Goal: Communication & Community: Answer question/provide support

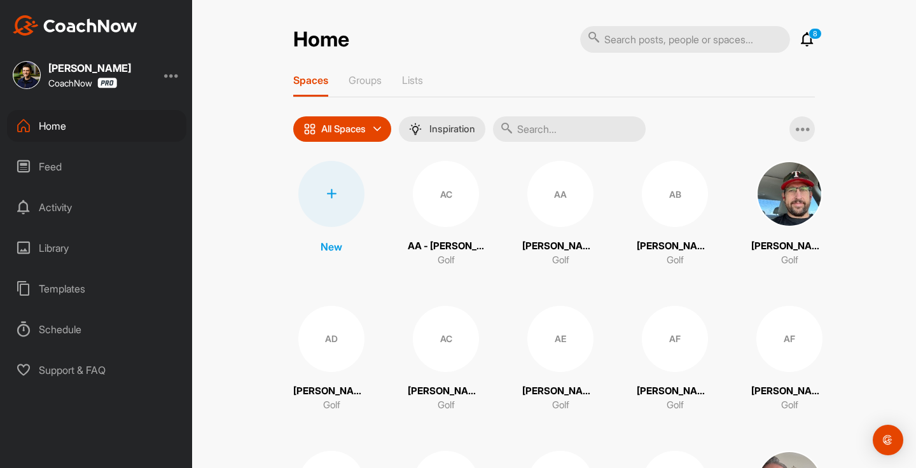
click at [811, 45] on icon at bounding box center [807, 39] width 15 height 15
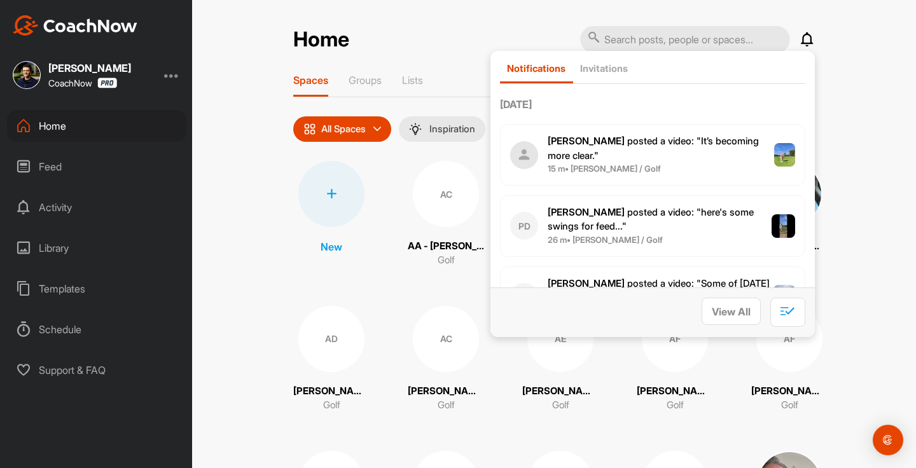
click at [809, 45] on icon at bounding box center [807, 39] width 15 height 15
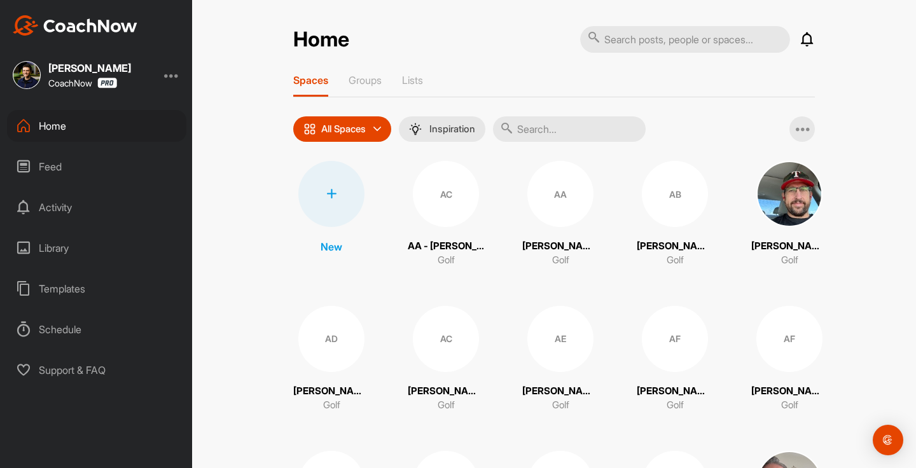
click at [690, 38] on input "text" at bounding box center [685, 39] width 210 height 27
type input "d"
type input "with [PERSON_NAME]"
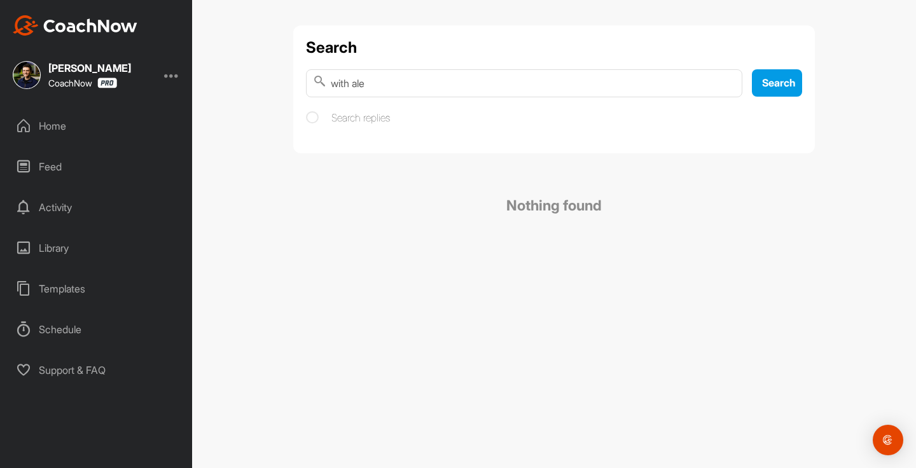
click at [400, 95] on input "with ale" at bounding box center [524, 83] width 437 height 28
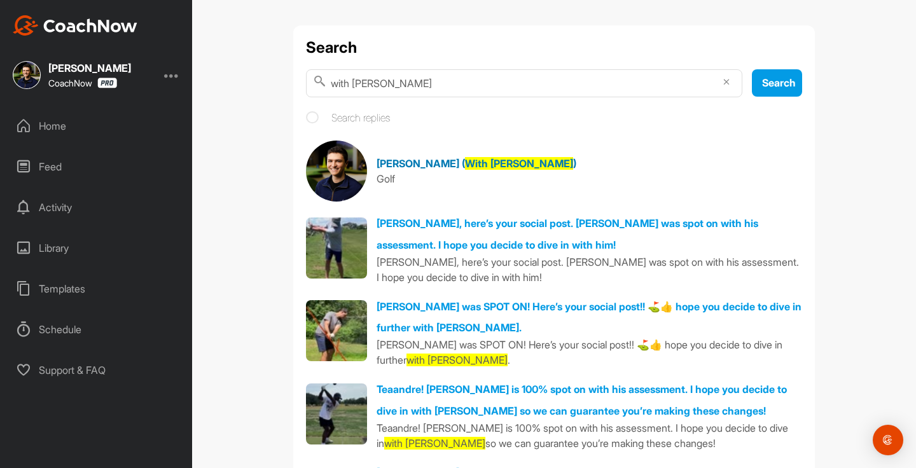
type input "with [PERSON_NAME]"
click at [418, 174] on div "Golf" at bounding box center [477, 178] width 200 height 15
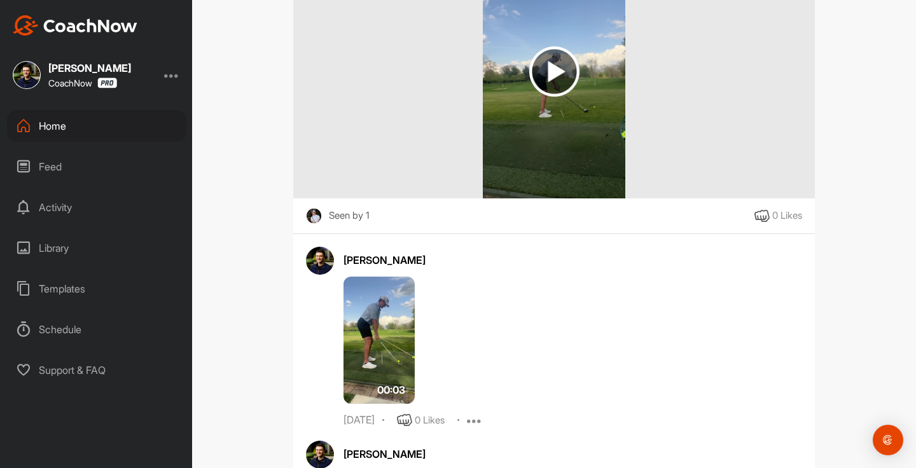
scroll to position [22254, 0]
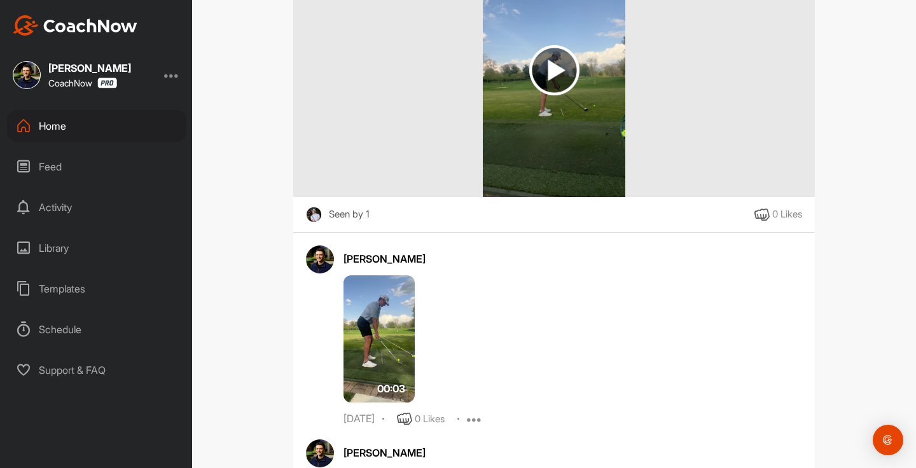
click at [557, 197] on img at bounding box center [554, 70] width 143 height 255
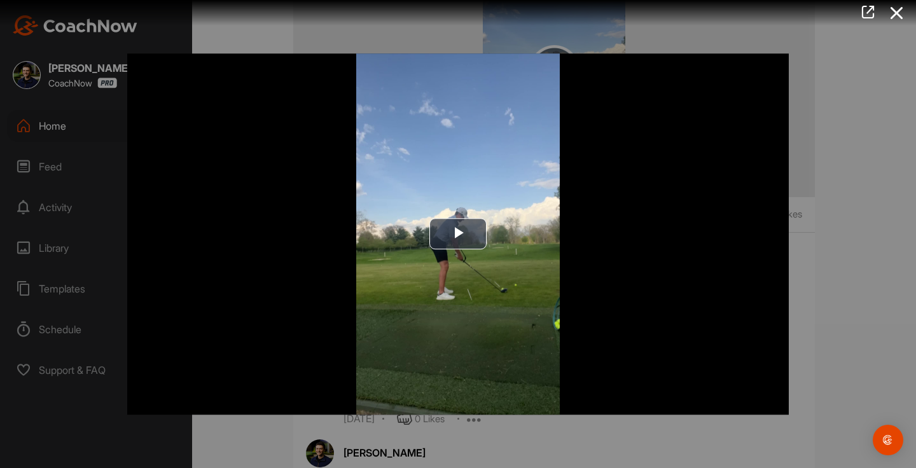
click at [458, 234] on span "Video Player" at bounding box center [458, 234] width 0 height 0
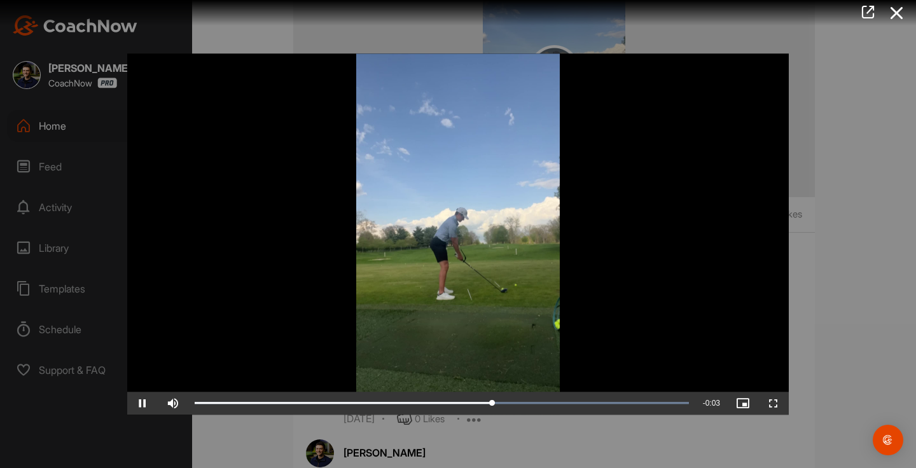
click at [841, 234] on div at bounding box center [458, 234] width 916 height 468
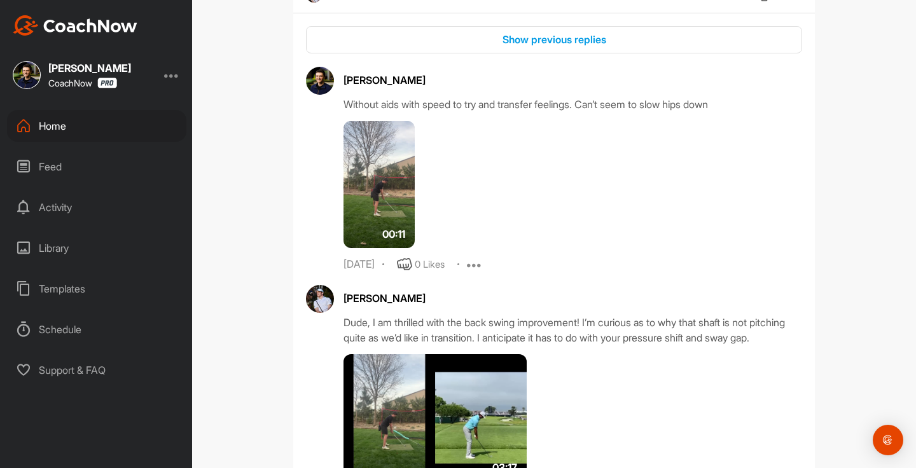
scroll to position [23684, 0]
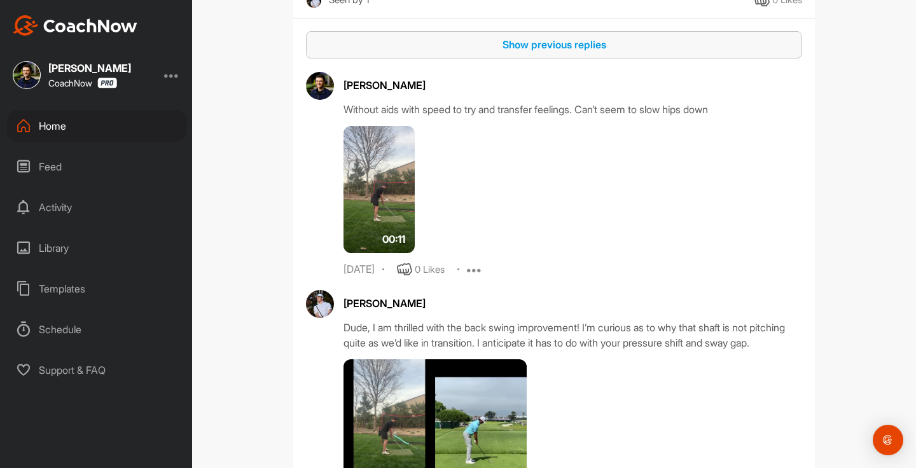
click at [542, 52] on div "Show previous replies" at bounding box center [554, 44] width 476 height 15
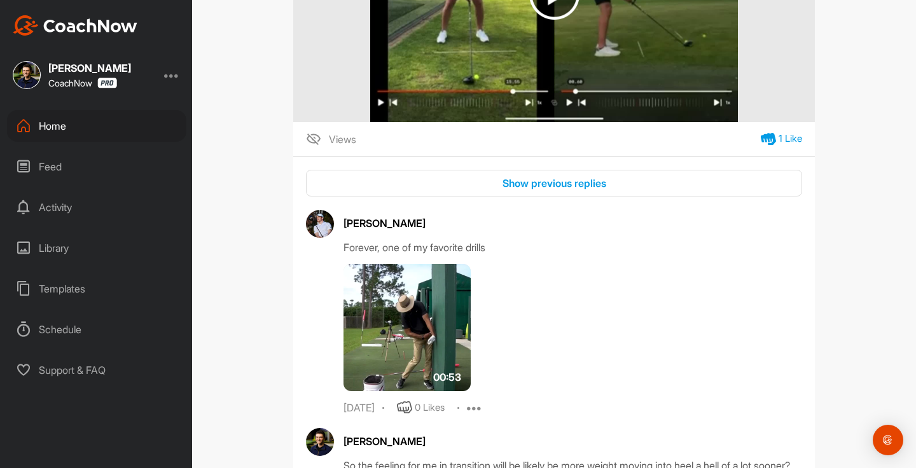
scroll to position [21447, 0]
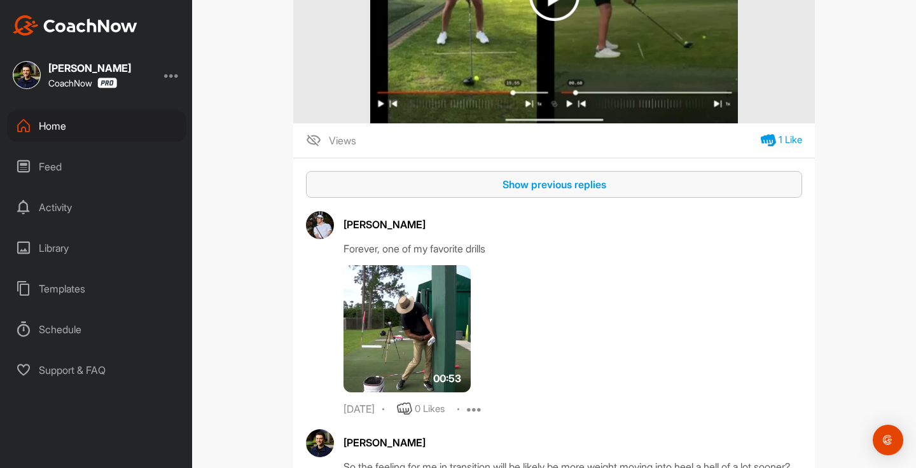
click at [548, 192] on div "Show previous replies" at bounding box center [554, 184] width 476 height 15
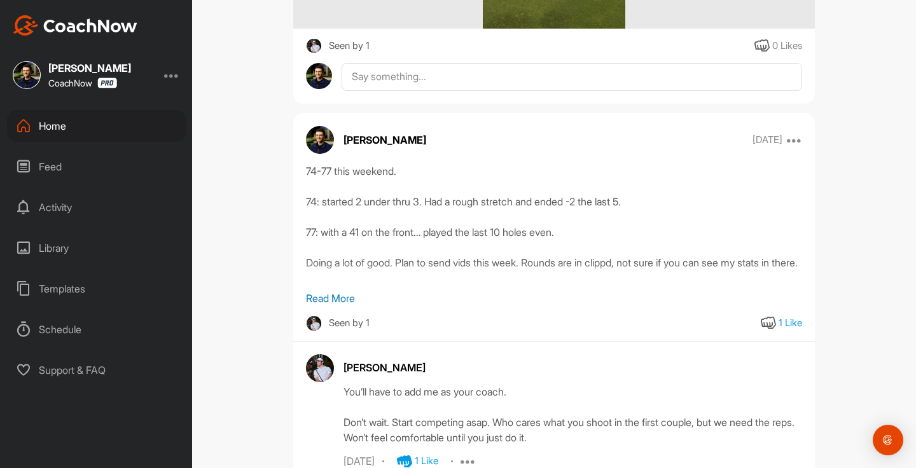
scroll to position [20610, 0]
click at [335, 332] on div "74-77 this weekend. 74: started 2 under thru 3. Had a rough stretch and ended -…" at bounding box center [554, 248] width 522 height 168
click at [339, 307] on p "Read More" at bounding box center [554, 298] width 496 height 15
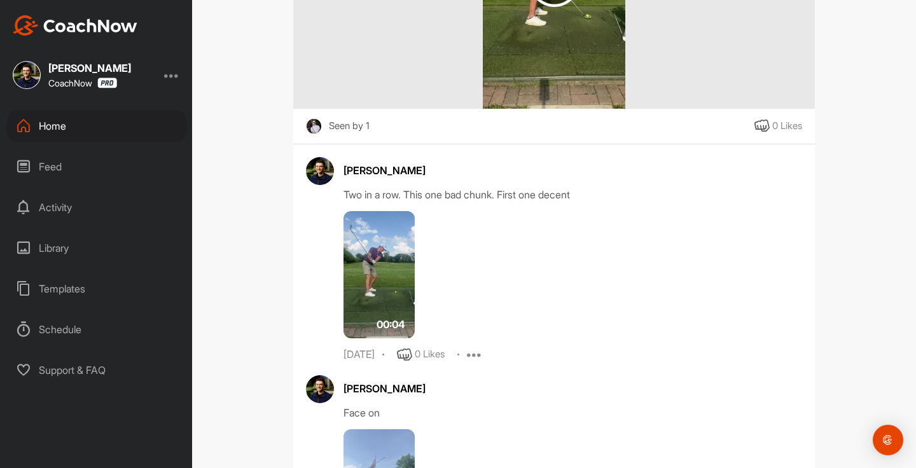
scroll to position [14916, 0]
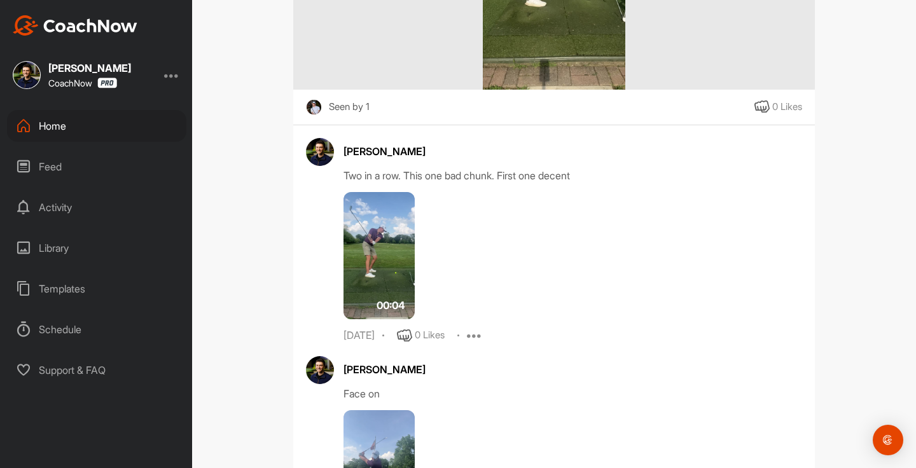
click at [396, 319] on img at bounding box center [379, 255] width 71 height 127
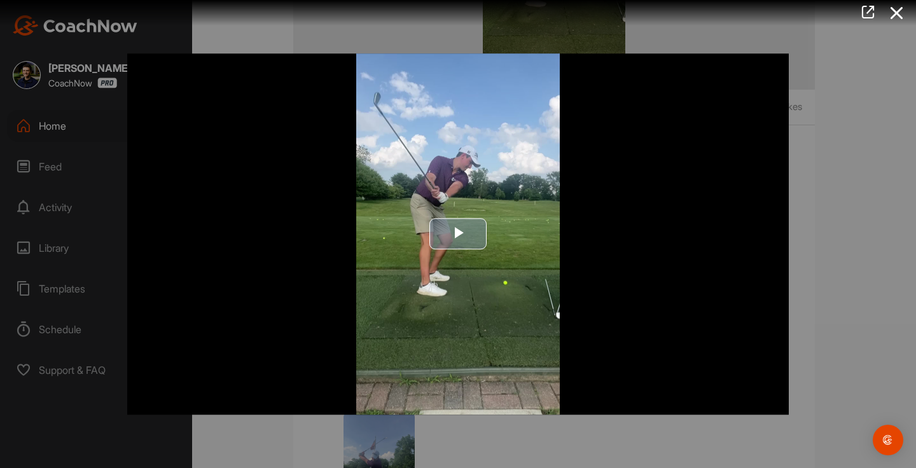
click at [458, 234] on span "Video Player" at bounding box center [458, 234] width 0 height 0
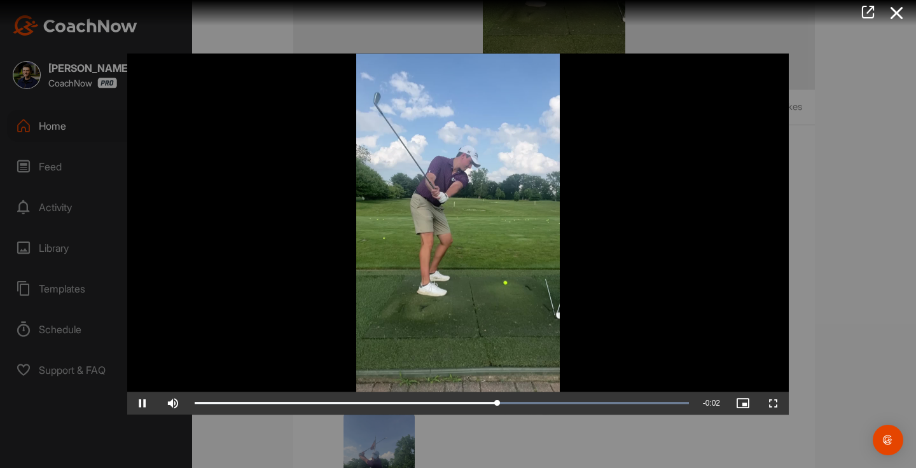
click at [840, 278] on div at bounding box center [458, 234] width 916 height 468
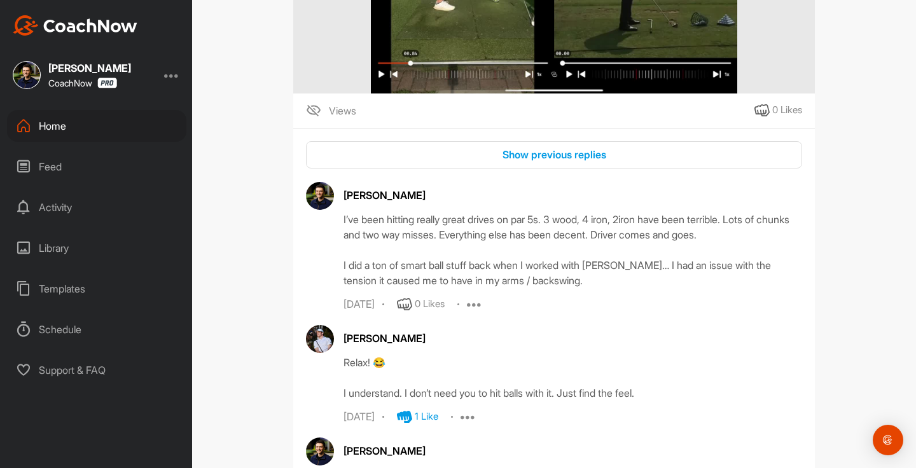
scroll to position [13476, 0]
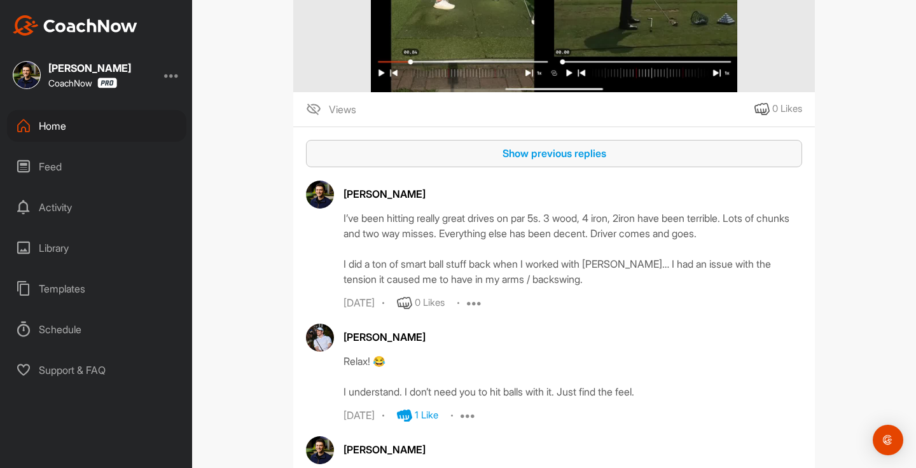
click at [532, 161] on div "Show previous replies" at bounding box center [554, 153] width 476 height 15
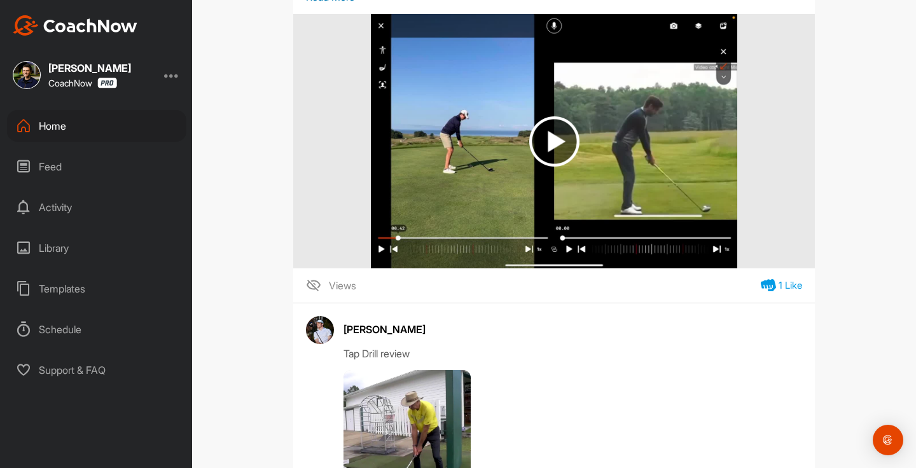
scroll to position [647, 0]
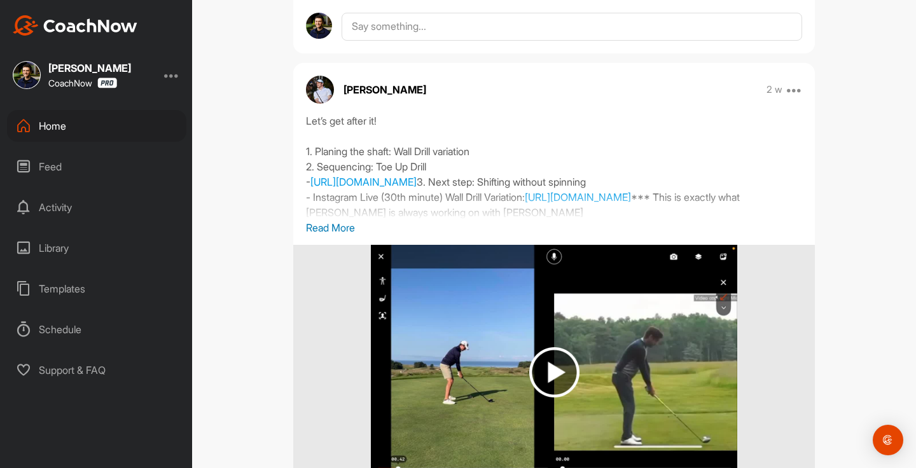
click at [329, 220] on p "Read More" at bounding box center [554, 227] width 496 height 15
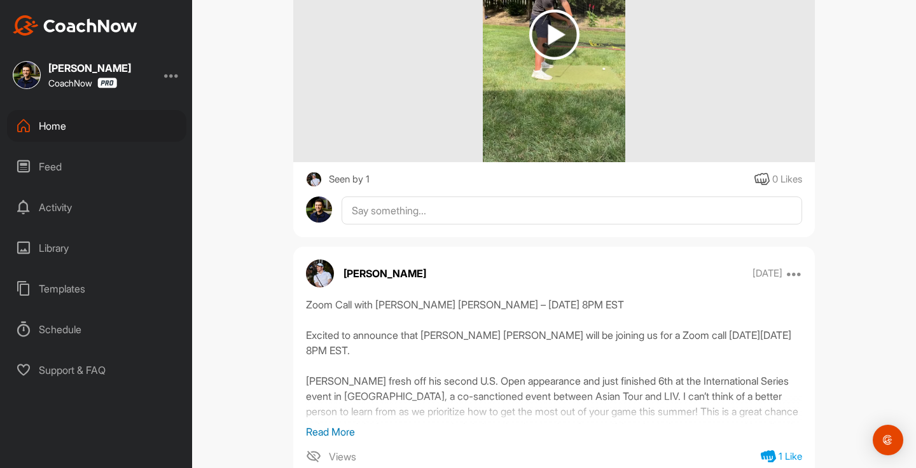
scroll to position [11978, 0]
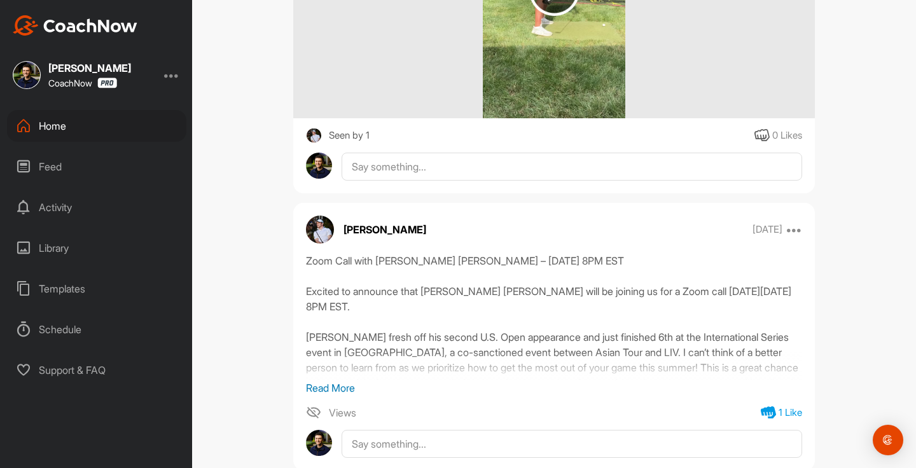
click at [106, 115] on div "Home" at bounding box center [96, 126] width 179 height 32
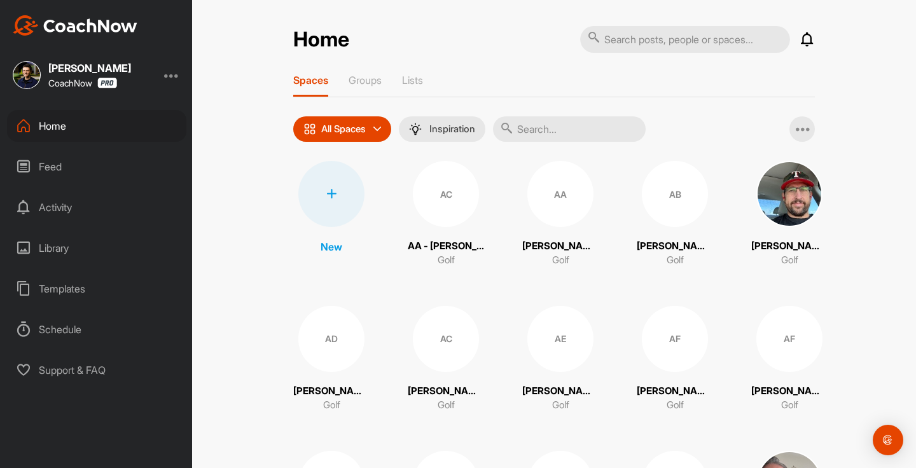
click at [687, 31] on input "text" at bounding box center [685, 39] width 210 height 27
type input "[PERSON_NAME]"
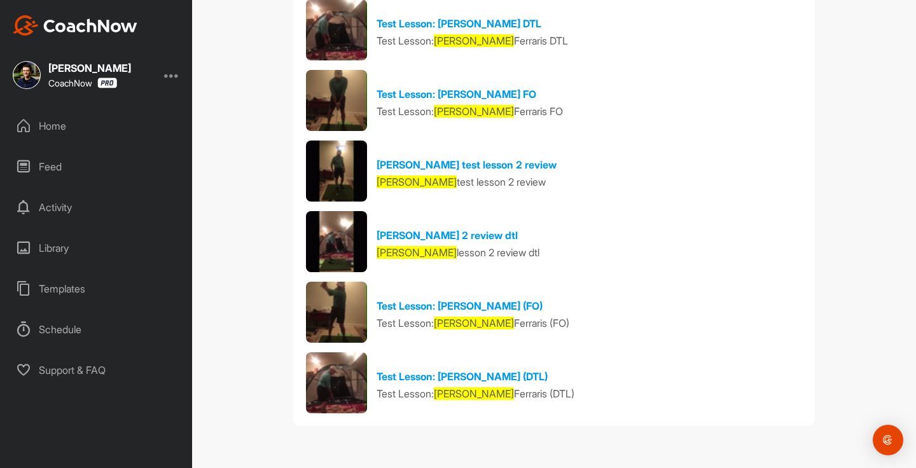
click at [137, 137] on div "Home" at bounding box center [96, 126] width 179 height 32
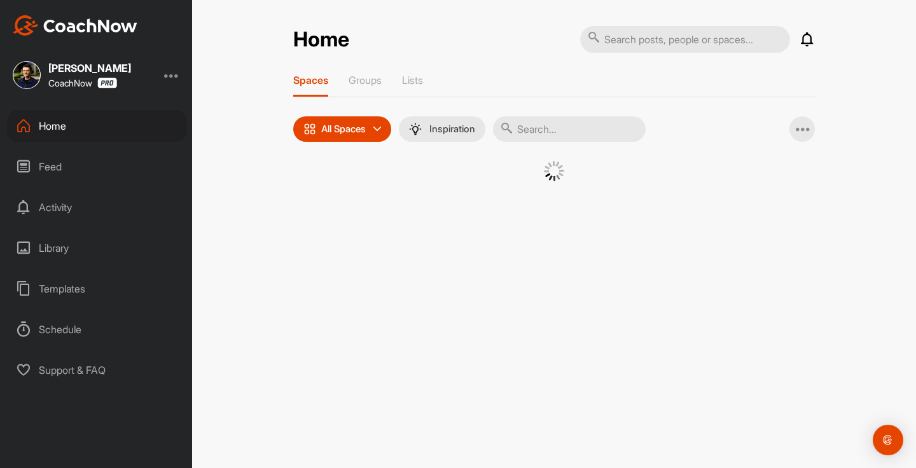
click at [137, 127] on div "Home" at bounding box center [96, 126] width 179 height 32
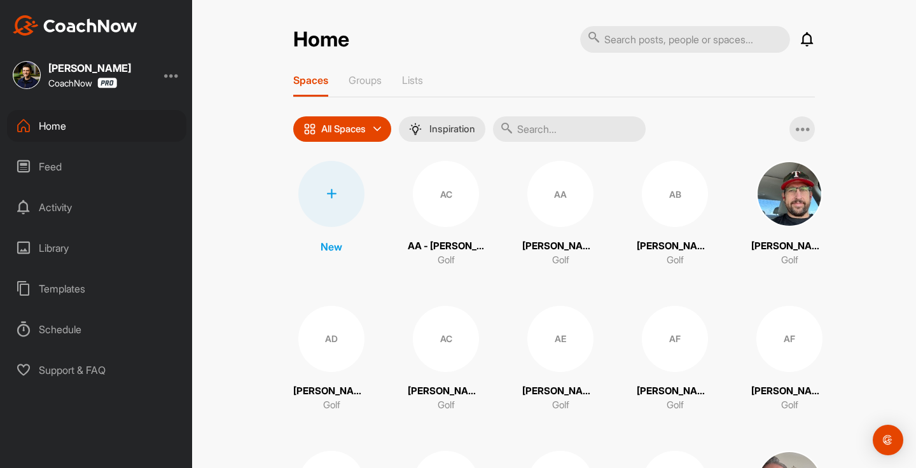
click at [813, 36] on icon at bounding box center [807, 39] width 15 height 15
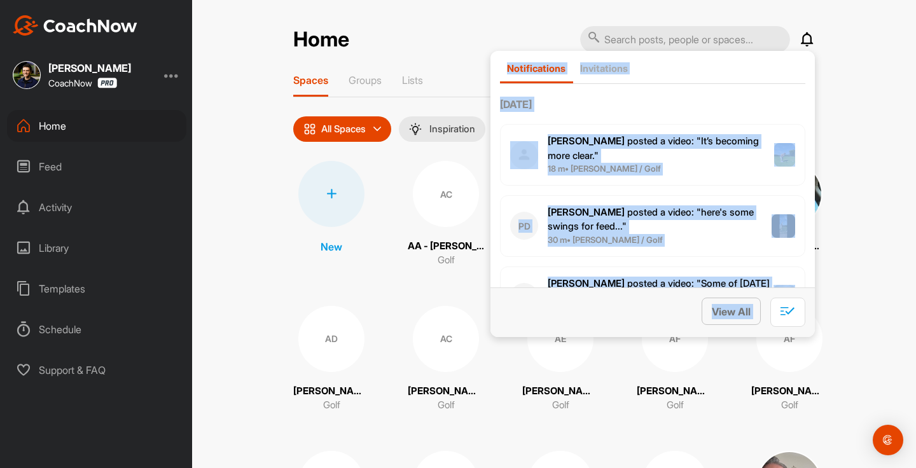
click at [752, 310] on button "View All" at bounding box center [731, 311] width 59 height 27
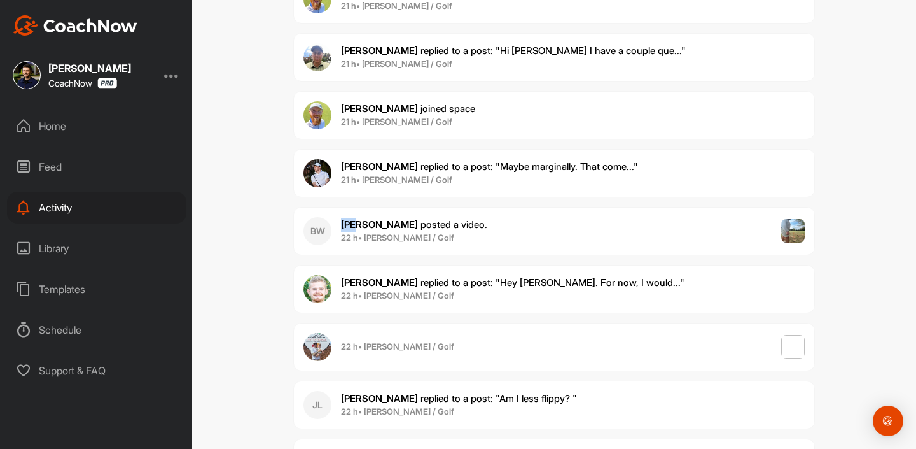
click at [416, 216] on div "BW [PERSON_NAME] posted a video . 22 h • [PERSON_NAME] / Golf" at bounding box center [554, 231] width 522 height 48
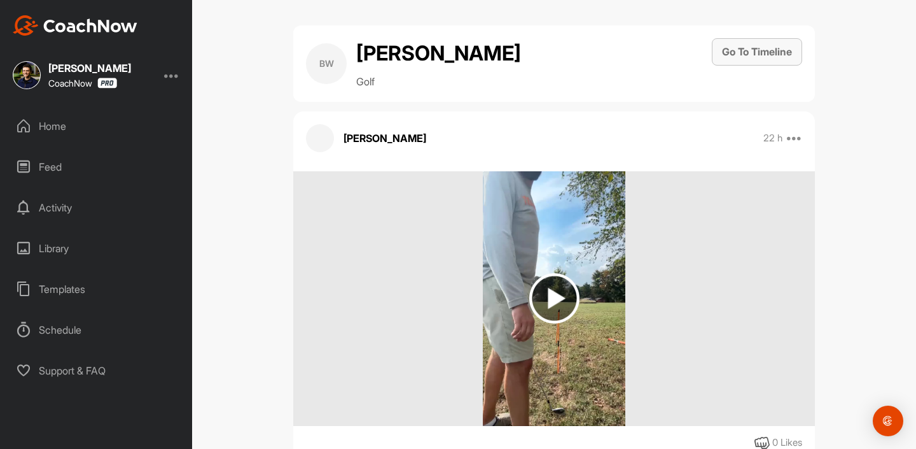
click at [753, 49] on button "Go To Timeline" at bounding box center [757, 51] width 90 height 27
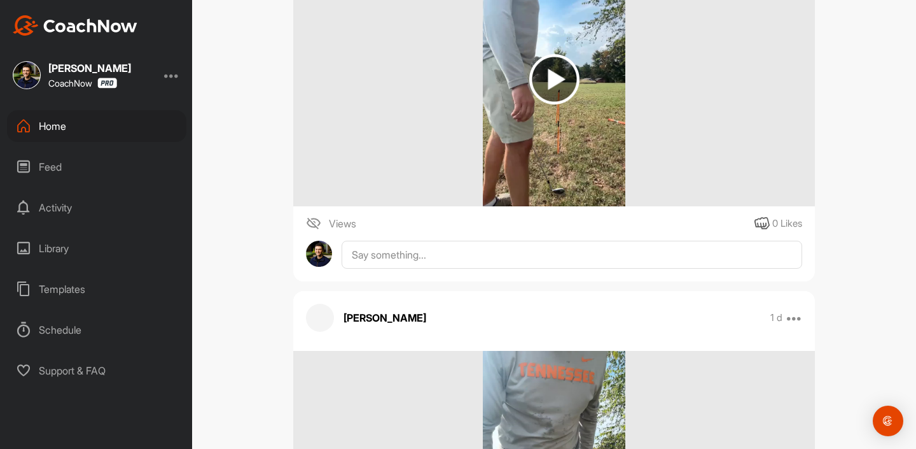
click at [589, 94] on img at bounding box center [554, 79] width 142 height 255
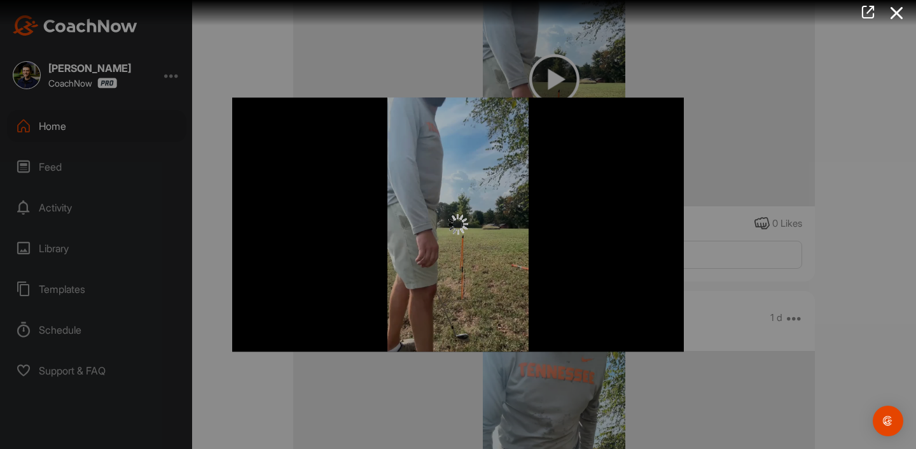
click at [766, 109] on div at bounding box center [458, 224] width 916 height 449
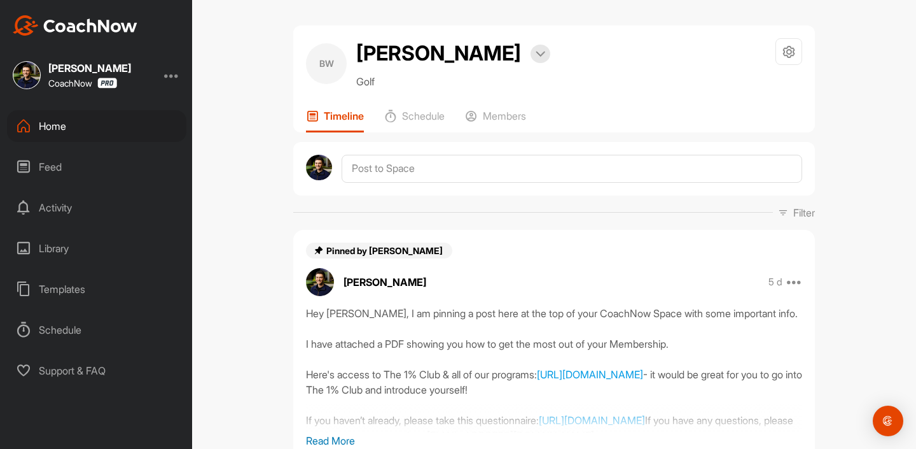
click at [401, 50] on h2 "[PERSON_NAME]" at bounding box center [438, 53] width 165 height 31
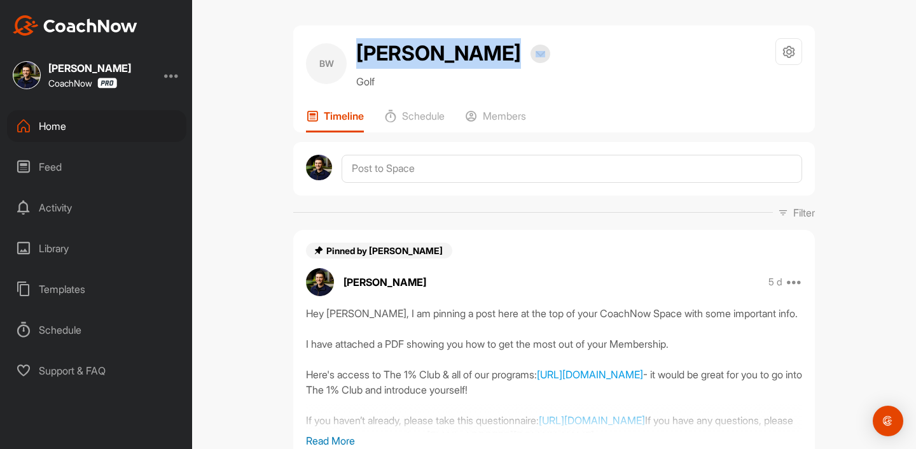
click at [401, 50] on h2 "[PERSON_NAME]" at bounding box center [438, 53] width 165 height 31
copy h2 "[PERSON_NAME]"
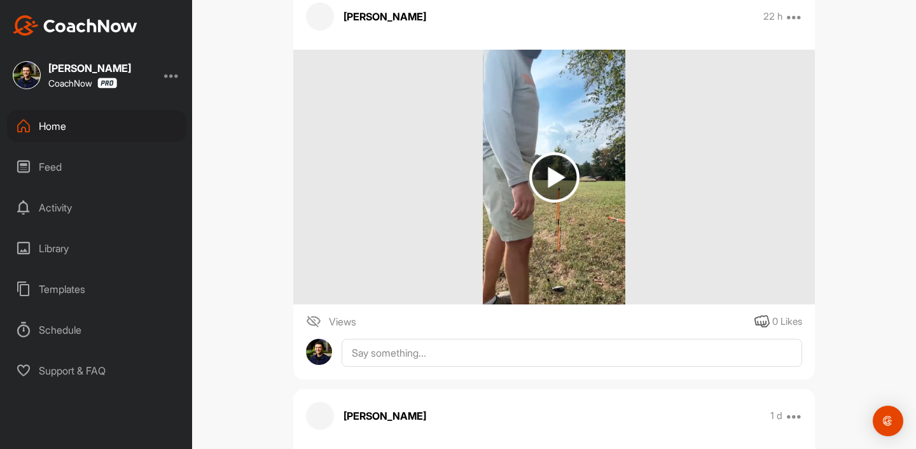
click at [559, 200] on img at bounding box center [554, 177] width 50 height 50
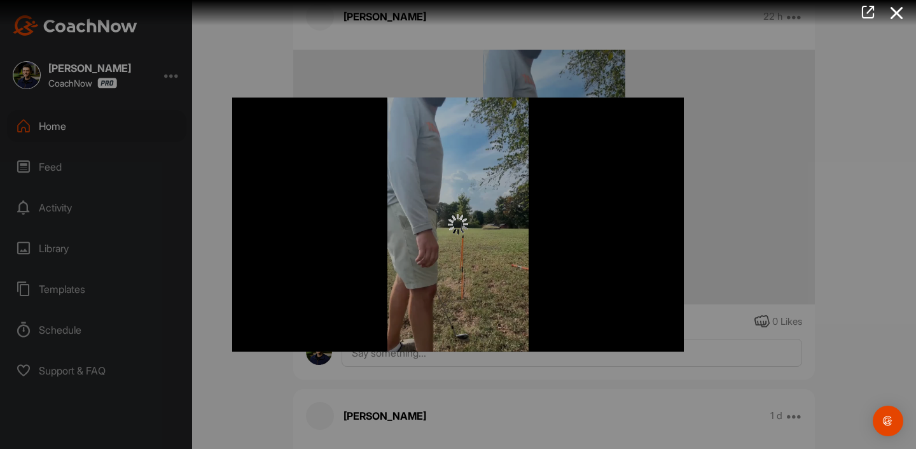
click at [0, 0] on span "Video Player" at bounding box center [0, 0] width 0 height 0
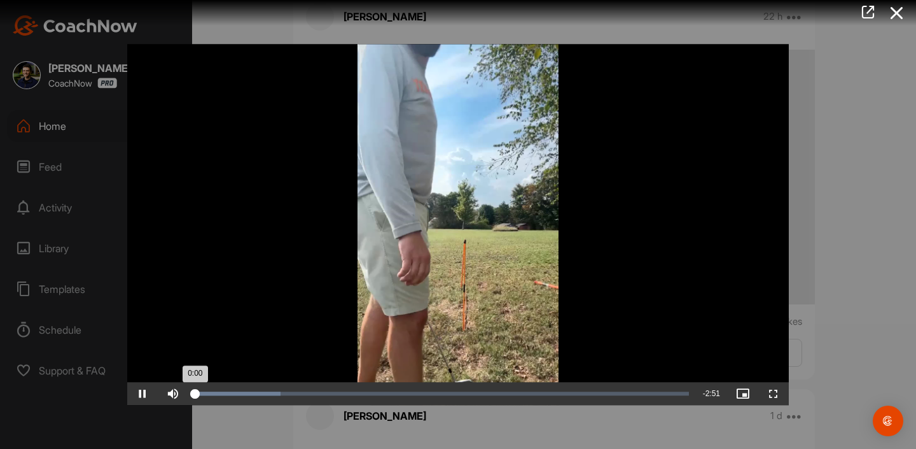
click at [264, 402] on div "Loaded : 17.43% 0:00" at bounding box center [441, 393] width 507 height 23
click at [288, 395] on div "Loaded : 28.59% 0:32 0:25" at bounding box center [442, 393] width 494 height 4
click at [316, 395] on div "0:42" at bounding box center [316, 393] width 1 height 4
click at [344, 395] on div "Progress Bar" at bounding box center [358, 393] width 85 height 4
click at [371, 395] on div "Loaded : 51.80% 0:53 0:52" at bounding box center [442, 393] width 494 height 4
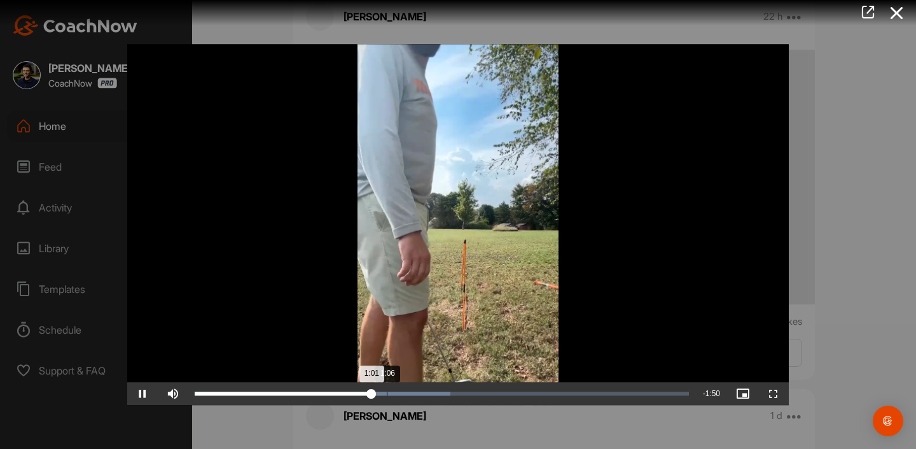
click at [416, 405] on div "Loaded : 51.80% 1:06 1:01" at bounding box center [441, 393] width 507 height 23
click at [389, 395] on div "Loaded : 62.88% 1:07 1:07" at bounding box center [442, 393] width 494 height 4
click at [276, 402] on div "Loaded : 62.88% 0:19 1:07" at bounding box center [441, 393] width 507 height 23
click at [352, 405] on div "Loaded : 44.81% 0:54 0:29" at bounding box center [441, 393] width 507 height 23
click at [399, 405] on div "Loaded : 44.81% 1:10 0:54" at bounding box center [441, 393] width 507 height 23
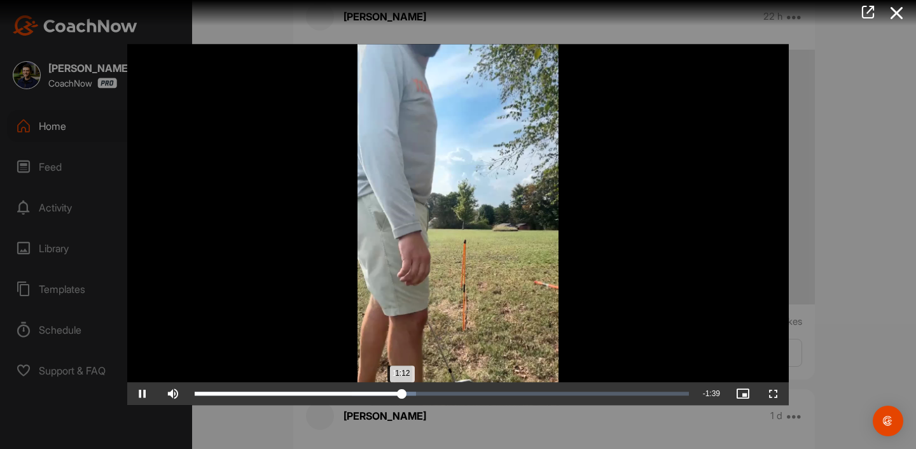
click at [416, 405] on div "Loaded : 44.81% 1:10 1:12" at bounding box center [441, 393] width 507 height 23
click at [385, 395] on div "1:16" at bounding box center [305, 393] width 221 height 4
click at [369, 395] on div "1:00" at bounding box center [369, 393] width 1 height 4
click at [370, 395] on div "1:00" at bounding box center [369, 393] width 1 height 4
click at [473, 395] on div "1:36" at bounding box center [473, 393] width 1 height 4
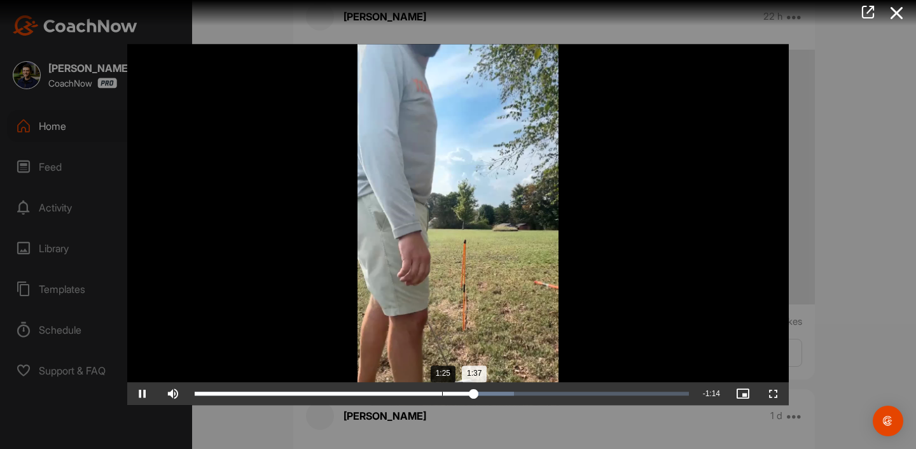
click at [437, 395] on div "Loaded : 64.70% 1:25 1:37" at bounding box center [442, 393] width 494 height 4
click at [491, 398] on div "Loaded : 49.51% 1:43 1:28" at bounding box center [441, 393] width 507 height 23
click at [528, 396] on div "Loaded : 77.99% 1:55 1:43" at bounding box center [441, 393] width 507 height 23
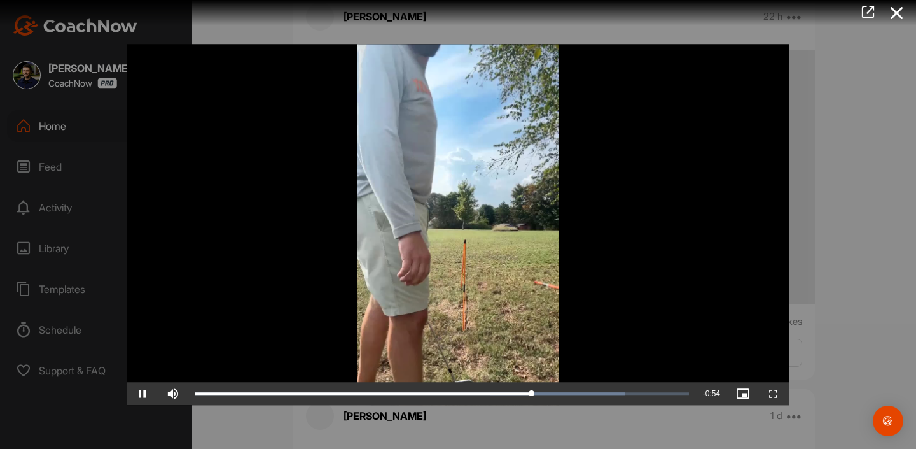
click at [142, 393] on span "Video Player" at bounding box center [142, 393] width 31 height 0
click at [141, 393] on span "Video Player" at bounding box center [142, 393] width 31 height 0
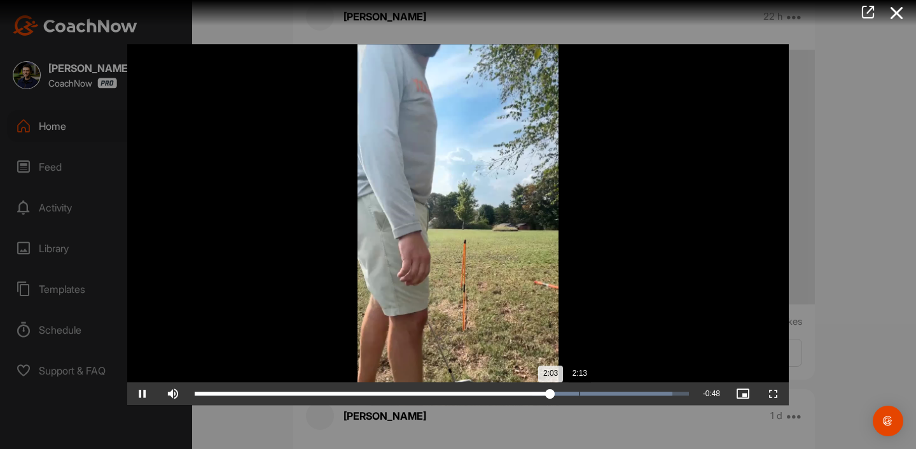
click at [578, 404] on div "Loaded : 96.64% 2:13 2:03" at bounding box center [441, 393] width 507 height 23
click at [561, 405] on div "Loaded : 100.00% 2:07 2:14" at bounding box center [441, 393] width 507 height 23
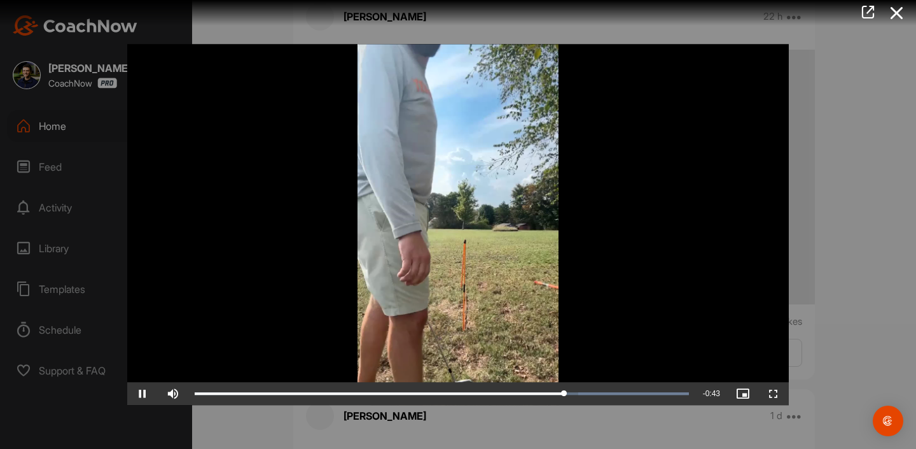
click at [135, 393] on span "Video Player" at bounding box center [142, 393] width 31 height 0
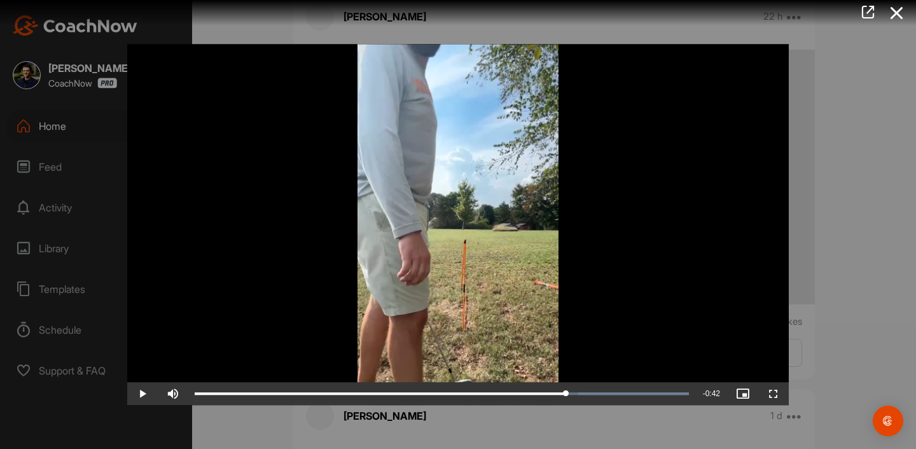
click at [135, 393] on span "Video Player" at bounding box center [142, 393] width 31 height 0
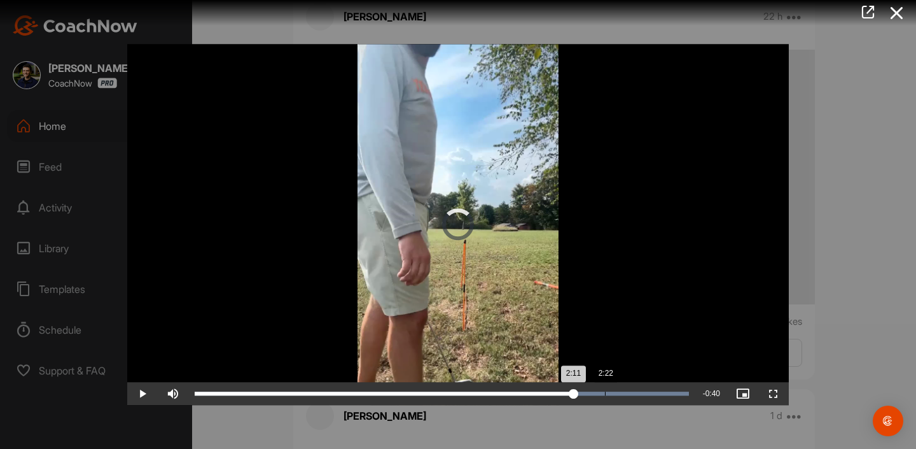
click at [606, 398] on div "Loaded : 100.00% 2:22 2:11" at bounding box center [441, 393] width 507 height 23
click at [617, 405] on div "Loaded : 100.00% 2:27 2:26" at bounding box center [441, 393] width 507 height 23
click at [634, 405] on div "Loaded : 100.00% 2:26 2:26" at bounding box center [441, 393] width 507 height 23
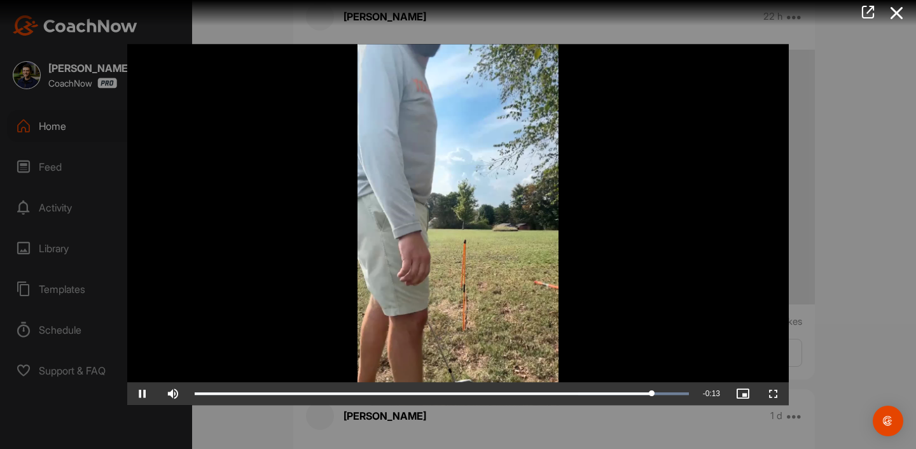
click at [839, 333] on div at bounding box center [458, 224] width 916 height 449
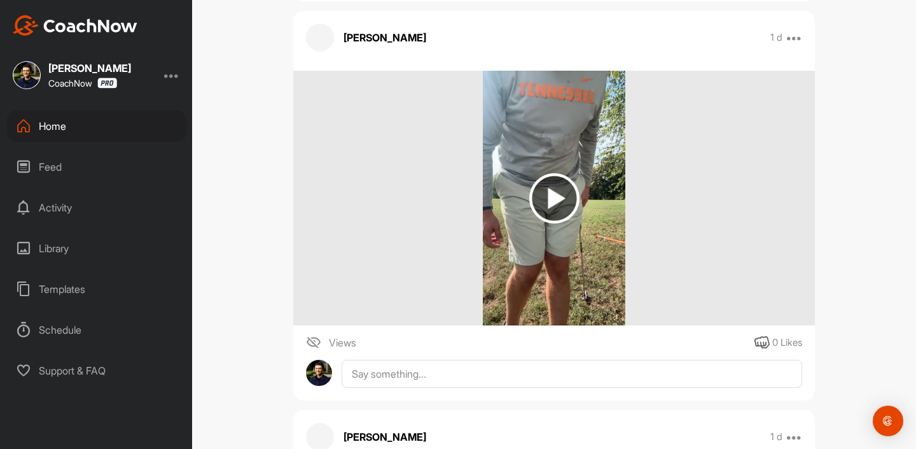
scroll to position [1034, 0]
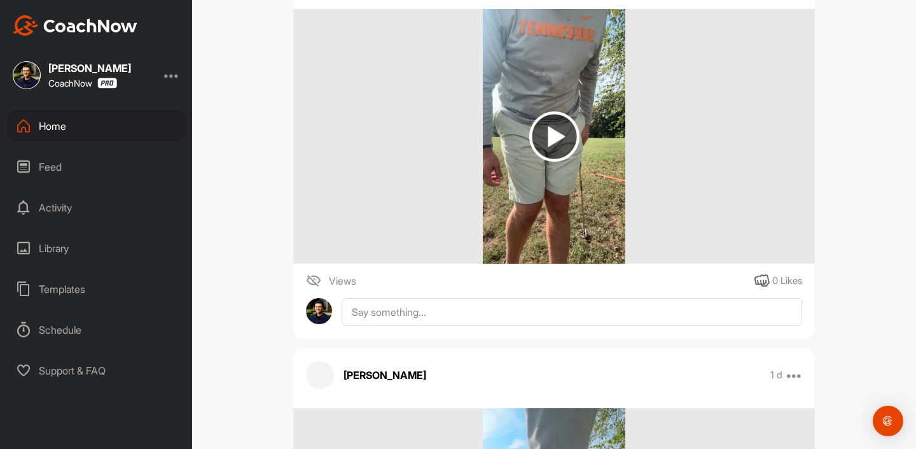
click at [502, 157] on img at bounding box center [554, 136] width 142 height 255
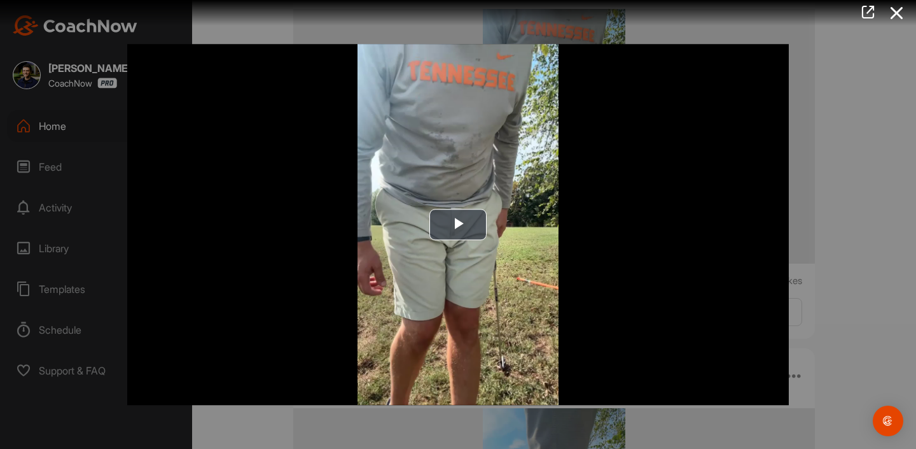
click at [826, 134] on div at bounding box center [458, 224] width 916 height 449
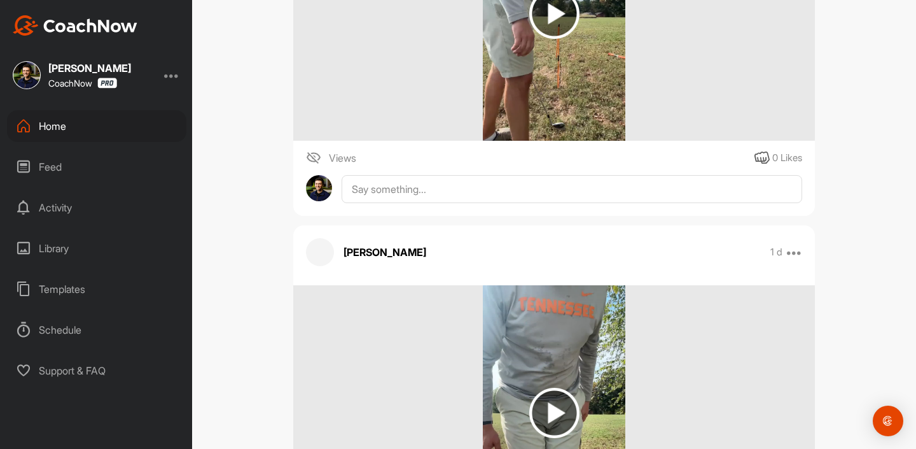
scroll to position [704, 0]
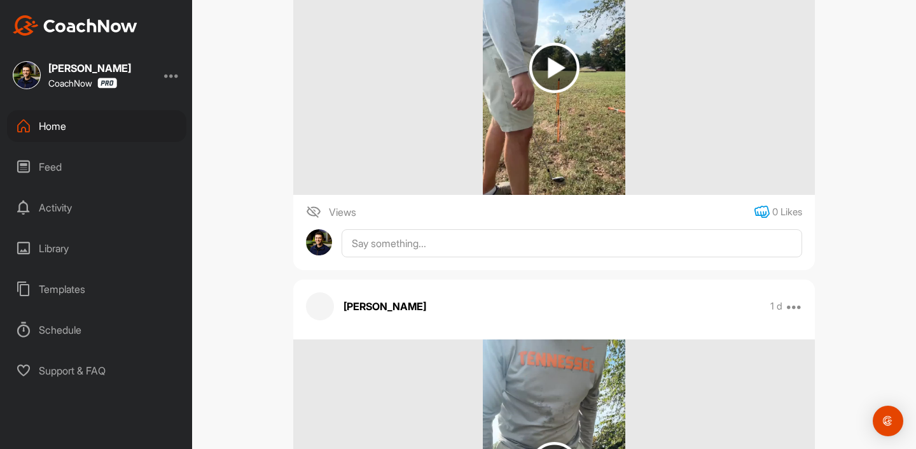
click at [760, 211] on icon at bounding box center [762, 211] width 15 height 15
click at [594, 241] on textarea at bounding box center [572, 243] width 461 height 28
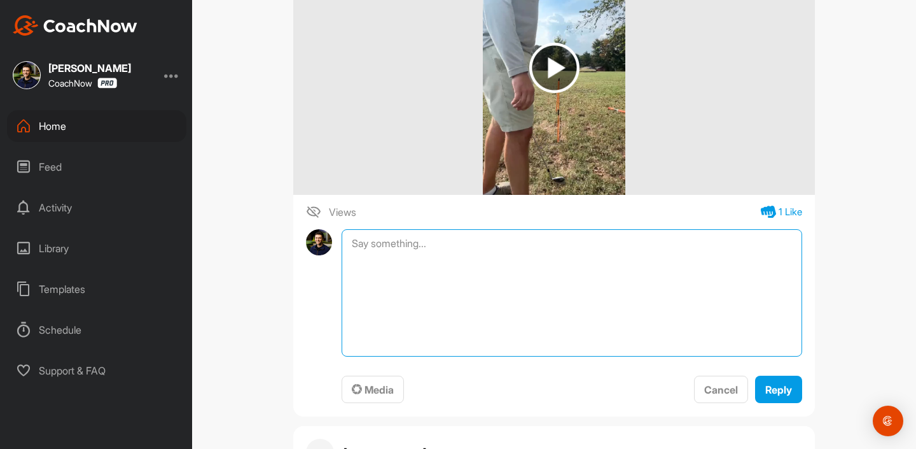
type textarea "A"
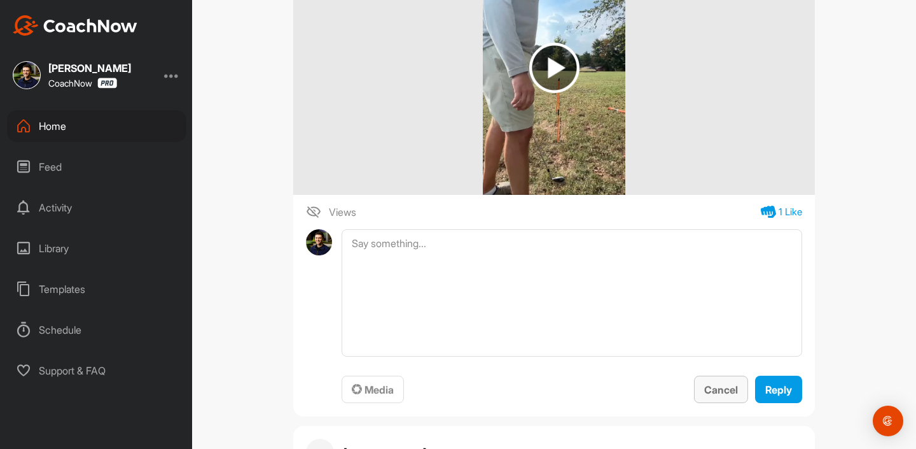
click at [724, 377] on button "Cancel" at bounding box center [721, 388] width 54 height 27
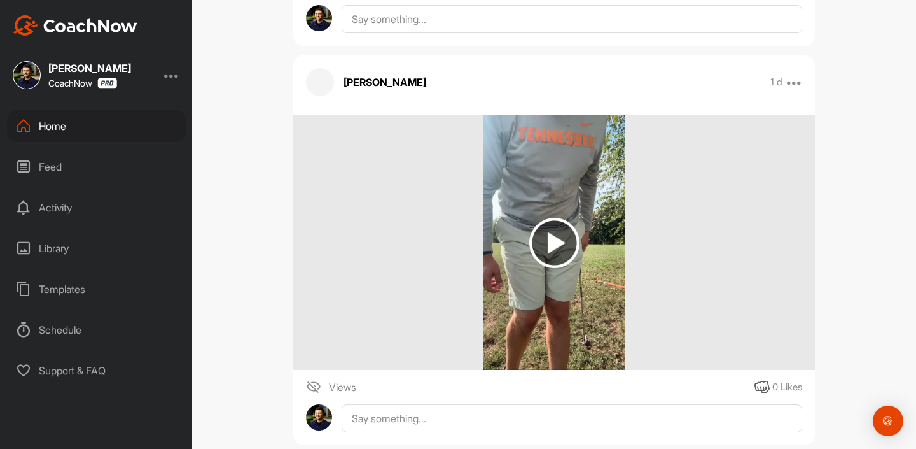
scroll to position [1043, 0]
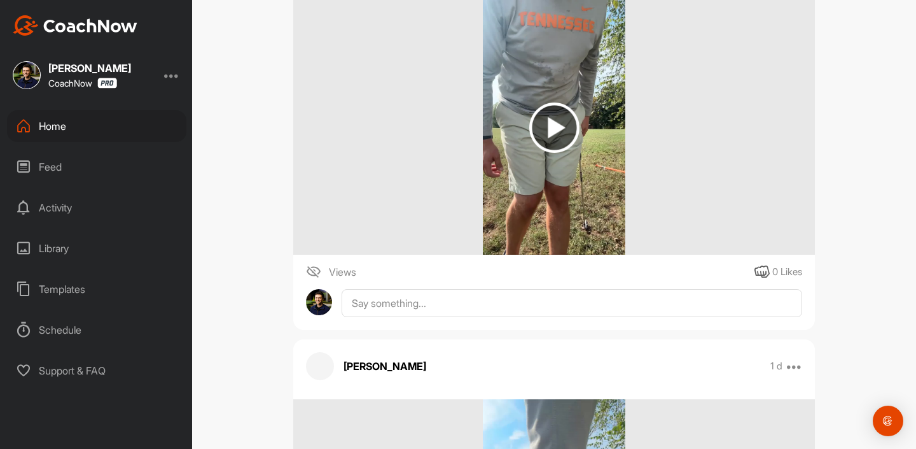
click at [587, 161] on img at bounding box center [554, 127] width 142 height 255
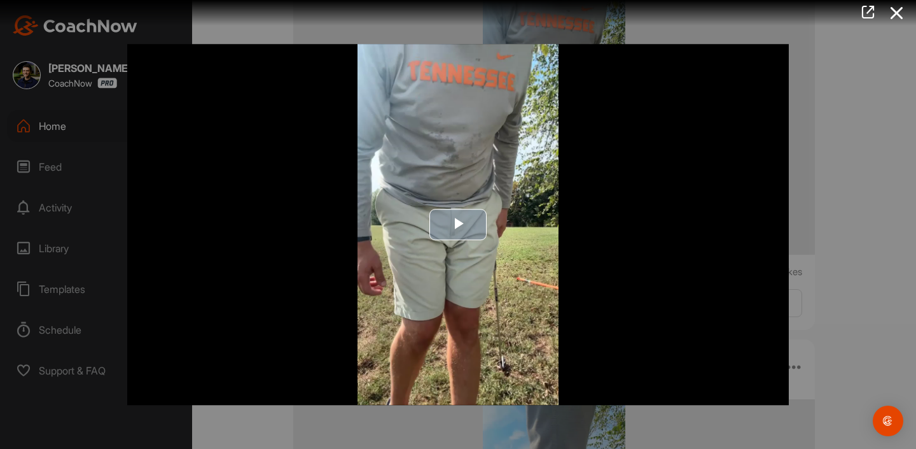
click at [451, 197] on img "Video Player" at bounding box center [458, 224] width 662 height 361
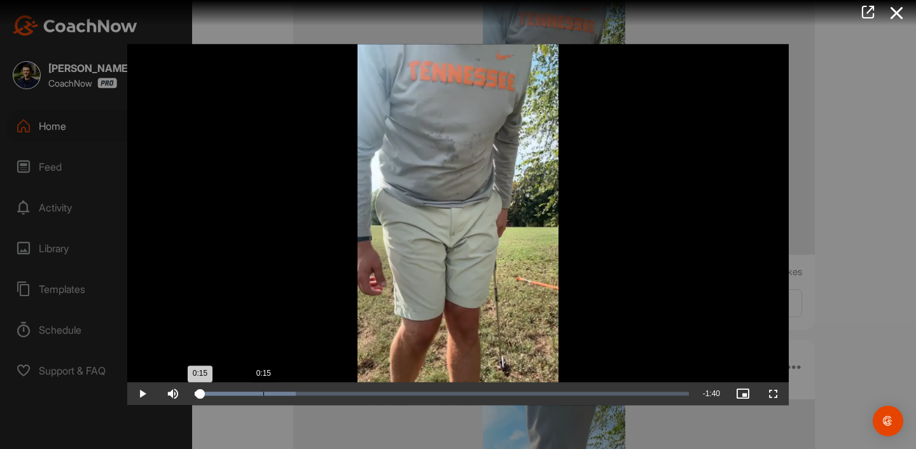
click at [263, 399] on div "Loaded : 20.50% 0:15 0:15" at bounding box center [441, 393] width 507 height 23
click at [334, 405] on div "Loaded : 41.64% 0:31 0:17" at bounding box center [441, 393] width 507 height 23
click at [311, 395] on div "0:32" at bounding box center [265, 393] width 141 height 4
click at [272, 404] on div "Loaded : 65.25% 0:18 0:27" at bounding box center [441, 393] width 507 height 23
click at [285, 400] on div "Loaded : 57.31% 0:20 0:21" at bounding box center [441, 393] width 507 height 23
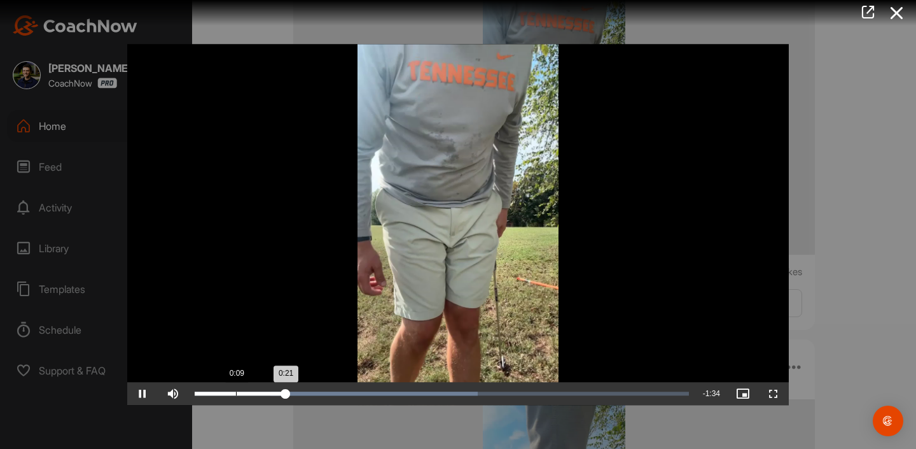
click at [237, 395] on div "0:09" at bounding box center [236, 393] width 1 height 4
click at [237, 401] on div "Loaded : 59.60% 0:09 0:16" at bounding box center [441, 393] width 507 height 23
click at [840, 187] on div at bounding box center [458, 224] width 916 height 449
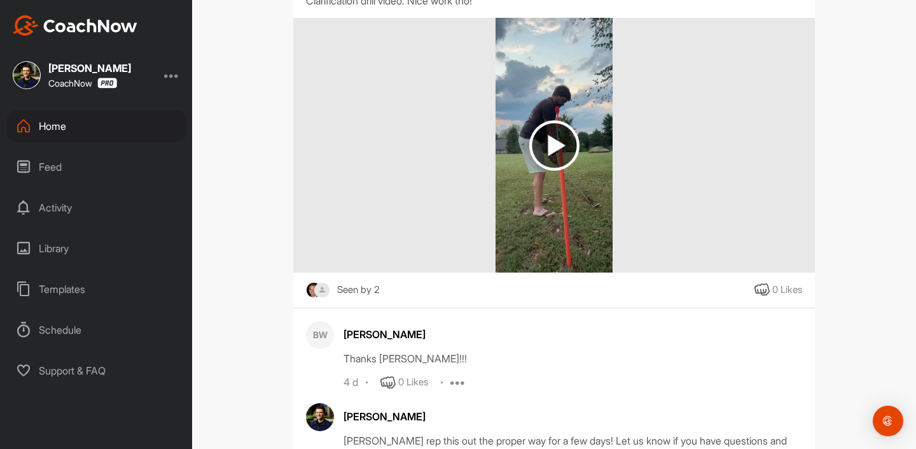
scroll to position [2274, 0]
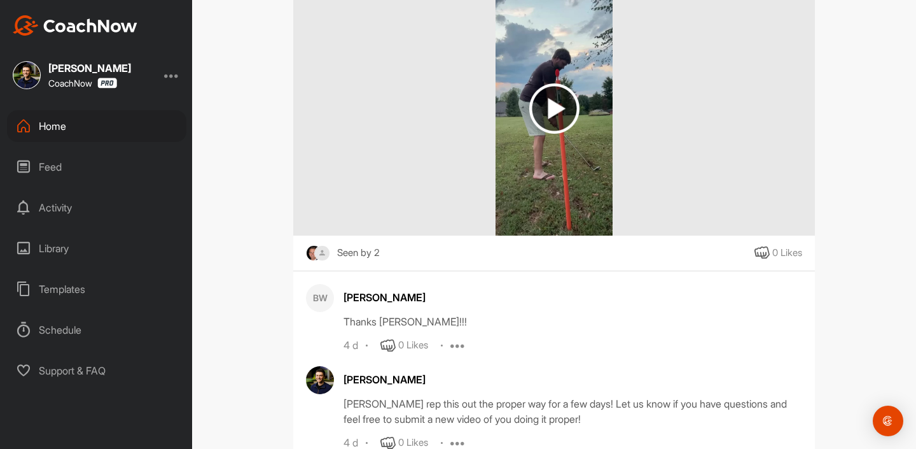
click at [538, 116] on img at bounding box center [554, 108] width 50 height 50
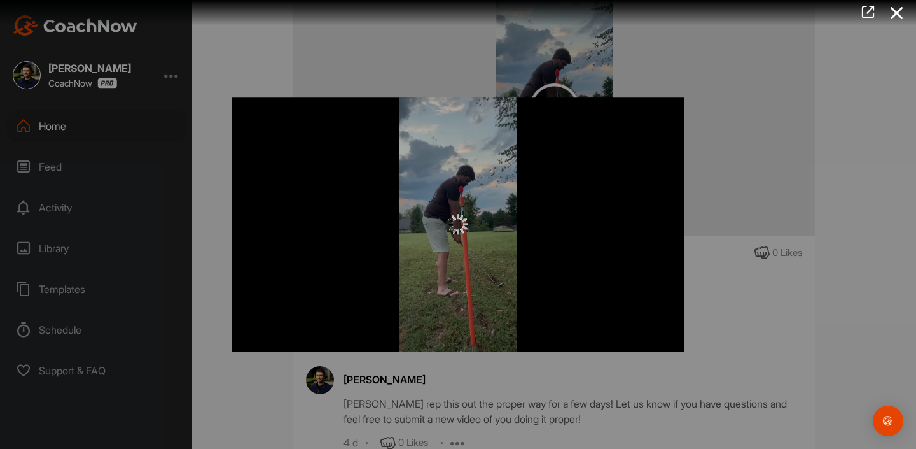
click at [697, 185] on div "Video Player is loading. Play Video Play Skip Backward Skip Forward Mute Curren…" at bounding box center [458, 224] width 477 height 279
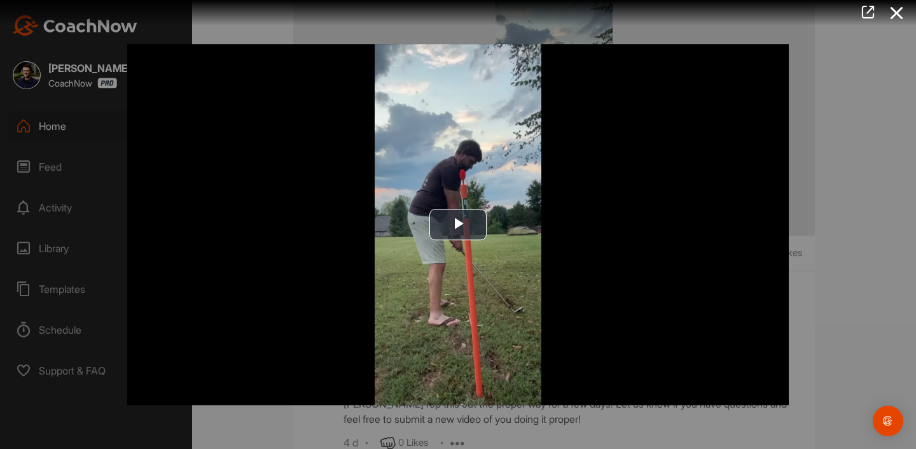
scroll to position [0, 0]
click at [874, 178] on div at bounding box center [458, 224] width 916 height 449
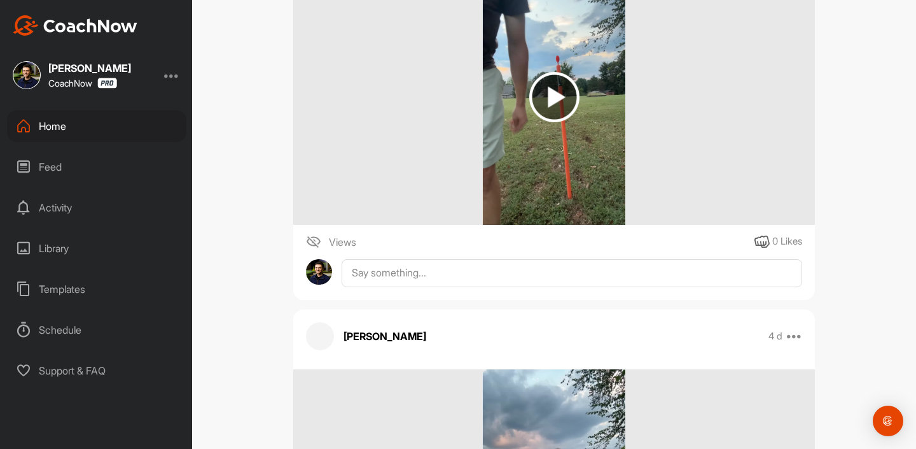
scroll to position [2738, 0]
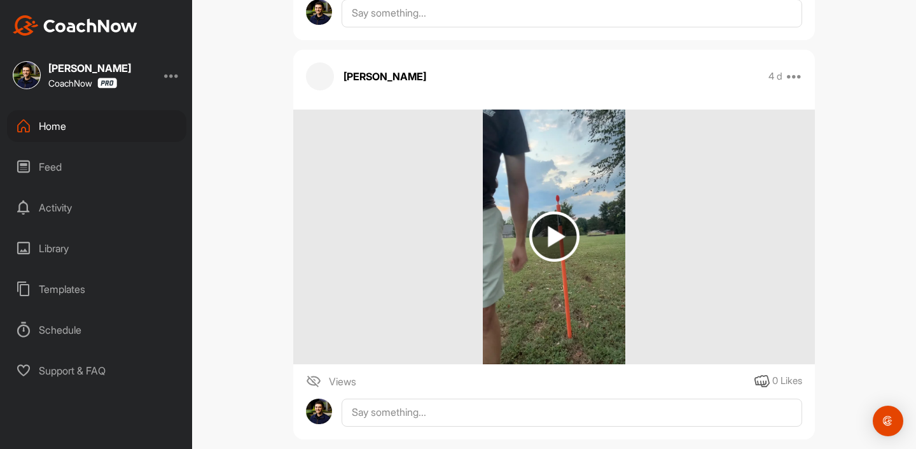
click at [542, 196] on img at bounding box center [554, 236] width 142 height 255
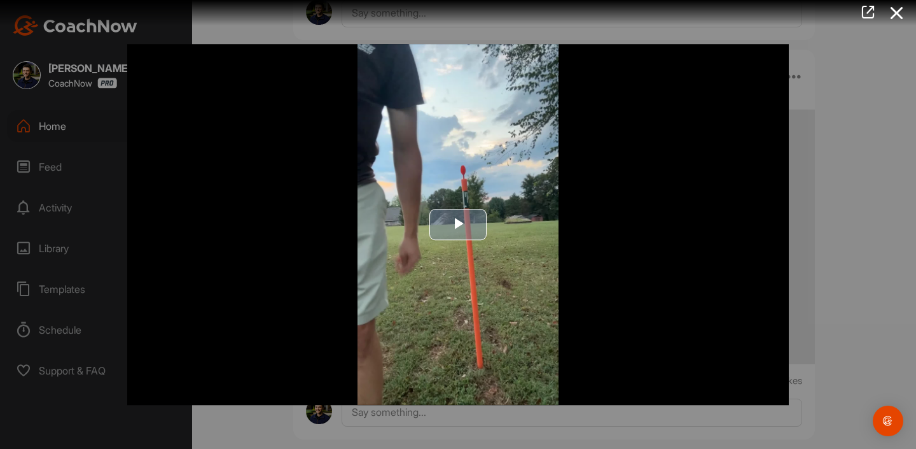
click at [458, 225] on span "Video Player" at bounding box center [458, 225] width 0 height 0
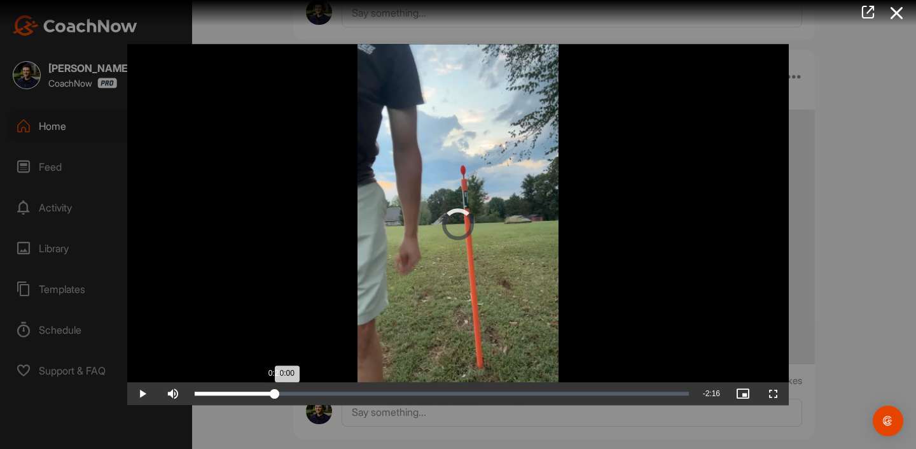
click at [275, 395] on div "Loaded : 0.00% 0:26 0:00" at bounding box center [442, 393] width 494 height 4
click at [139, 393] on span "Video Player" at bounding box center [142, 393] width 31 height 0
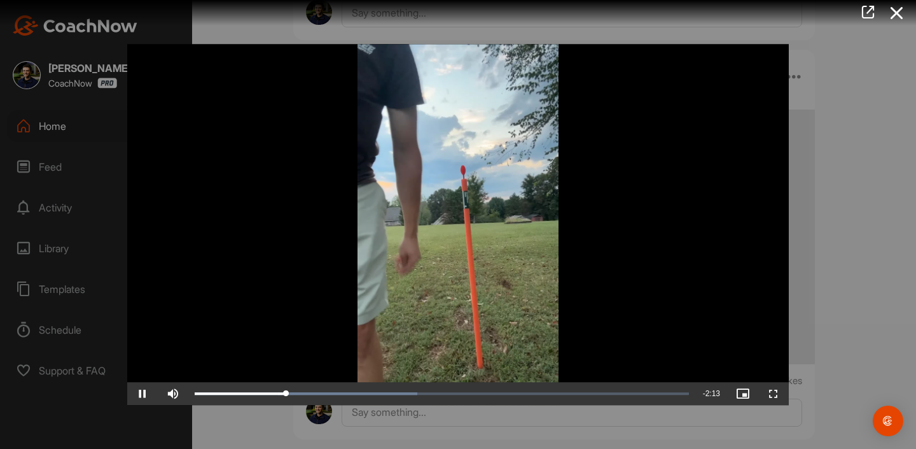
click at [141, 393] on span "Video Player" at bounding box center [142, 393] width 31 height 0
click at [292, 395] on div "0:31" at bounding box center [243, 393] width 97 height 4
click at [284, 395] on div "0:31" at bounding box center [239, 393] width 89 height 4
click at [286, 395] on div "0:30" at bounding box center [241, 393] width 93 height 4
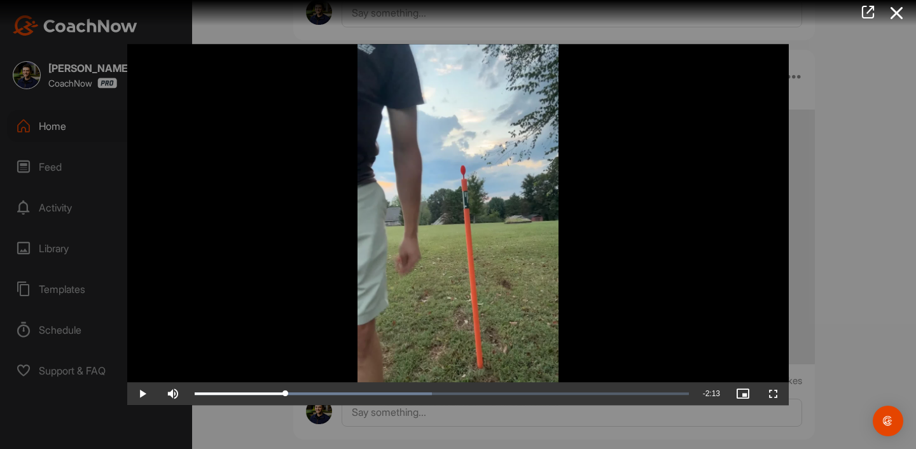
click at [140, 393] on span "Video Player" at bounding box center [142, 393] width 31 height 0
click at [829, 221] on div at bounding box center [458, 224] width 916 height 449
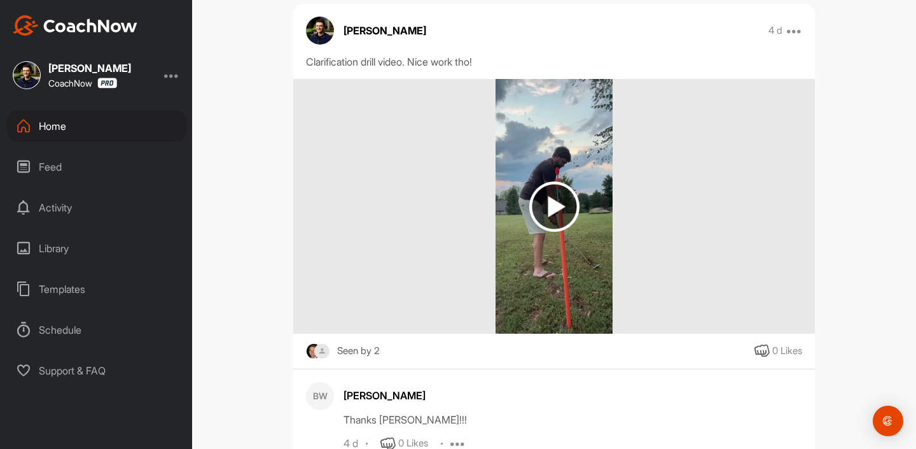
scroll to position [2170, 0]
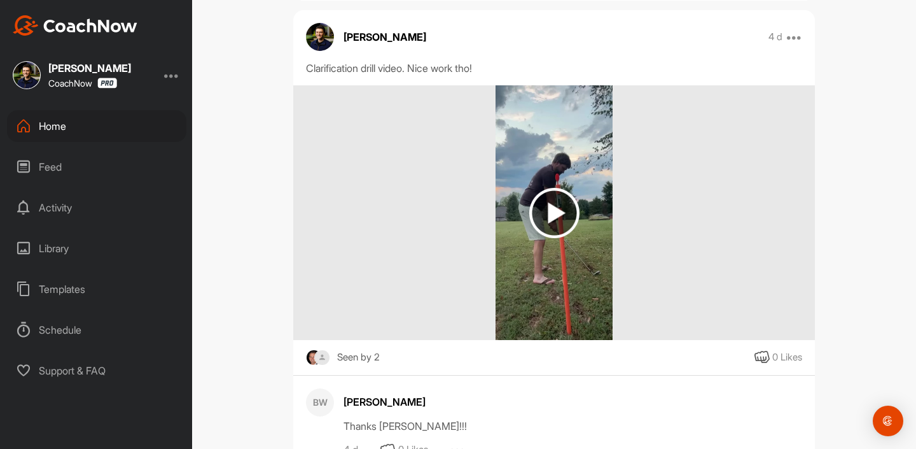
click at [601, 192] on img at bounding box center [555, 212] width 118 height 255
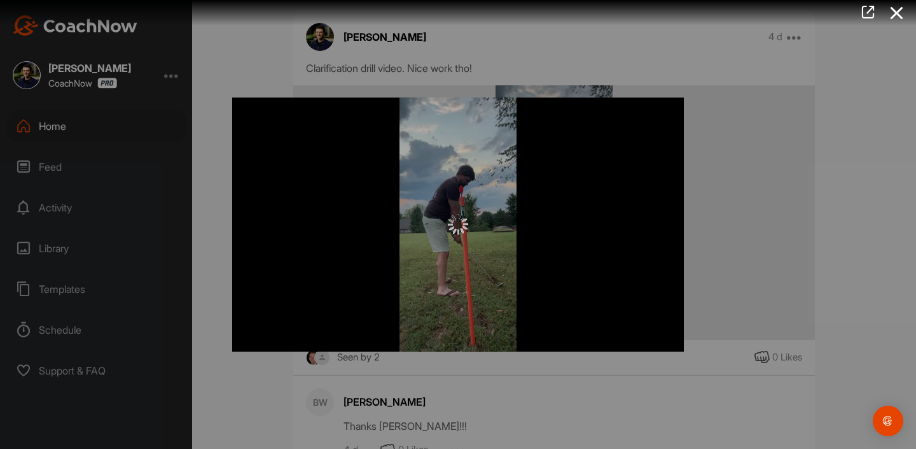
click at [780, 215] on div at bounding box center [458, 224] width 916 height 449
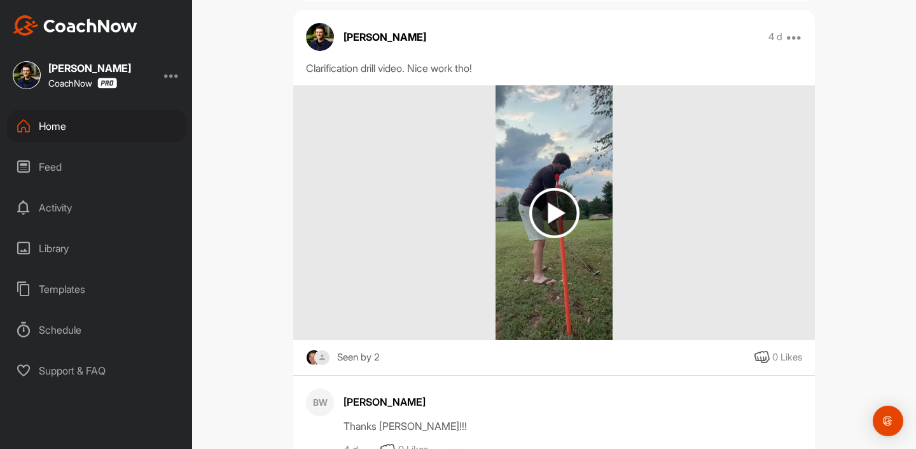
scroll to position [2150, 0]
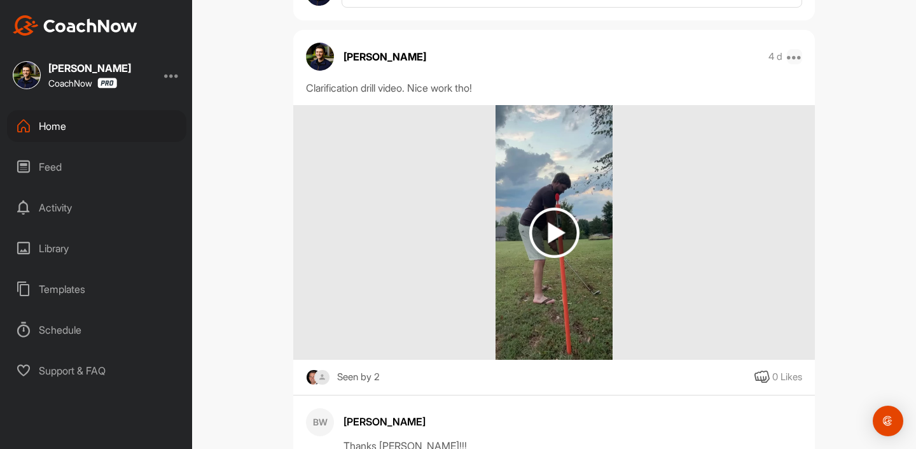
click at [794, 62] on icon at bounding box center [794, 56] width 15 height 15
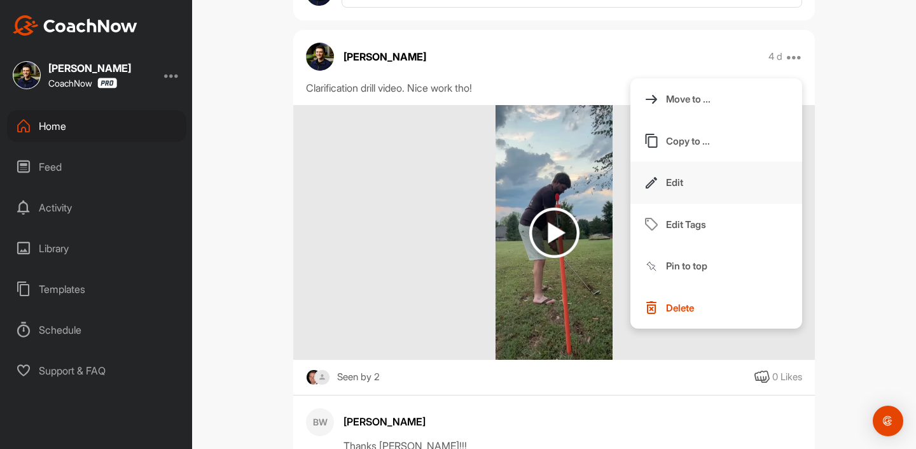
click at [707, 180] on button "Edit" at bounding box center [717, 183] width 172 height 42
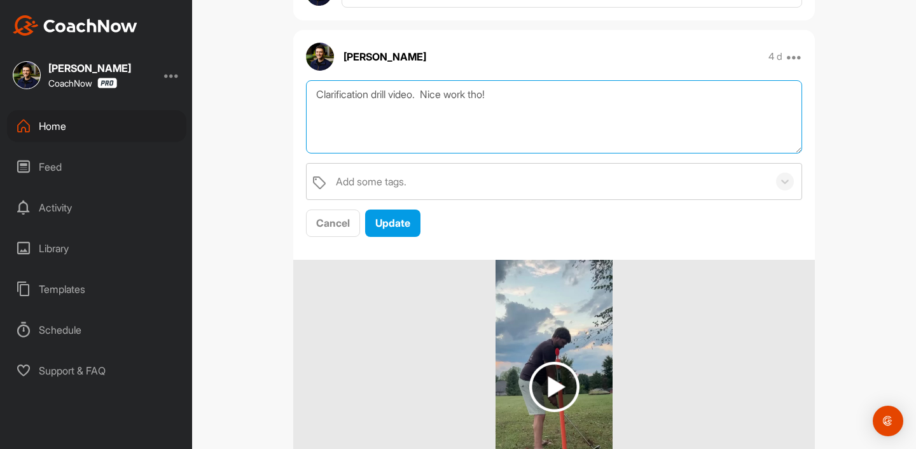
drag, startPoint x: 531, startPoint y: 90, endPoint x: 424, endPoint y: 90, distance: 106.9
click at [424, 90] on textarea "Clarification drill video. Nice work tho!" at bounding box center [554, 116] width 496 height 73
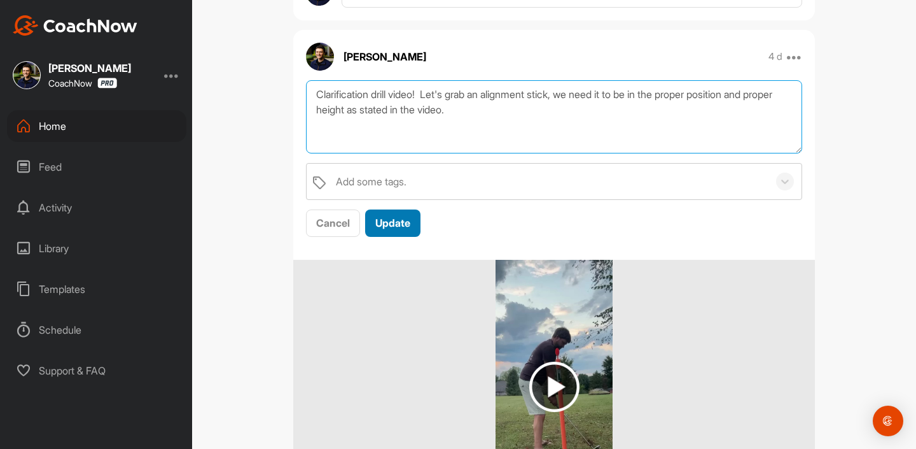
type textarea "Clarification drill video! Let's grab an alignment stick, we need it to be in t…"
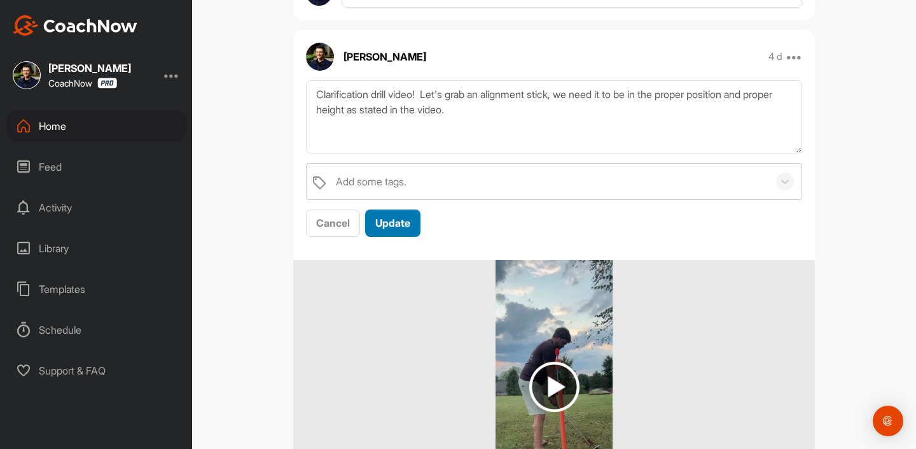
click at [408, 216] on span "Update" at bounding box center [392, 222] width 35 height 13
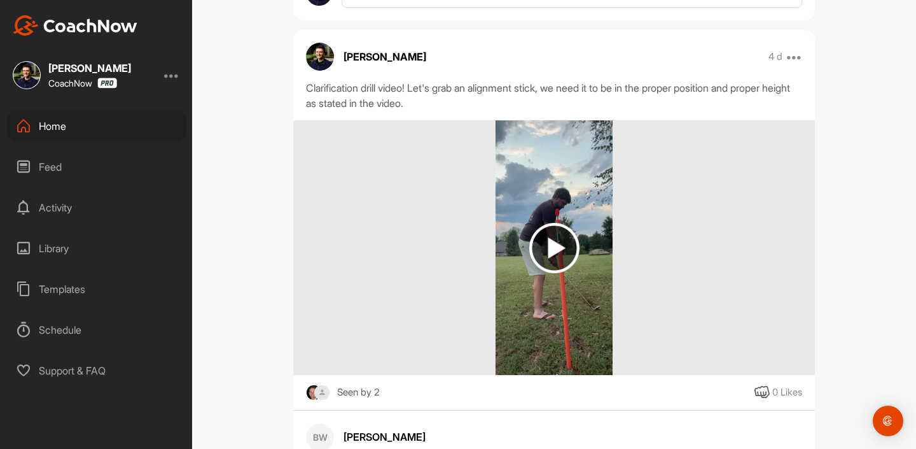
click at [576, 253] on img at bounding box center [554, 248] width 50 height 50
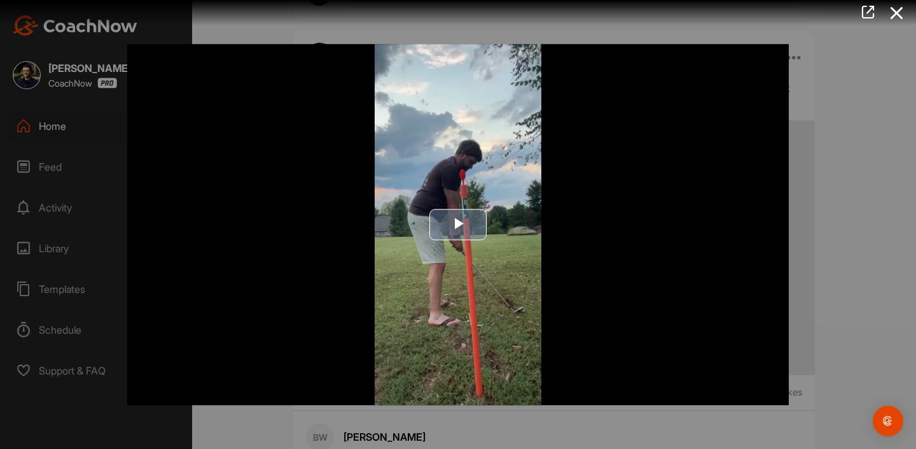
click at [458, 225] on span "Video Player" at bounding box center [458, 225] width 0 height 0
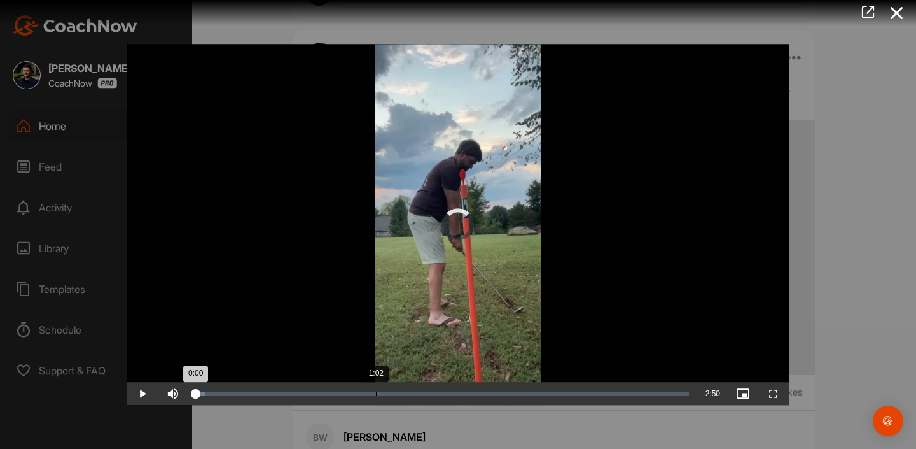
click at [376, 395] on div "Loaded : 2.04% 1:02 0:00" at bounding box center [442, 393] width 494 height 4
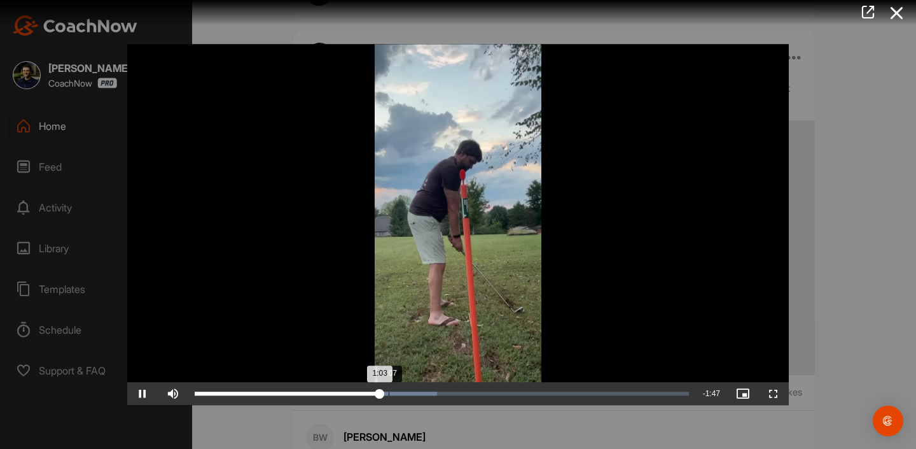
click at [397, 395] on div "Loaded : 49.05% 1:07 1:03" at bounding box center [442, 393] width 494 height 4
click at [418, 395] on div "Loaded : 48.47% 1:09 1:10" at bounding box center [442, 393] width 494 height 4
click at [419, 395] on div "1:17" at bounding box center [307, 393] width 225 height 4
click at [438, 395] on div "1:23" at bounding box center [438, 393] width 1 height 4
click at [458, 395] on div "Loaded : 56.04% 1:29 1:24" at bounding box center [442, 393] width 494 height 4
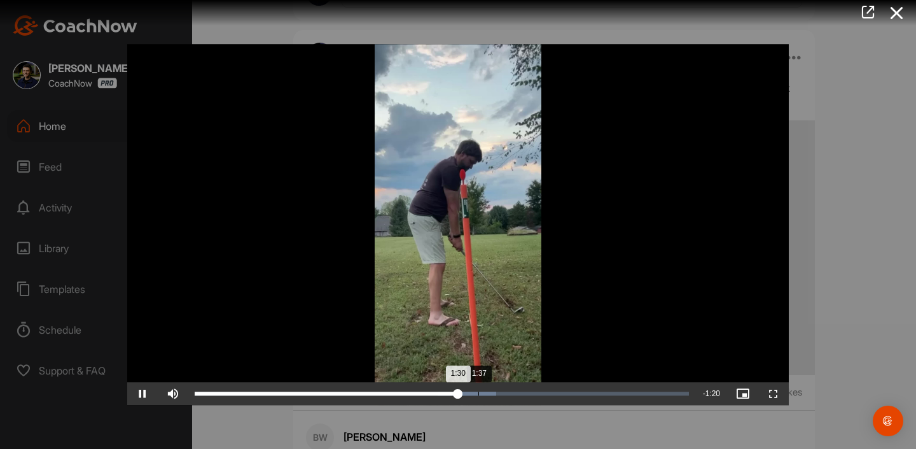
click at [489, 401] on div "Loaded : 61.08% 1:37 1:30" at bounding box center [441, 393] width 507 height 23
click at [432, 395] on div "Loaded : 61.08% 1:36 1:41" at bounding box center [442, 393] width 494 height 4
click at [373, 395] on div "Loaded : 61.08% 1:15 1:21" at bounding box center [442, 393] width 494 height 4
click at [265, 395] on div "1:01" at bounding box center [285, 393] width 180 height 4
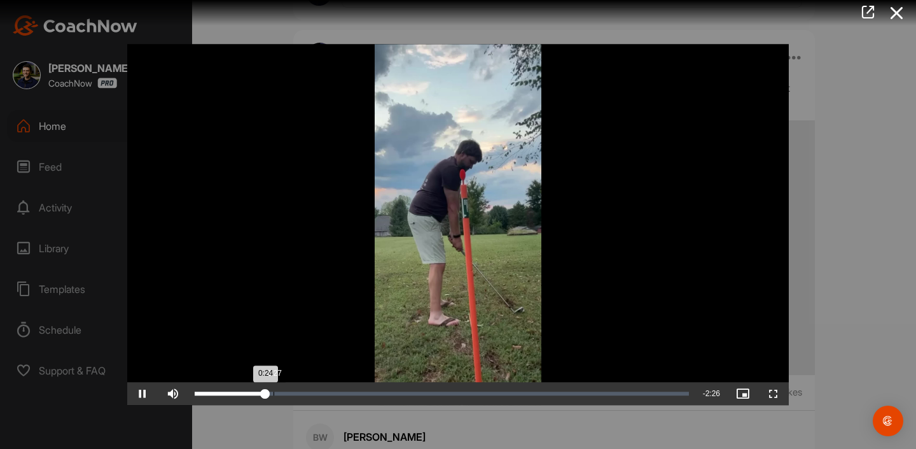
click at [276, 395] on div "Loaded : 0.00% 0:27 0:24" at bounding box center [442, 393] width 494 height 4
click at [289, 395] on div "Loaded : 15.01% 0:32 0:28" at bounding box center [442, 393] width 494 height 4
click at [314, 395] on div "Loaded : 15.01% 0:32 0:32" at bounding box center [442, 393] width 494 height 4
click at [326, 395] on div "0:45" at bounding box center [326, 393] width 1 height 4
click at [144, 393] on span "Video Player" at bounding box center [142, 393] width 31 height 0
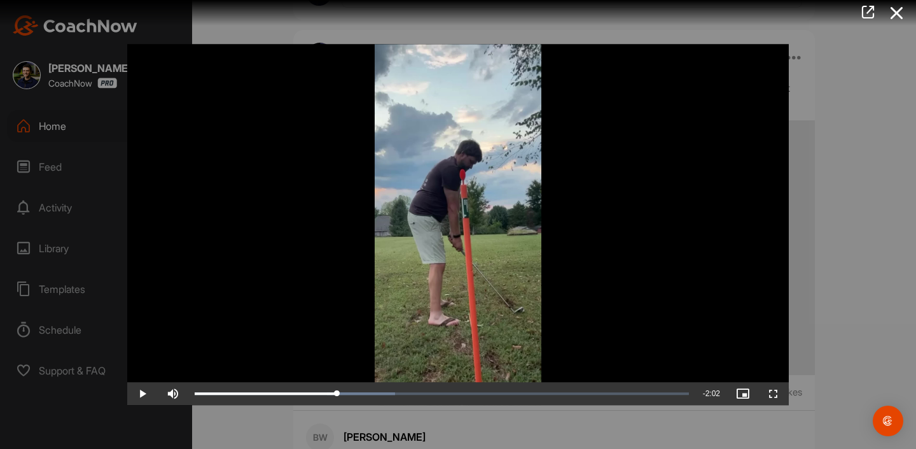
click at [841, 104] on div at bounding box center [458, 224] width 916 height 449
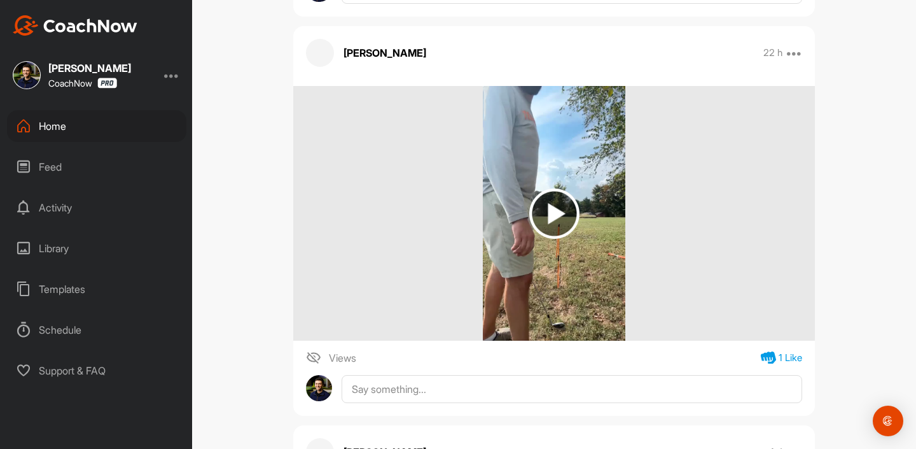
scroll to position [518, 0]
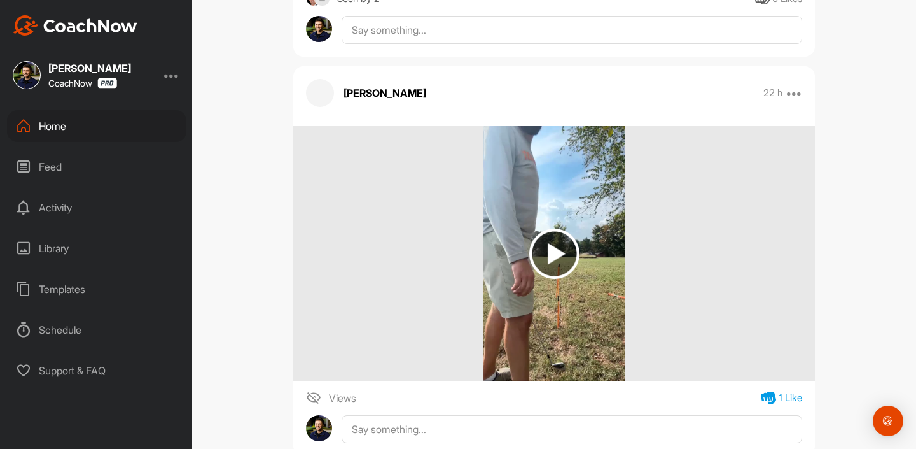
click at [564, 197] on img at bounding box center [554, 253] width 142 height 255
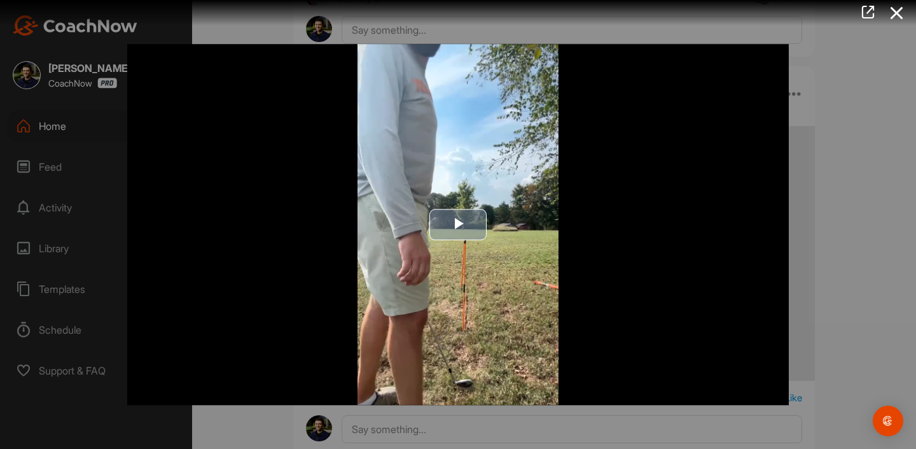
click at [458, 225] on span "Video Player" at bounding box center [458, 225] width 0 height 0
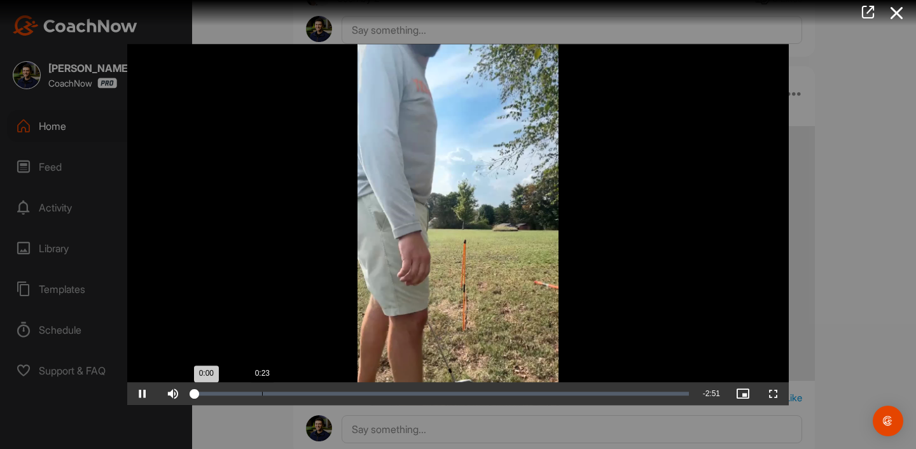
click at [262, 404] on div "Loaded : 0.00% 0:23 0:00" at bounding box center [441, 393] width 507 height 23
click at [309, 404] on div "Loaded : 11.90% 0:39 0:23" at bounding box center [441, 393] width 507 height 23
click at [284, 403] on div "Loaded : 23.94% 0:38 0:40" at bounding box center [441, 393] width 507 height 23
click at [137, 393] on span "Video Player" at bounding box center [142, 393] width 31 height 0
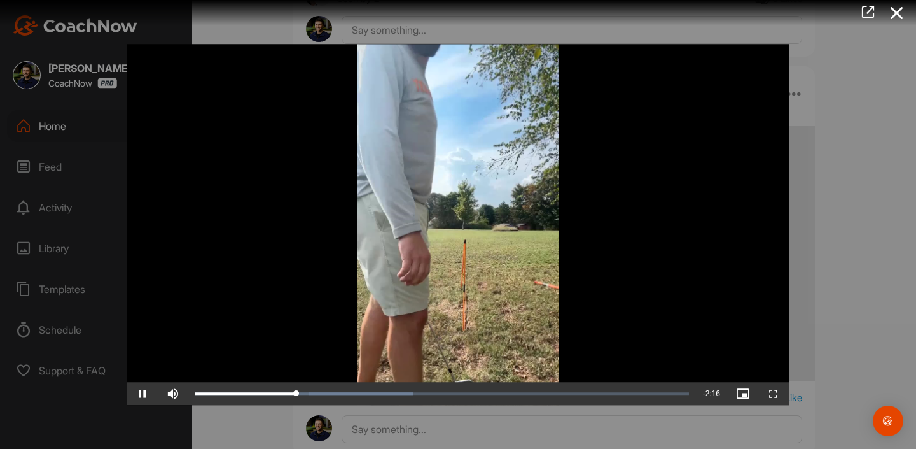
click at [144, 393] on span "Video Player" at bounding box center [142, 393] width 31 height 0
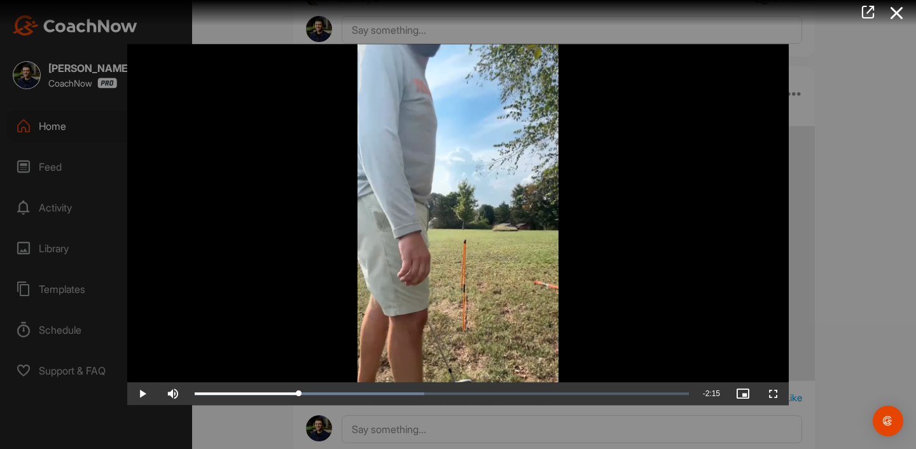
click at [144, 393] on span "Video Player" at bounding box center [142, 393] width 31 height 0
click at [292, 395] on div "Loaded : 46.54% 0:34 0:37" at bounding box center [442, 393] width 494 height 4
drag, startPoint x: 295, startPoint y: 407, endPoint x: 383, endPoint y: 405, distance: 87.8
click at [383, 395] on div "1:04" at bounding box center [289, 393] width 188 height 4
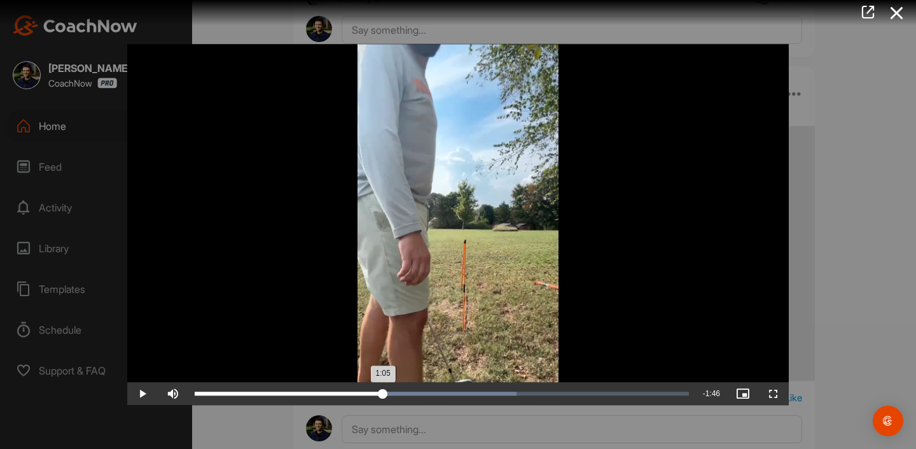
click at [419, 399] on div "Loaded : 65.21% 1:05 1:05" at bounding box center [441, 393] width 507 height 23
click at [451, 403] on div "Loaded : 65.21% 1:20 1:17" at bounding box center [441, 393] width 507 height 23
click at [481, 395] on div "Loaded : 72.47% 1:29 1:29" at bounding box center [442, 393] width 494 height 4
click at [491, 395] on div "Loaded : 78.37% 1:39 1:39" at bounding box center [442, 393] width 494 height 4
click at [515, 395] on div "Loaded : 84.97% 1:43 1:43" at bounding box center [442, 393] width 494 height 4
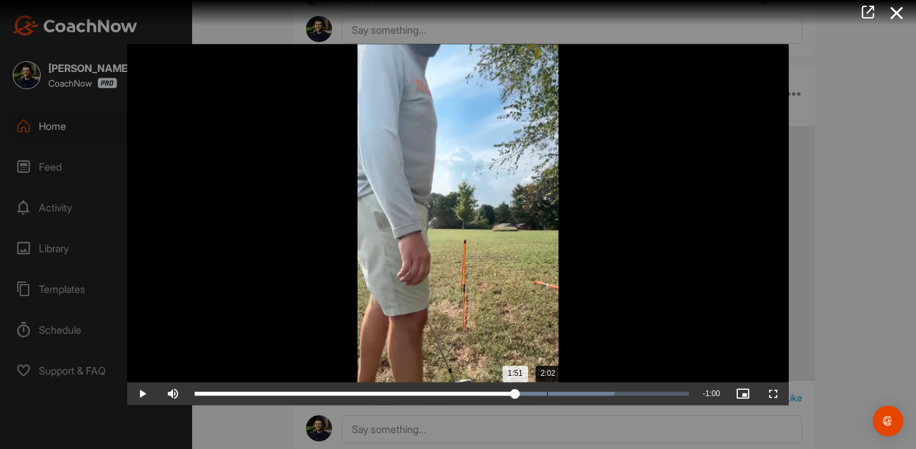
click at [547, 402] on div "Loaded : 84.97% 2:02 1:51" at bounding box center [441, 393] width 507 height 23
click at [533, 402] on div "Loaded : 91.99% 2:02 2:02" at bounding box center [441, 393] width 507 height 23
click at [540, 402] on div "Loaded : 95.46% 1:58 1:57" at bounding box center [441, 393] width 507 height 23
click at [548, 402] on div "Loaded : 95.46% 2:02 2:02" at bounding box center [441, 393] width 507 height 23
click at [559, 402] on div "Loaded : 96.65% 2:02 2:02" at bounding box center [441, 393] width 507 height 23
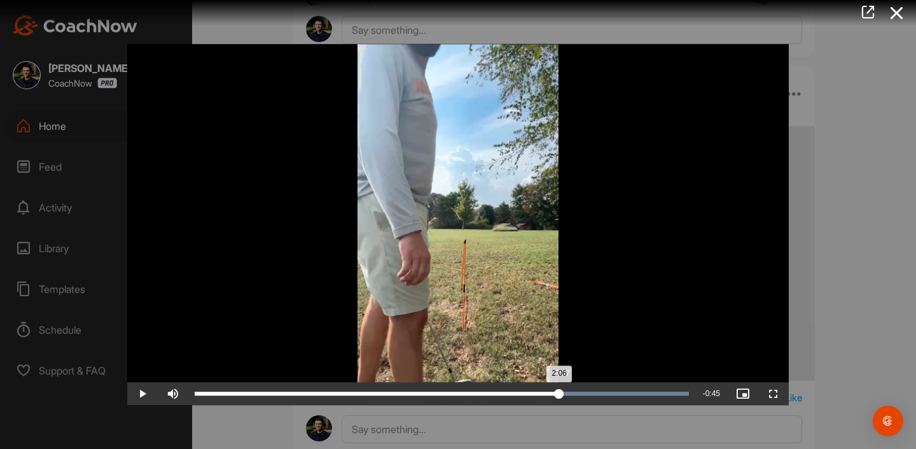
click at [559, 395] on div "2:06" at bounding box center [377, 393] width 365 height 4
click at [584, 402] on div "Loaded : 100.00% 2:10 2:07" at bounding box center [441, 393] width 507 height 23
click at [594, 401] on div "Loaded : 100.00% 2:17 2:15" at bounding box center [441, 393] width 507 height 23
click at [607, 401] on div "Loaded : 100.00% 2:18 2:18" at bounding box center [441, 393] width 507 height 23
click at [615, 402] on div "Loaded : 100.00% 2:26 2:26" at bounding box center [441, 393] width 507 height 23
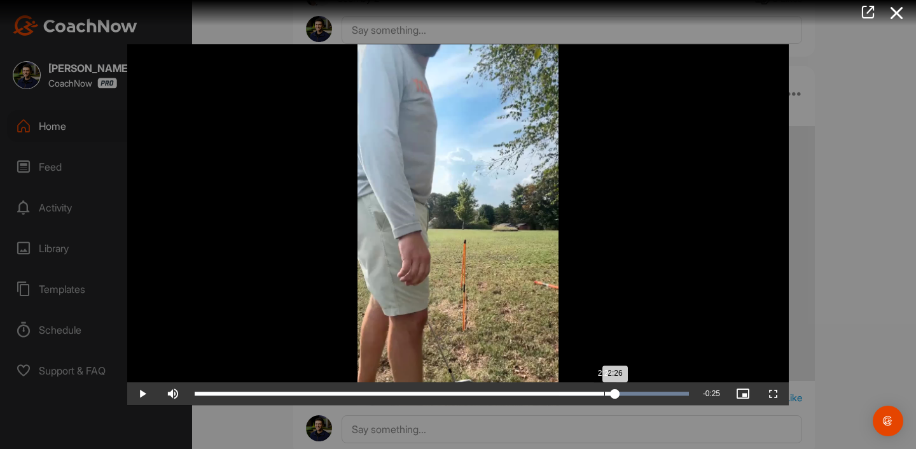
click at [604, 402] on div "Loaded : 100.00% 2:22 2:26" at bounding box center [441, 393] width 507 height 23
click at [577, 402] on div "Loaded : 100.00% 2:22 2:22" at bounding box center [441, 393] width 507 height 23
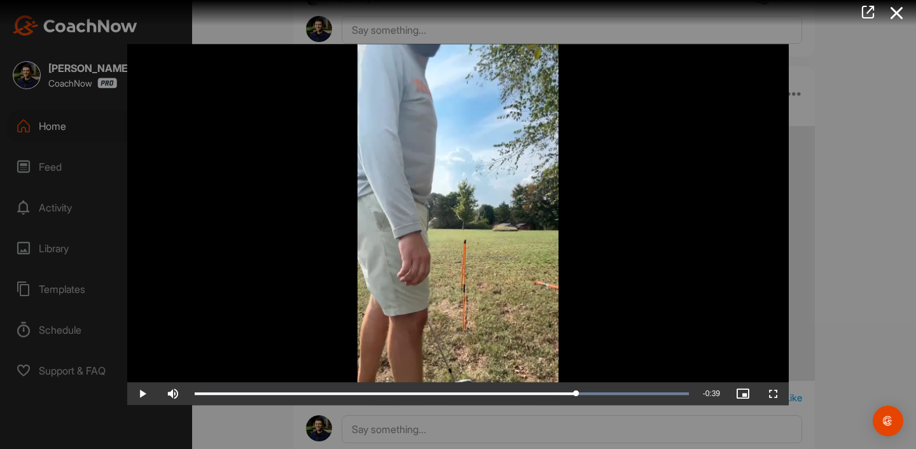
click at [148, 393] on span "Video Player" at bounding box center [142, 393] width 31 height 0
click at [147, 393] on span "Video Player" at bounding box center [142, 393] width 31 height 0
click at [765, 176] on video "Video Player" at bounding box center [458, 224] width 662 height 361
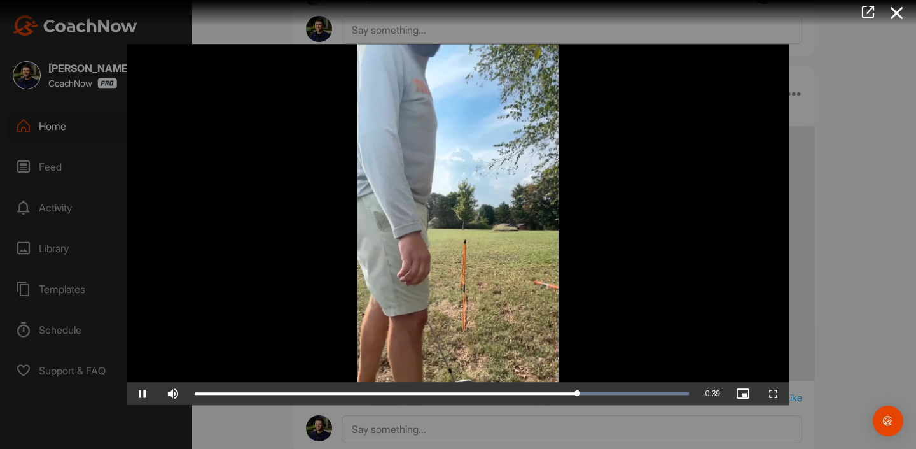
click at [836, 176] on div at bounding box center [458, 224] width 916 height 449
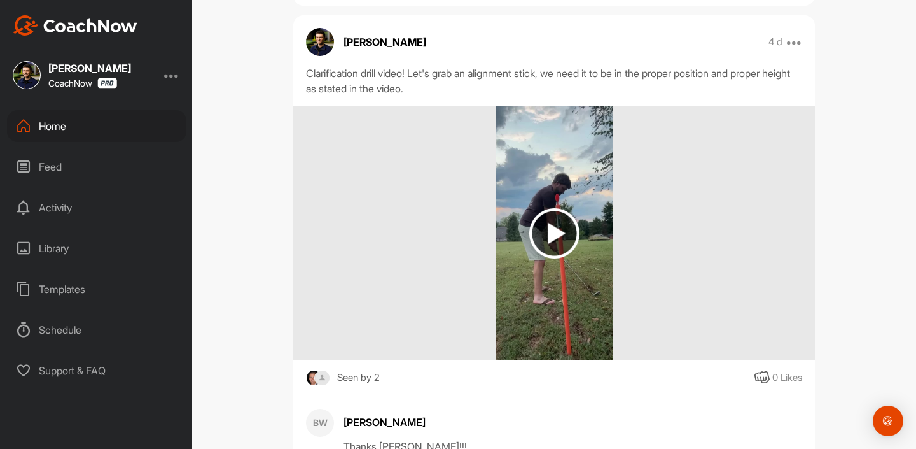
scroll to position [2164, 0]
click at [578, 218] on img at bounding box center [554, 234] width 50 height 50
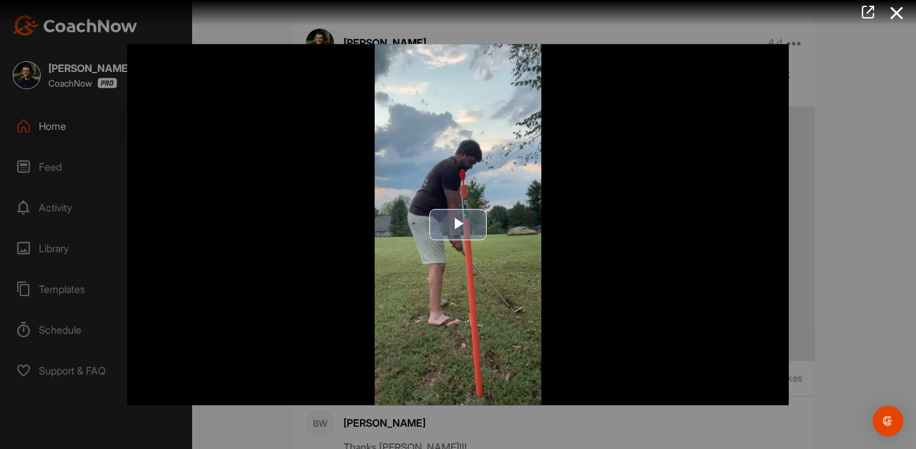
click at [469, 204] on img "Video Player" at bounding box center [458, 224] width 662 height 361
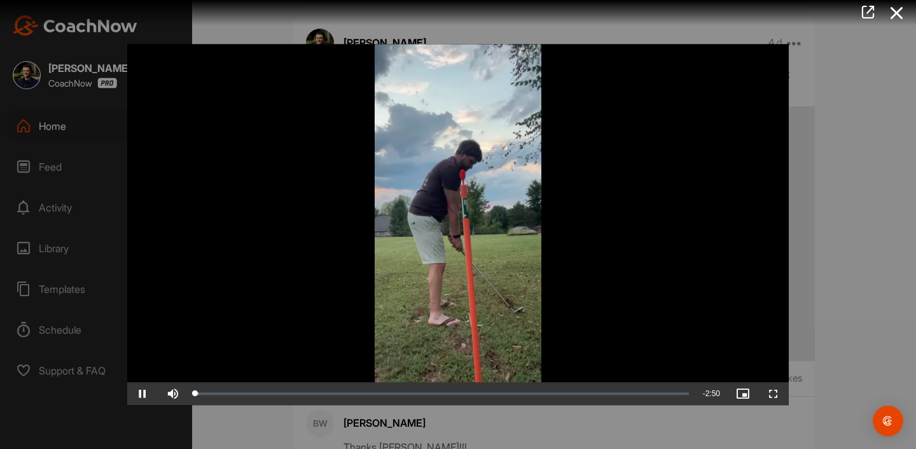
click at [508, 222] on video "Video Player" at bounding box center [458, 224] width 662 height 361
drag, startPoint x: 205, startPoint y: 0, endPoint x: 166, endPoint y: -20, distance: 43.5
click at [166, 0] on html "[PERSON_NAME] CoachNow Home Feed Activity Library Templates Schedule Support & …" at bounding box center [458, 224] width 916 height 449
click at [336, 405] on div "Loaded : 10.27% 1:00 0:00" at bounding box center [441, 393] width 507 height 23
click at [367, 403] on div "Loaded : 28.57% 0:59 0:48" at bounding box center [441, 393] width 507 height 23
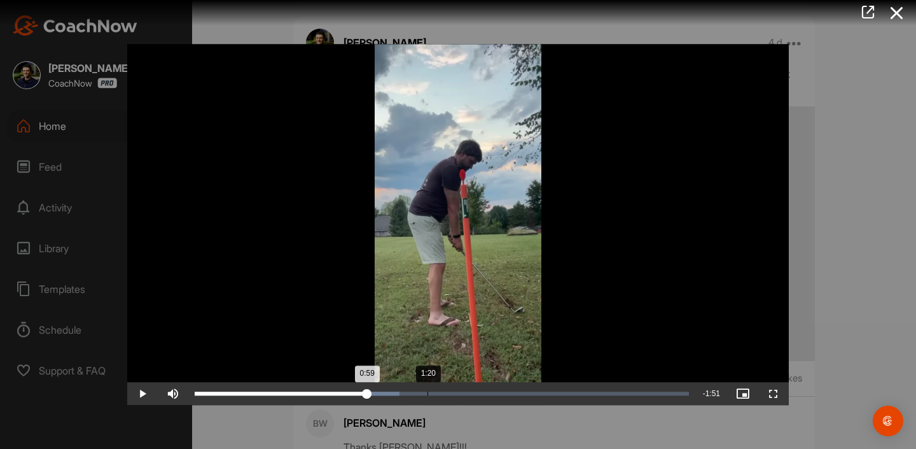
click at [430, 403] on div "Loaded : 41.40% 1:20 0:59" at bounding box center [441, 393] width 507 height 23
click at [457, 402] on div "Loaded : 41.40% 1:20 1:20" at bounding box center [441, 393] width 507 height 23
click at [431, 403] on div "Loaded : 55.21% 1:21 1:30" at bounding box center [441, 393] width 507 height 23
click at [466, 402] on div "Loaded : 65.54% 1:33 1:33" at bounding box center [441, 393] width 507 height 23
click at [478, 402] on div "Loaded : 64.34% 1:37 1:33" at bounding box center [441, 393] width 507 height 23
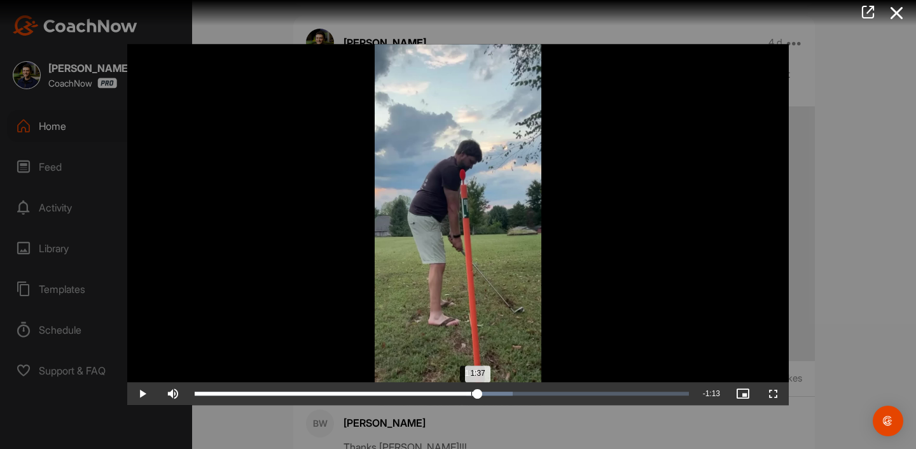
click at [495, 402] on div "Loaded : 64.34% 1:35 1:37" at bounding box center [441, 393] width 507 height 23
click at [507, 402] on div "Loaded : 69.06% 1:43 1:43" at bounding box center [441, 393] width 507 height 23
click at [514, 402] on div "Loaded : 69.06% 1:47 1:47" at bounding box center [441, 393] width 507 height 23
click at [529, 402] on div "Loaded : 76.70% 1:55 1:55" at bounding box center [441, 393] width 507 height 23
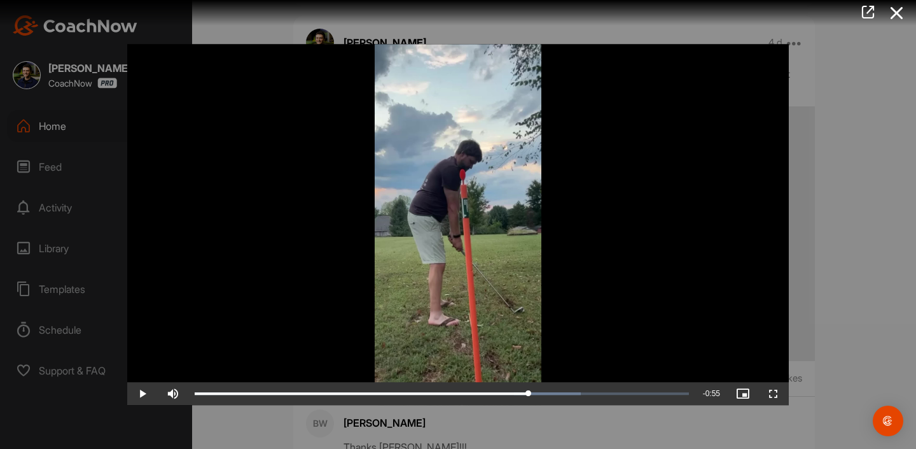
click at [870, 100] on div at bounding box center [458, 224] width 916 height 449
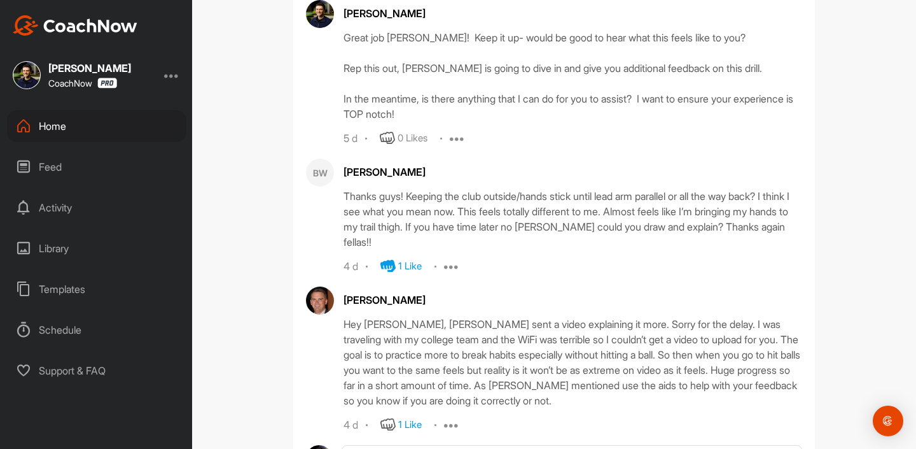
scroll to position [3926, 0]
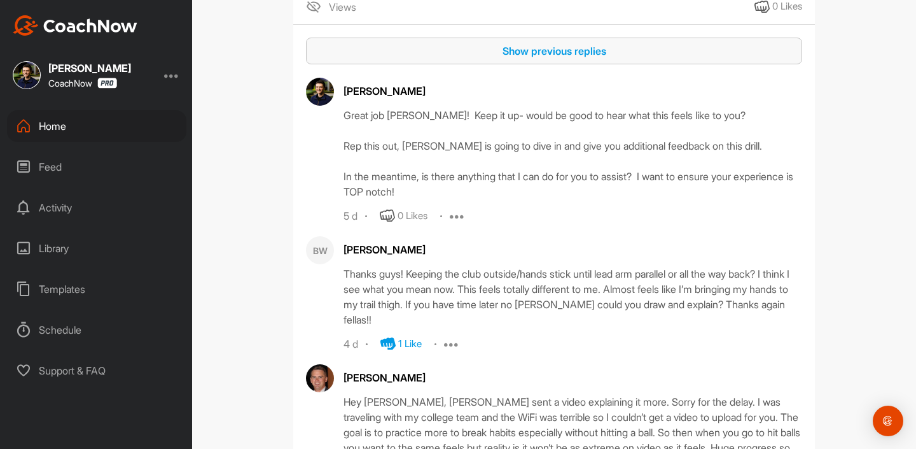
click at [587, 53] on div "Show previous replies" at bounding box center [554, 50] width 476 height 15
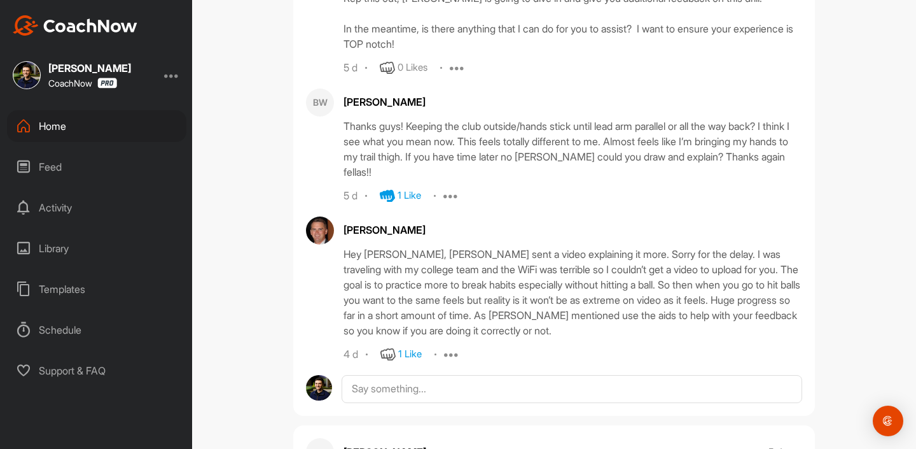
scroll to position [4115, 0]
click at [99, 123] on div "Home" at bounding box center [96, 126] width 179 height 32
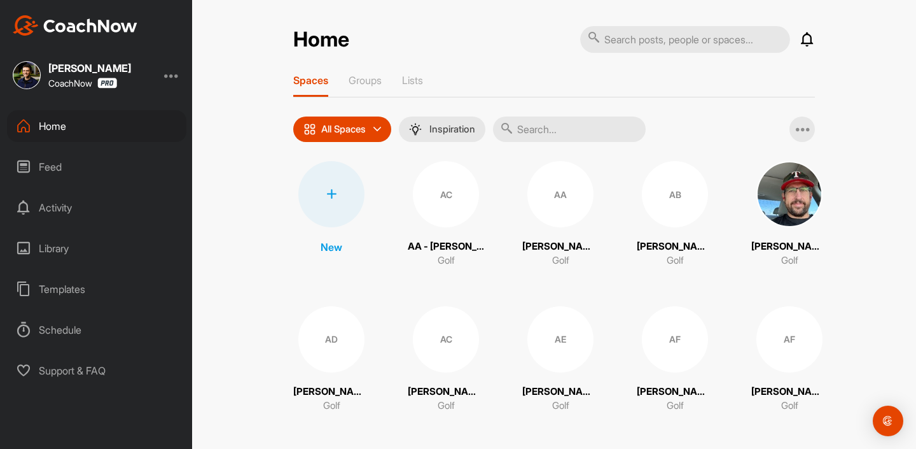
click at [624, 52] on input "text" at bounding box center [685, 39] width 210 height 27
type input "with [PERSON_NAME]"
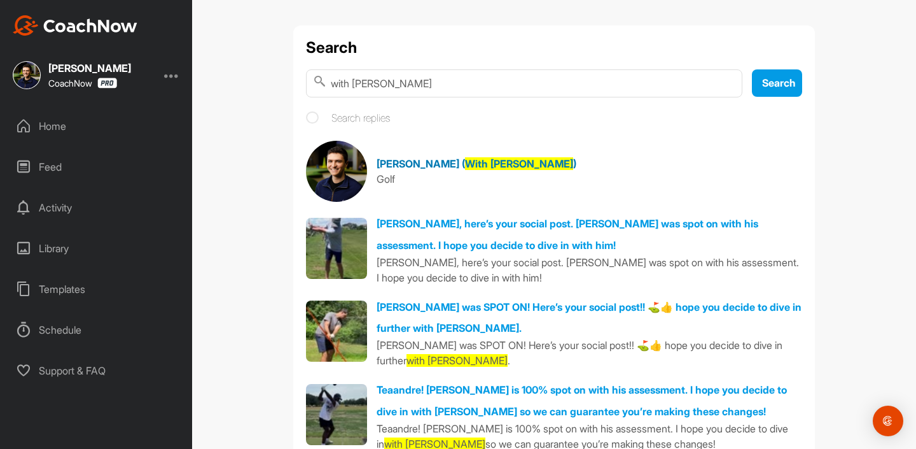
click at [431, 151] on link "[PERSON_NAME] ( With [PERSON_NAME] ) Golf" at bounding box center [554, 171] width 496 height 61
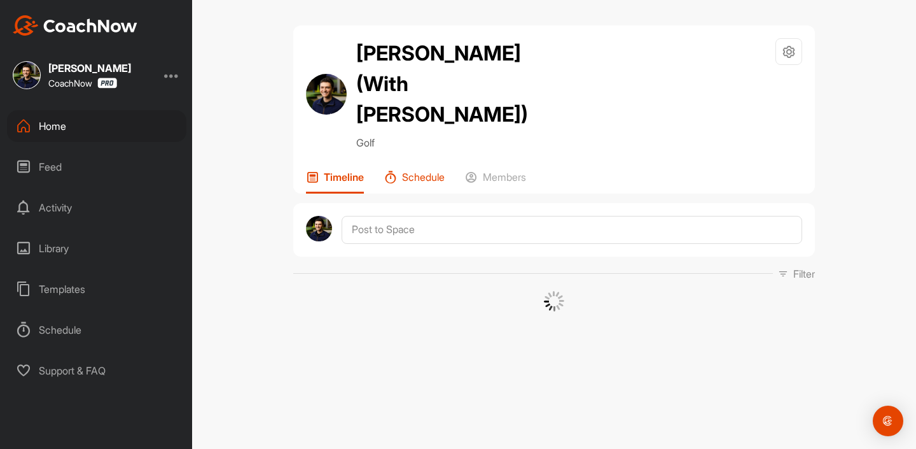
click at [430, 171] on div "Schedule" at bounding box center [414, 182] width 60 height 23
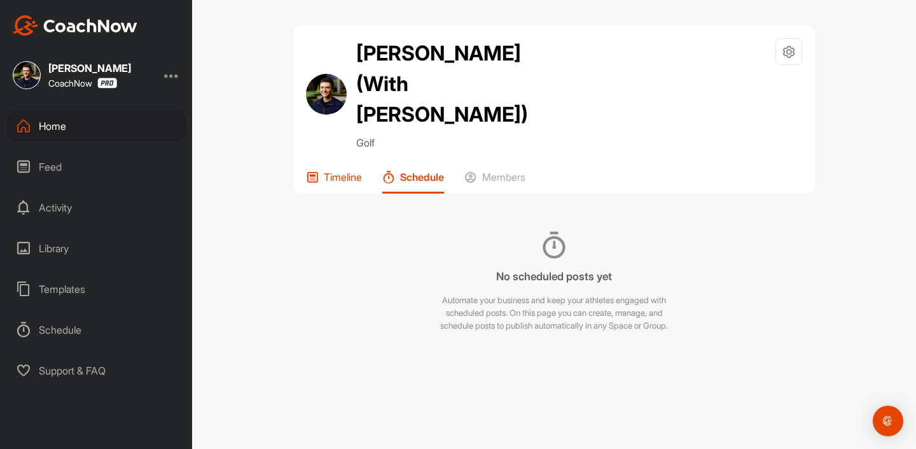
click at [321, 171] on div "Timeline" at bounding box center [334, 182] width 56 height 23
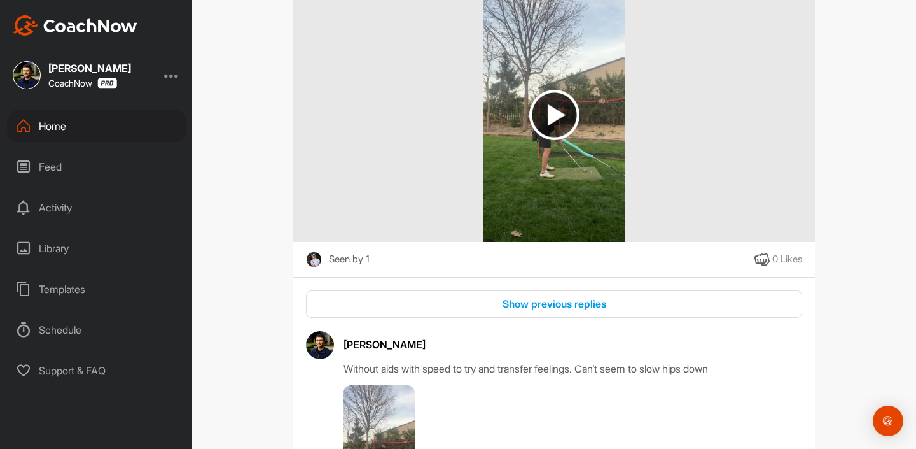
scroll to position [23627, 0]
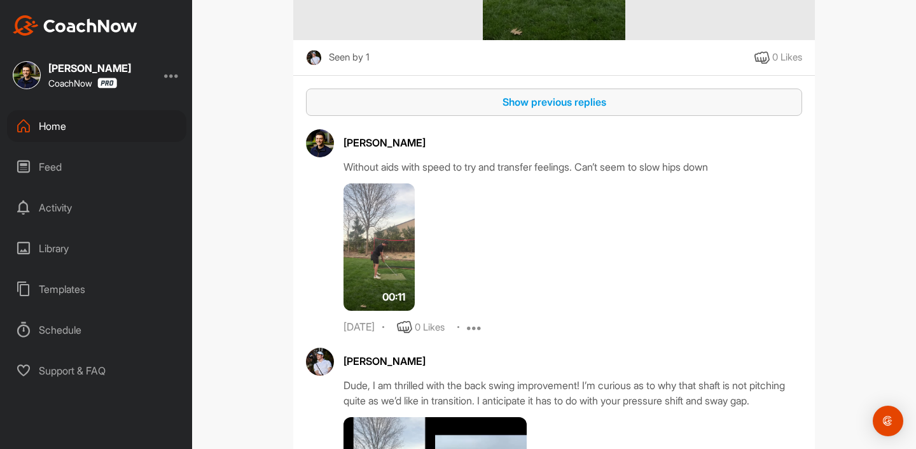
click at [549, 116] on button "Show previous replies" at bounding box center [554, 101] width 496 height 27
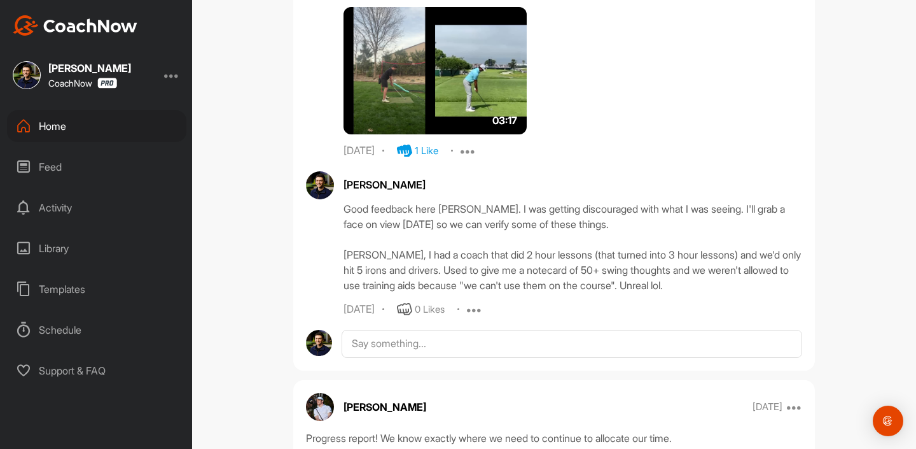
scroll to position [24203, 0]
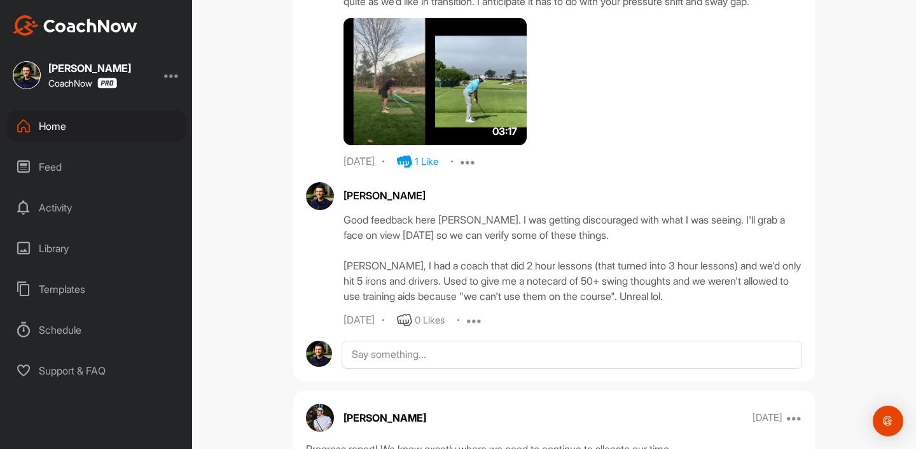
click at [460, 137] on img at bounding box center [435, 81] width 183 height 127
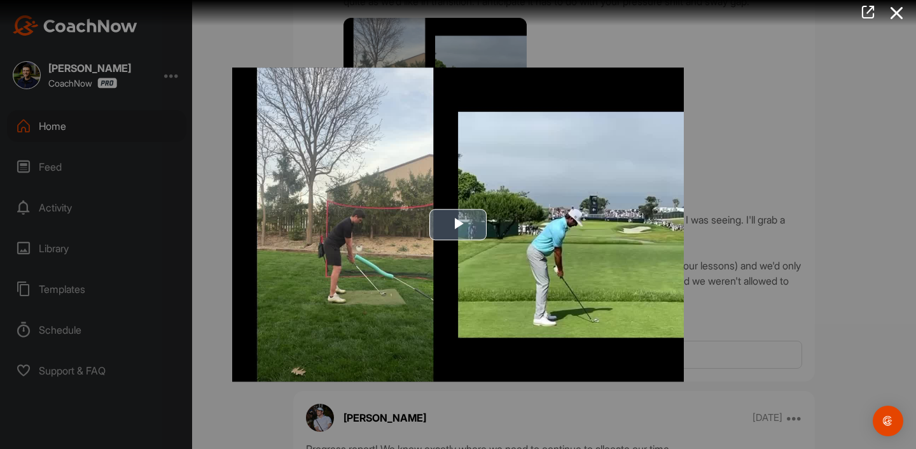
click at [458, 225] on span "Video Player" at bounding box center [458, 225] width 0 height 0
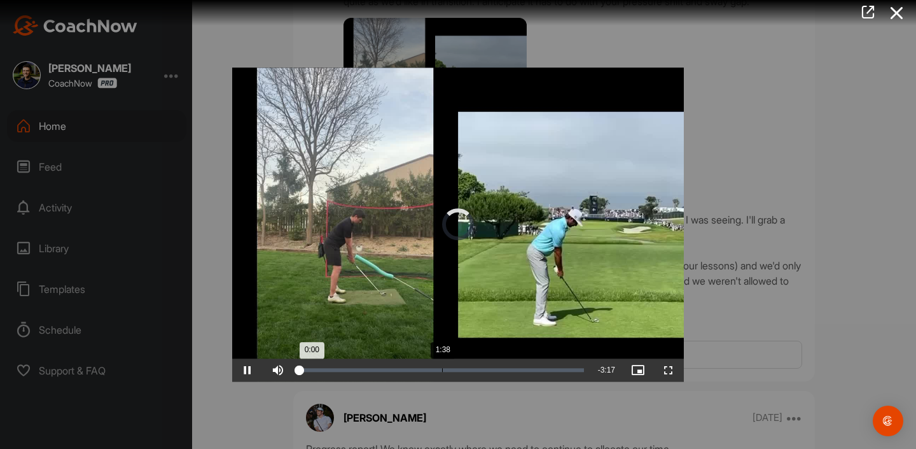
click at [416, 370] on div "Loaded : 0.00% 1:38 0:00" at bounding box center [442, 370] width 284 height 4
click at [246, 370] on span "Video Player" at bounding box center [247, 370] width 31 height 0
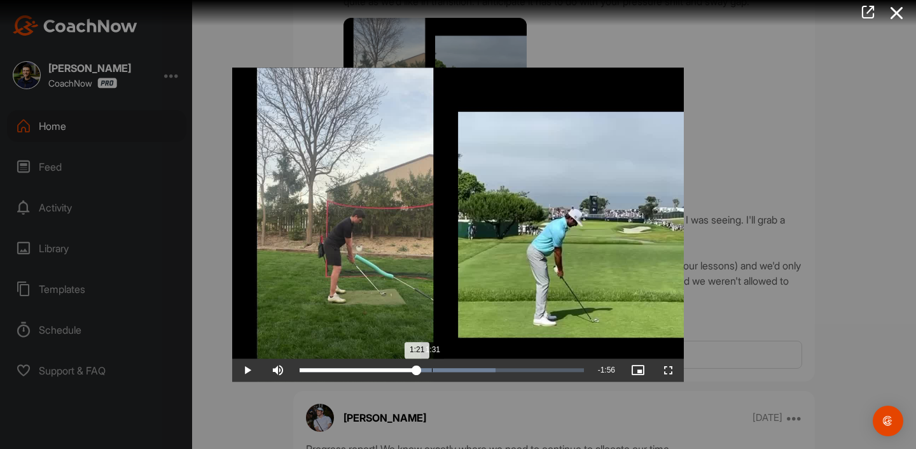
click at [447, 370] on div "Loaded : 68.97% 1:31 1:21" at bounding box center [442, 370] width 284 height 4
click at [469, 370] on div "Loaded : 78.29% 1:42 1:41" at bounding box center [442, 370] width 284 height 4
click at [496, 370] on div "Loaded : 78.03% 2:14 1:57" at bounding box center [442, 370] width 284 height 4
click at [523, 372] on div "Loaded : 78.03% 2:34 2:34" at bounding box center [442, 370] width 284 height 4
click at [442, 370] on div "Loaded : 81.66% 1:43 2:34" at bounding box center [442, 370] width 284 height 4
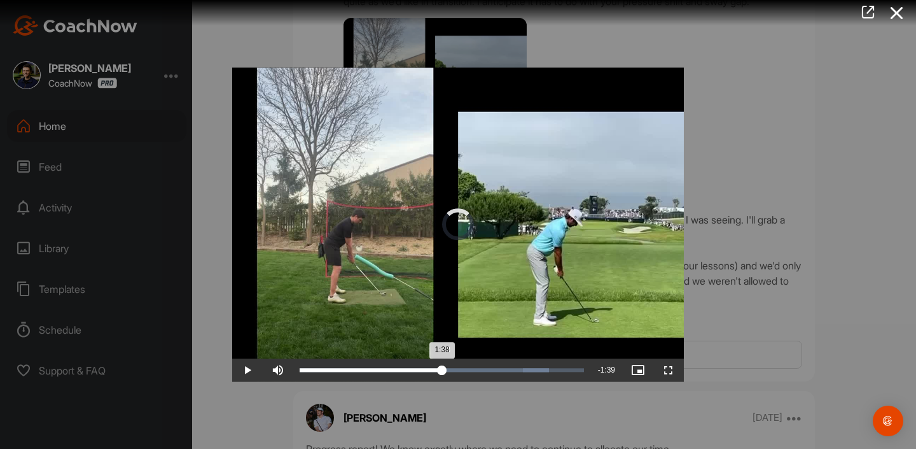
click at [426, 370] on div "Loaded : 87.74% 1:38 1:38" at bounding box center [442, 370] width 284 height 4
click at [411, 370] on div "1:27" at bounding box center [363, 370] width 126 height 4
click at [411, 371] on div "1:17" at bounding box center [355, 370] width 111 height 4
click at [425, 371] on div "Loaded : 0.00% 1:18 1:18" at bounding box center [442, 370] width 284 height 4
click at [414, 368] on div "1:19" at bounding box center [357, 370] width 115 height 4
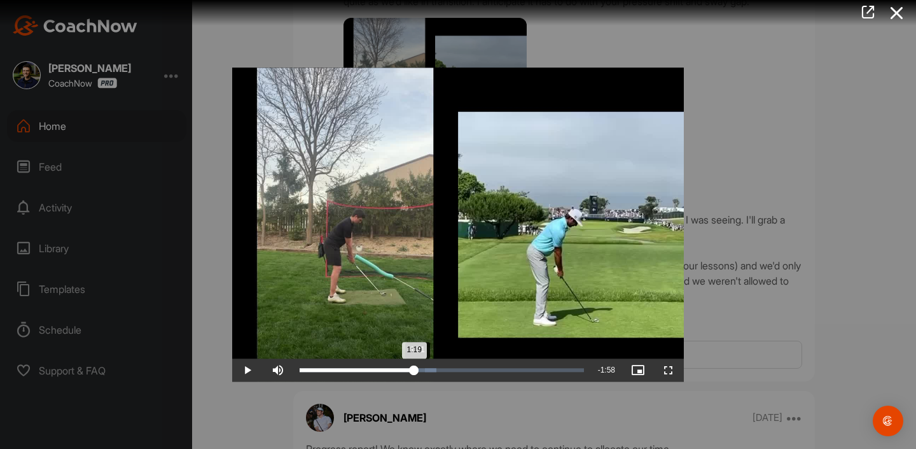
click at [452, 361] on div "Loaded : 48.21% 1:21 1:19" at bounding box center [441, 369] width 297 height 23
click at [472, 361] on div "Loaded : 61.12% 1:55 1:45" at bounding box center [441, 369] width 297 height 23
click at [419, 367] on div "Loaded : 78.60% 1:22 1:22" at bounding box center [441, 369] width 297 height 23
click at [395, 367] on div "Loaded : 78.60% 1:17 1:22" at bounding box center [441, 369] width 297 height 23
click at [373, 370] on div "0:50" at bounding box center [373, 370] width 1 height 4
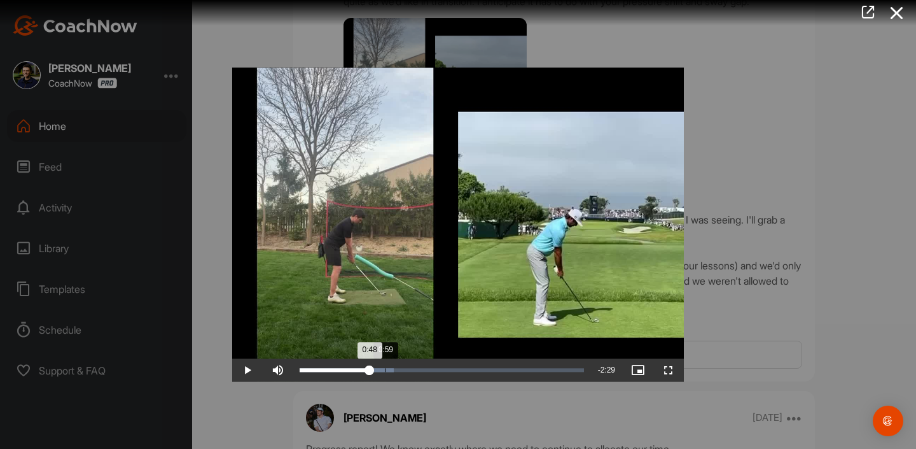
click at [387, 370] on div "Loaded : 33.24% 0:59 0:48" at bounding box center [442, 370] width 284 height 4
click at [390, 369] on div "1:02" at bounding box center [345, 370] width 90 height 4
click at [806, 191] on div at bounding box center [458, 224] width 916 height 449
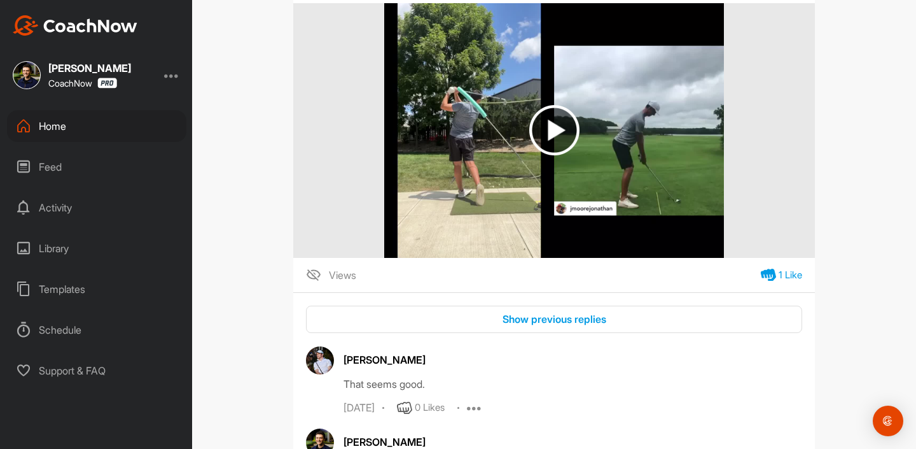
scroll to position [40964, 0]
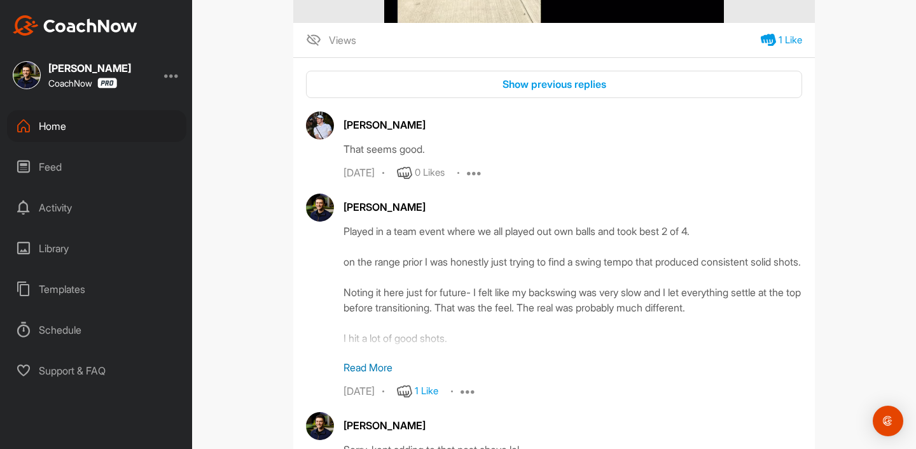
click at [526, 337] on div "Show previous replies [PERSON_NAME] That seems good. [DATE] 0 Likes Report Dele…" at bounding box center [554, 276] width 522 height 410
click at [526, 92] on div "Show previous replies" at bounding box center [554, 83] width 476 height 15
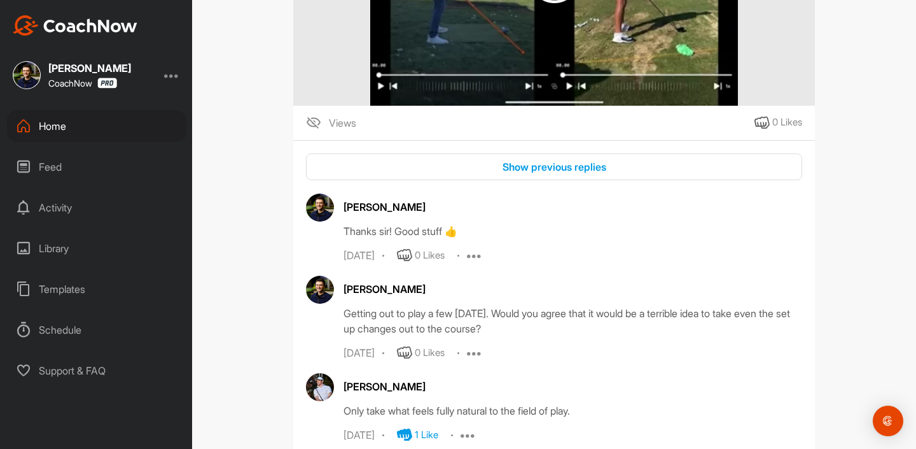
scroll to position [36709, 0]
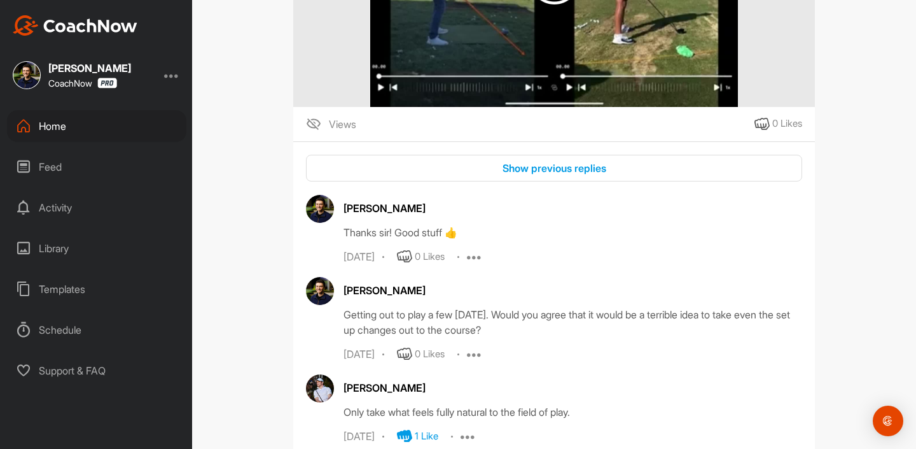
click at [526, 176] on div "Show previous replies" at bounding box center [554, 167] width 476 height 15
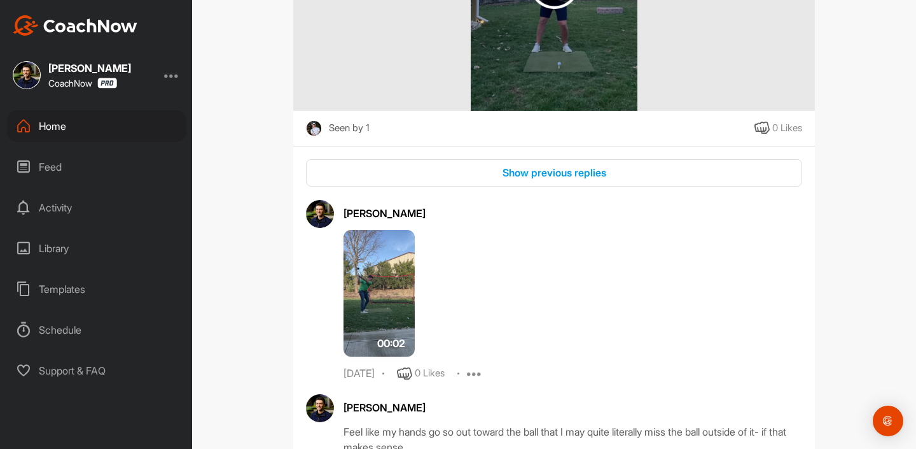
scroll to position [35188, 0]
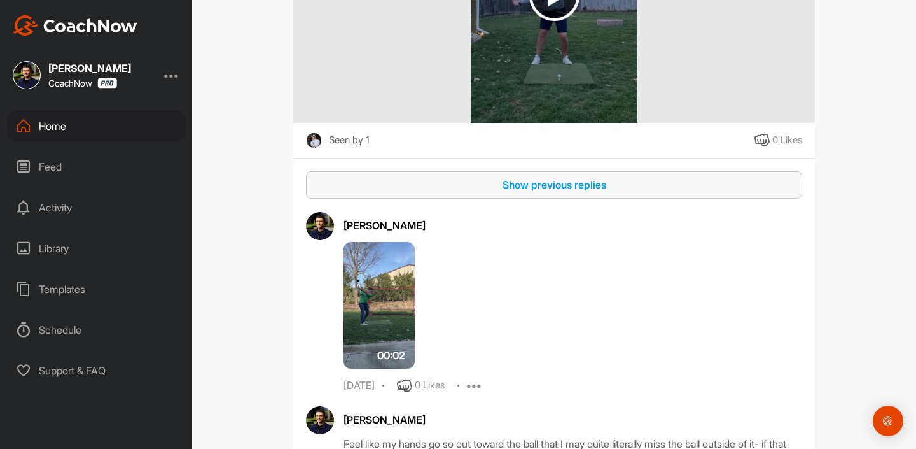
click at [519, 192] on div "Show previous replies" at bounding box center [554, 184] width 476 height 15
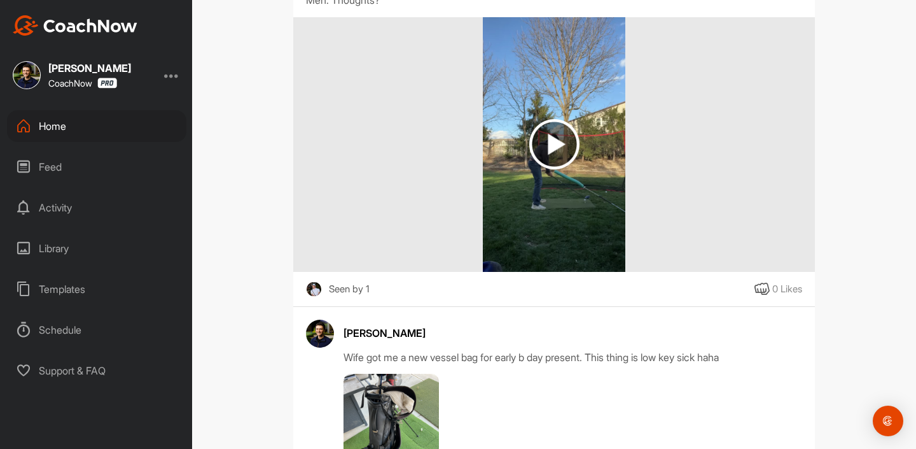
scroll to position [31229, 0]
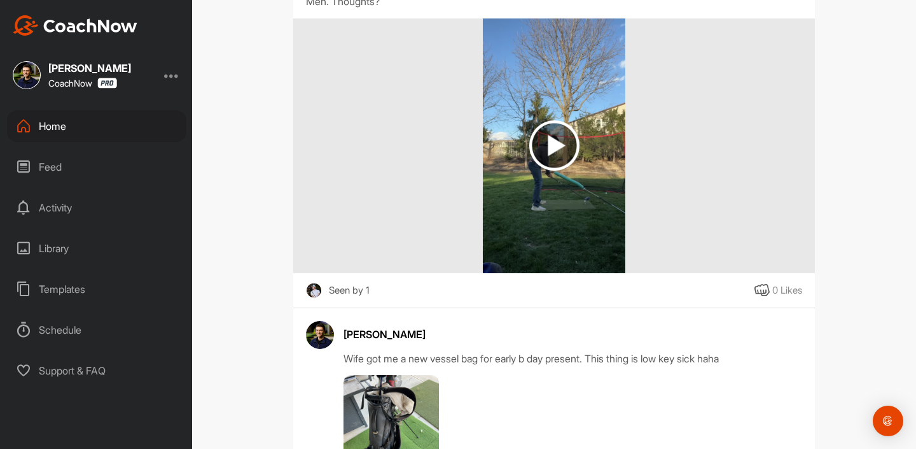
click at [566, 171] on img at bounding box center [554, 145] width 50 height 50
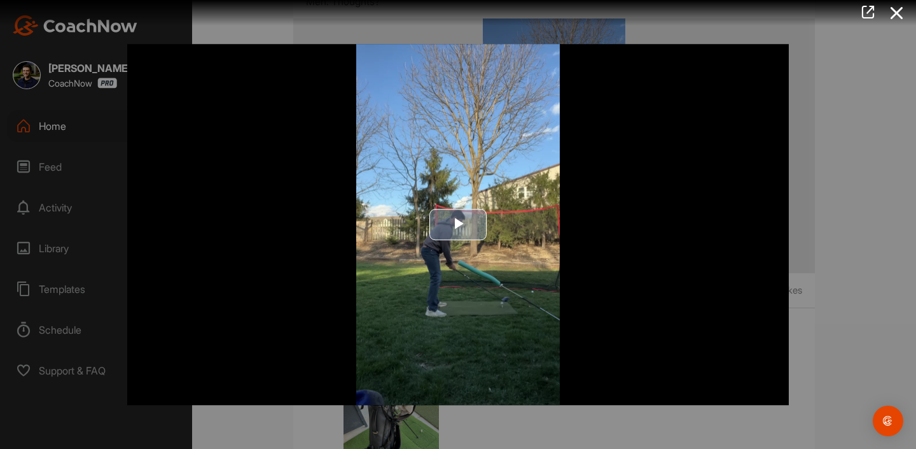
click at [508, 215] on img "Video Player" at bounding box center [458, 224] width 662 height 361
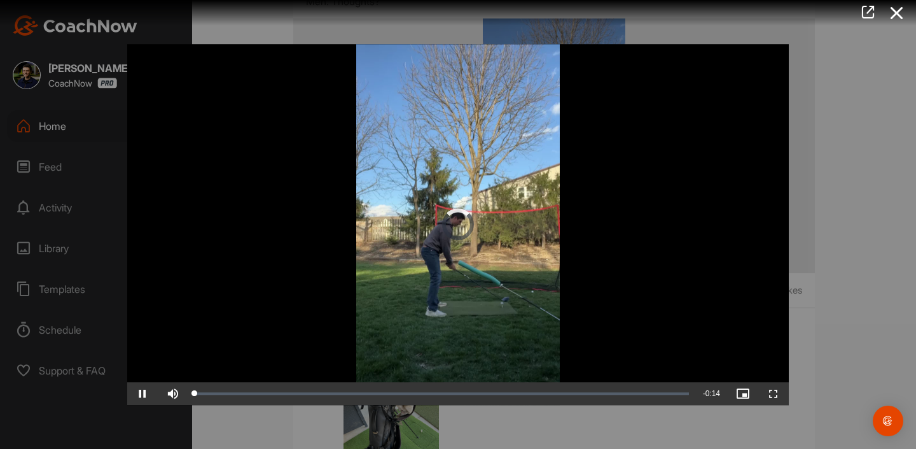
click at [556, 273] on video "Video Player" at bounding box center [458, 224] width 662 height 361
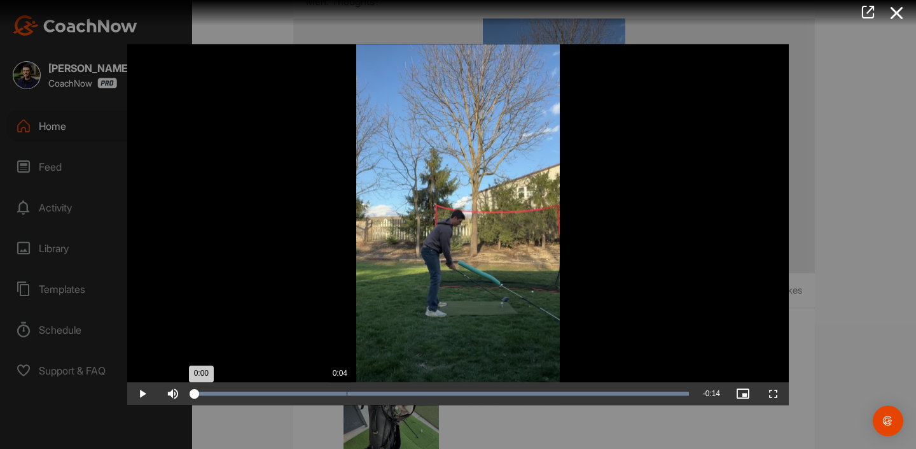
click at [340, 405] on div "Loaded : 100.00% 0:04 0:00" at bounding box center [441, 393] width 507 height 23
click at [371, 405] on div "Loaded : 100.00% 0:05 0:05" at bounding box center [441, 393] width 507 height 23
click at [398, 395] on div "Loaded : 100.00% 0:05 0:05" at bounding box center [442, 393] width 494 height 4
click at [419, 395] on div "Loaded : 100.00% 0:06 0:06" at bounding box center [442, 393] width 494 height 4
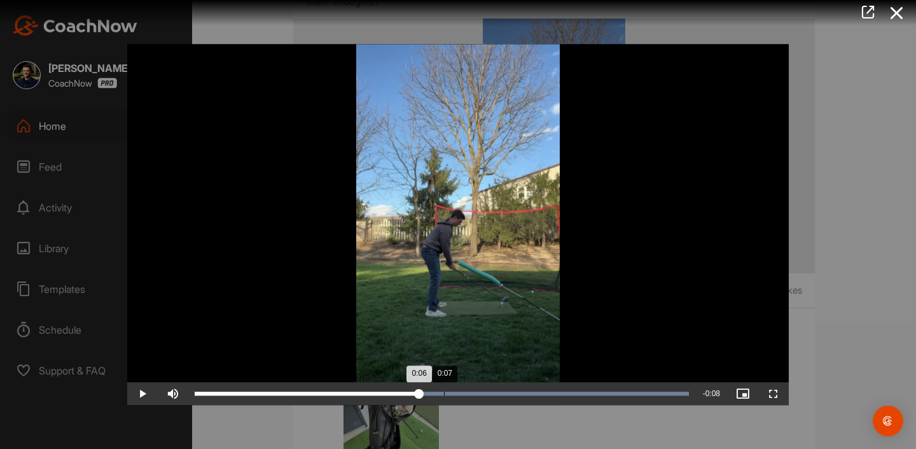
click at [444, 395] on div "Loaded : 100.00% 0:07 0:06" at bounding box center [442, 393] width 494 height 4
click at [475, 395] on div "Loaded : 100.00% 0:07 0:07" at bounding box center [442, 393] width 494 height 4
click at [521, 395] on div "Loaded : 100.00% 0:09 0:08" at bounding box center [442, 393] width 494 height 4
click at [574, 395] on div "Loaded : 100.00% 0:11 0:11" at bounding box center [442, 393] width 494 height 4
click at [614, 395] on div "Loaded : 100.00% 0:11 0:11" at bounding box center [442, 393] width 494 height 4
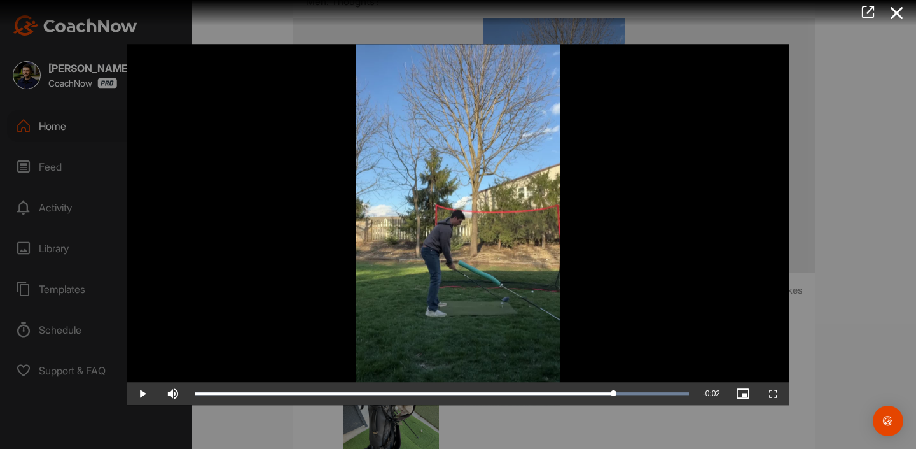
click at [146, 393] on span "Video Player" at bounding box center [142, 393] width 31 height 0
click at [142, 393] on span "Video Player" at bounding box center [142, 393] width 31 height 0
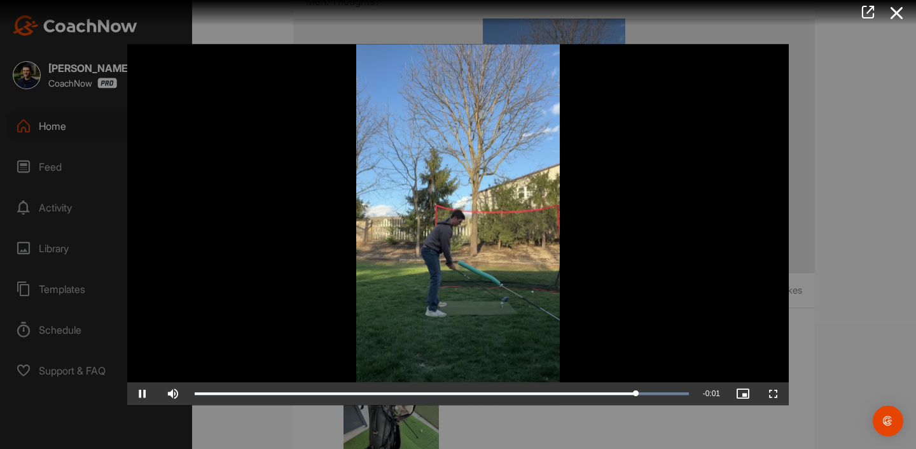
click at [142, 393] on span "Video Player" at bounding box center [142, 393] width 31 height 0
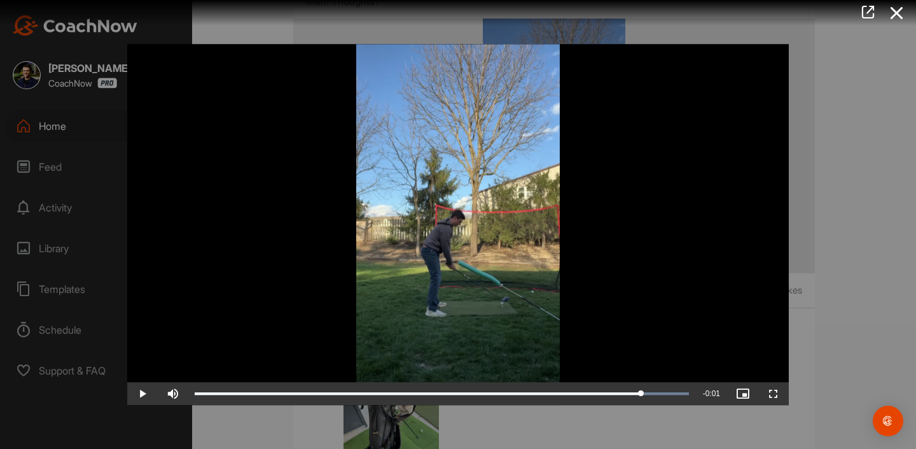
click at [136, 393] on span "Video Player" at bounding box center [142, 393] width 31 height 0
click at [796, 254] on div "Video Player is loading. Play Video Play Skip Backward Skip Forward Mute Curren…" at bounding box center [458, 224] width 687 height 387
click at [841, 237] on div at bounding box center [458, 224] width 916 height 449
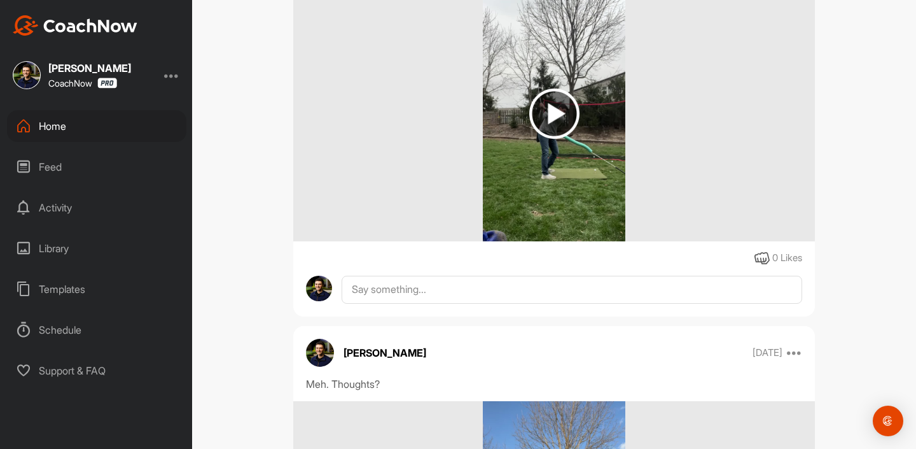
scroll to position [30842, 0]
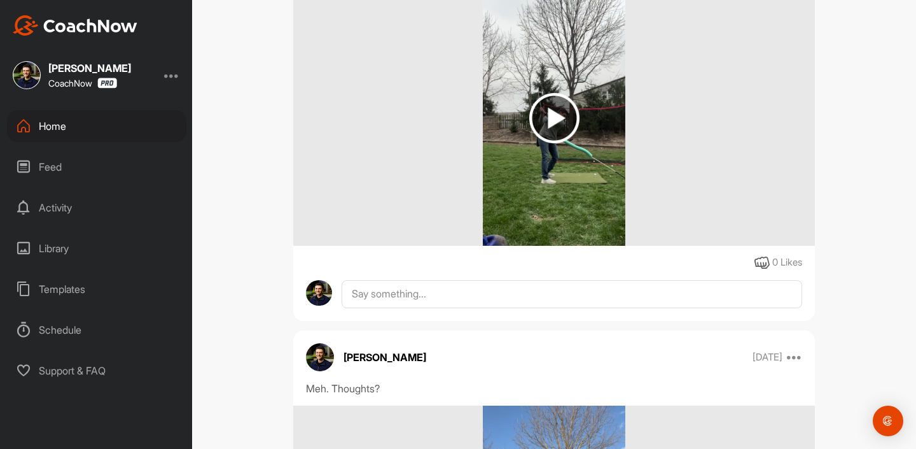
click at [895, 237] on div "[PERSON_NAME] (With [PERSON_NAME]) Golf Space Settings Your Notifications Leave…" at bounding box center [554, 224] width 724 height 449
click at [560, 143] on img at bounding box center [554, 118] width 50 height 50
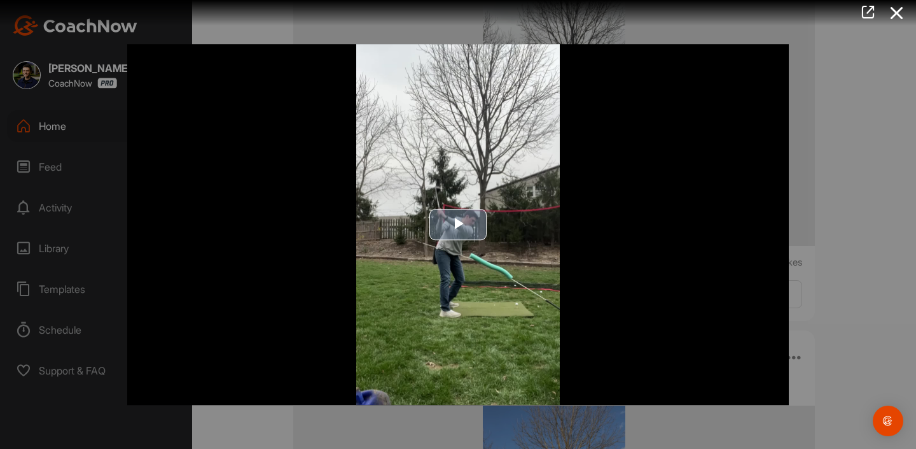
click at [458, 225] on span "Video Player" at bounding box center [458, 225] width 0 height 0
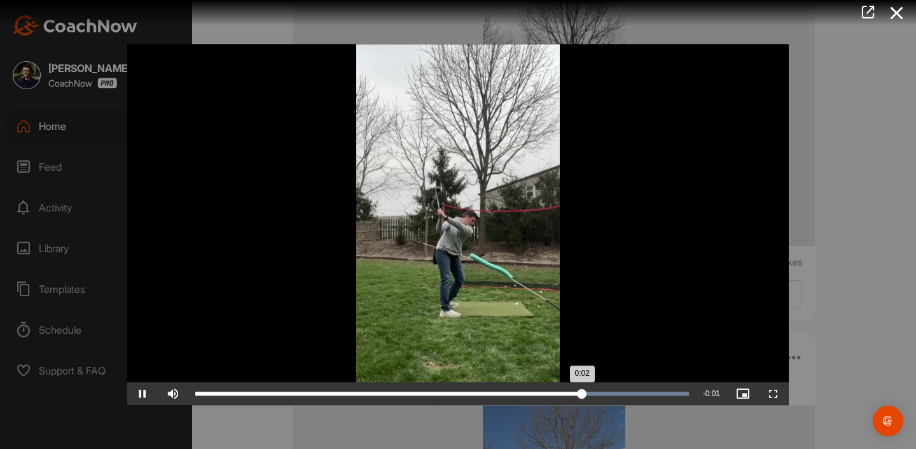
click at [384, 402] on div "Loaded : 100.00% 0:02" at bounding box center [441, 393] width 507 height 23
click at [341, 395] on div "Loaded : 100.00% 0:01 0:01" at bounding box center [442, 393] width 494 height 4
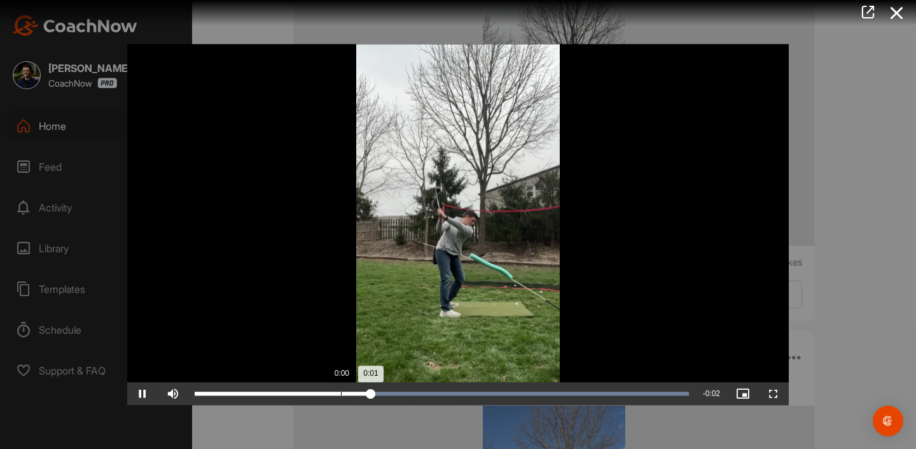
click at [290, 403] on div "Loaded : 100.00% 0:00 0:01" at bounding box center [441, 393] width 507 height 23
click at [146, 393] on span "Video Player" at bounding box center [142, 393] width 31 height 0
click at [387, 398] on div "Loaded : 100.00% 0:01 0:01" at bounding box center [441, 393] width 507 height 23
click at [147, 393] on span "Video Player" at bounding box center [142, 393] width 31 height 0
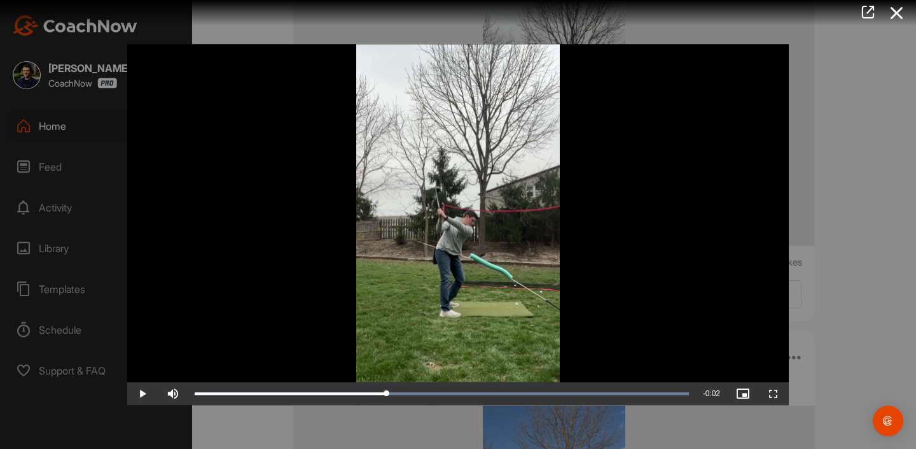
click at [143, 393] on span "Video Player" at bounding box center [142, 393] width 31 height 0
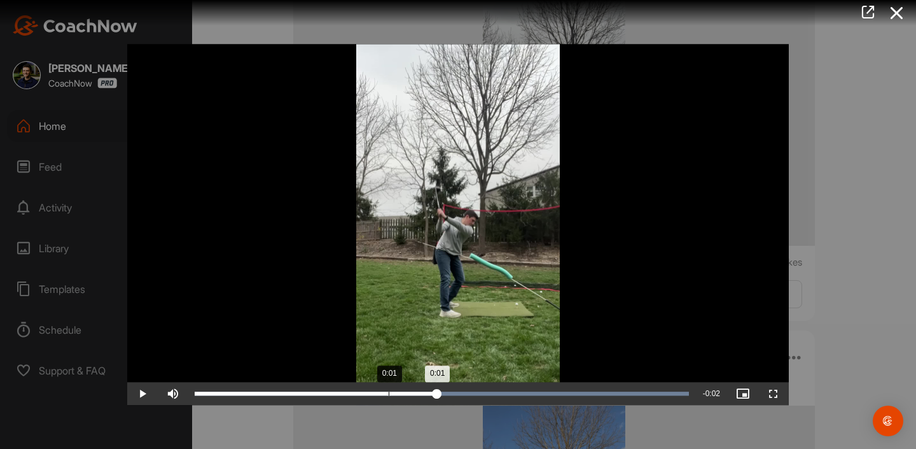
click at [410, 395] on div "0:01" at bounding box center [316, 393] width 242 height 4
click at [138, 393] on span "Video Player" at bounding box center [142, 393] width 31 height 0
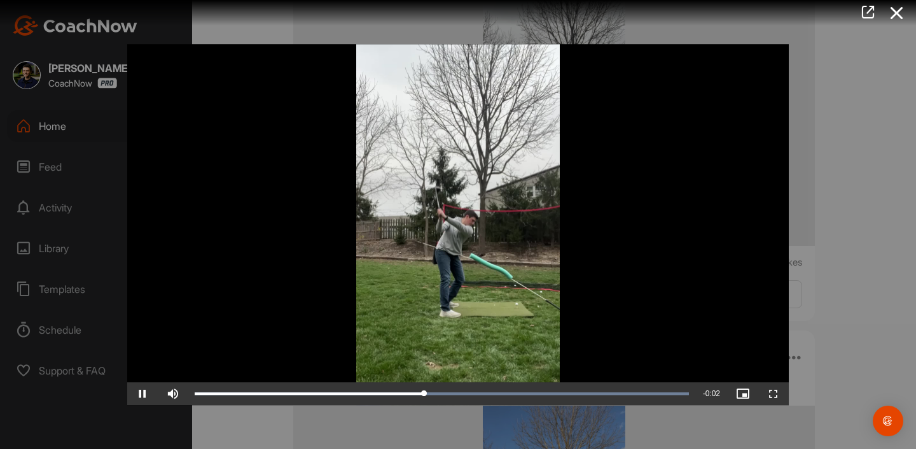
click at [138, 393] on span "Video Player" at bounding box center [142, 393] width 31 height 0
click at [267, 404] on div "Loaded : 100.00% 0:00 0:01" at bounding box center [441, 393] width 507 height 23
click at [143, 393] on span "Video Player" at bounding box center [142, 393] width 31 height 0
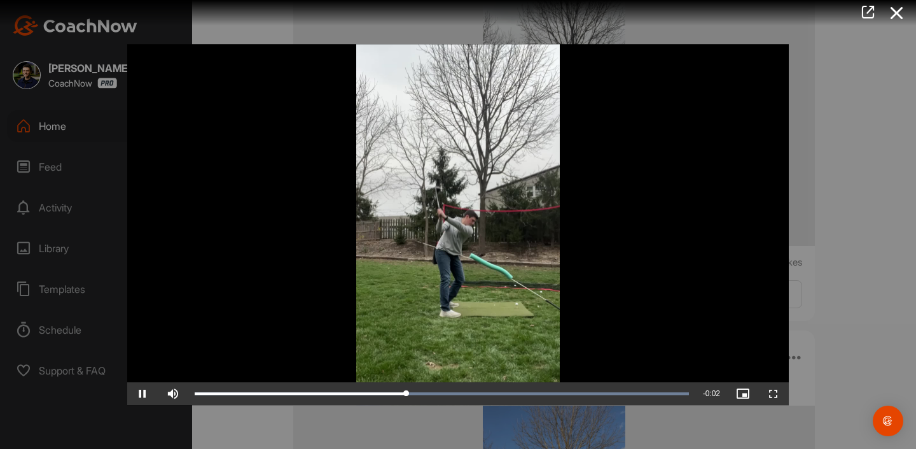
click at [143, 393] on span "Video Player" at bounding box center [142, 393] width 31 height 0
click at [413, 395] on div "0:01" at bounding box center [315, 393] width 241 height 4
click at [141, 393] on span "Video Player" at bounding box center [142, 393] width 31 height 0
click at [146, 393] on span "Video Player" at bounding box center [142, 393] width 31 height 0
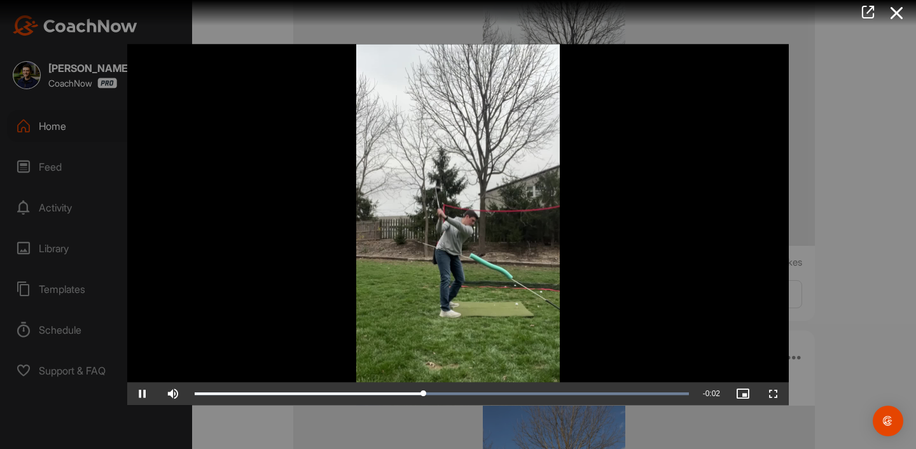
click at [146, 393] on span "Video Player" at bounding box center [142, 393] width 31 height 0
click at [802, 111] on div at bounding box center [458, 224] width 916 height 449
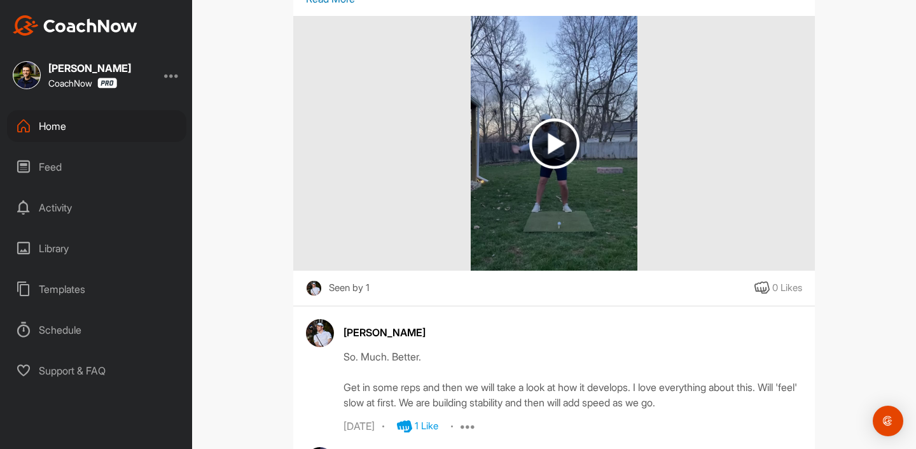
scroll to position [35039, 0]
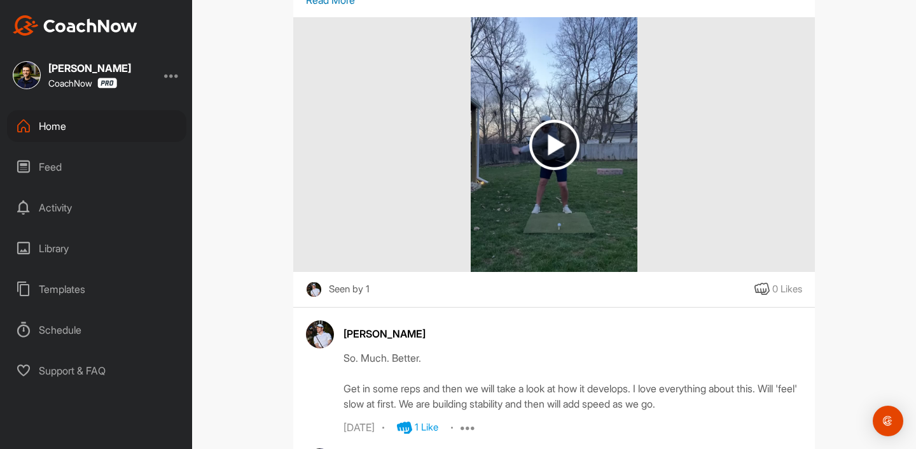
click at [363, 8] on p "Read More" at bounding box center [554, -1] width 496 height 15
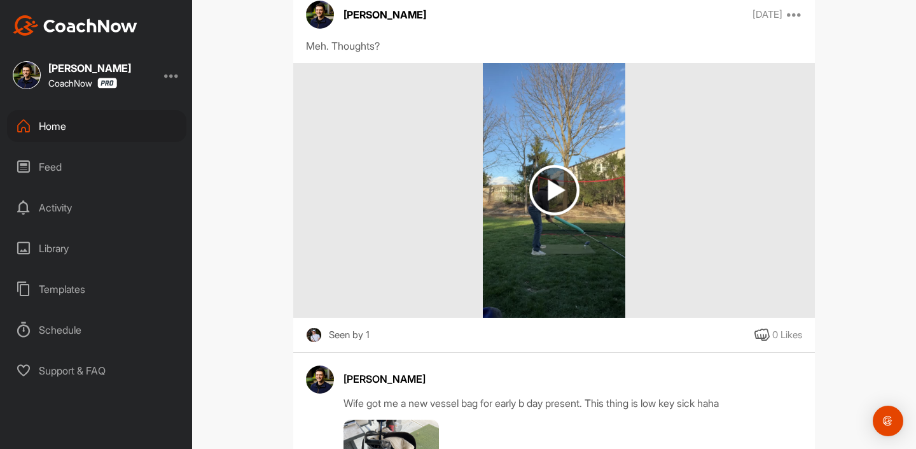
scroll to position [31181, 0]
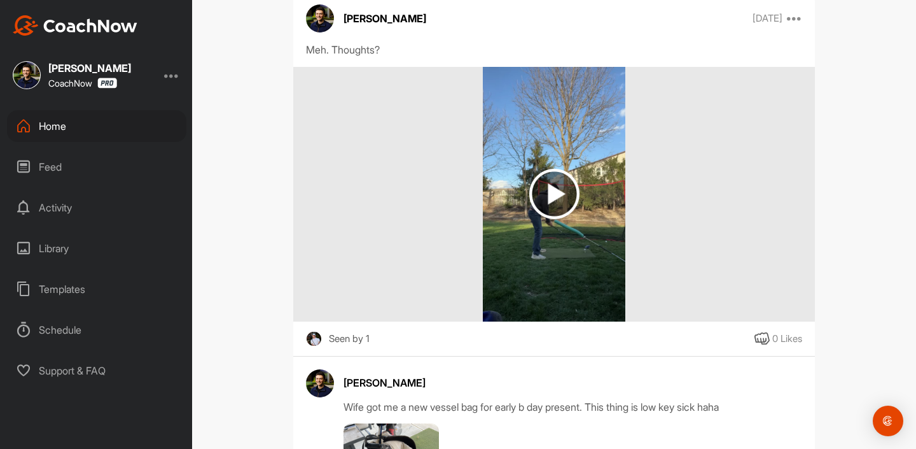
click at [512, 300] on img at bounding box center [554, 194] width 143 height 255
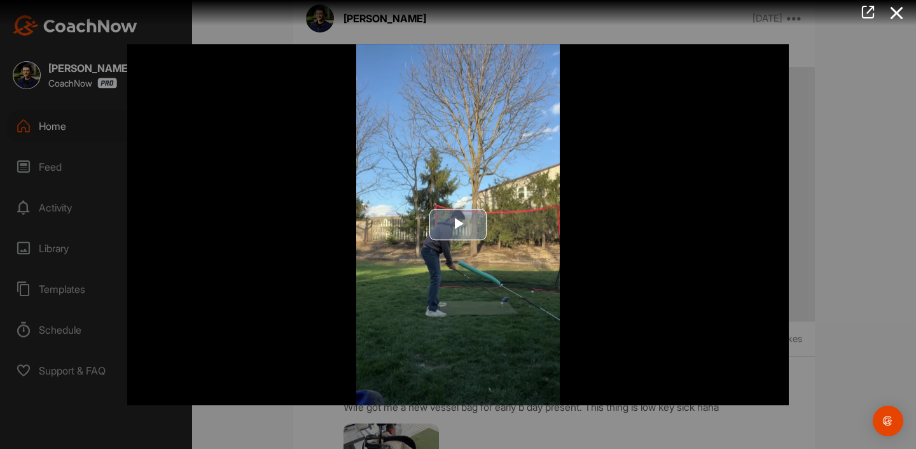
click at [489, 234] on img "Video Player" at bounding box center [458, 224] width 662 height 361
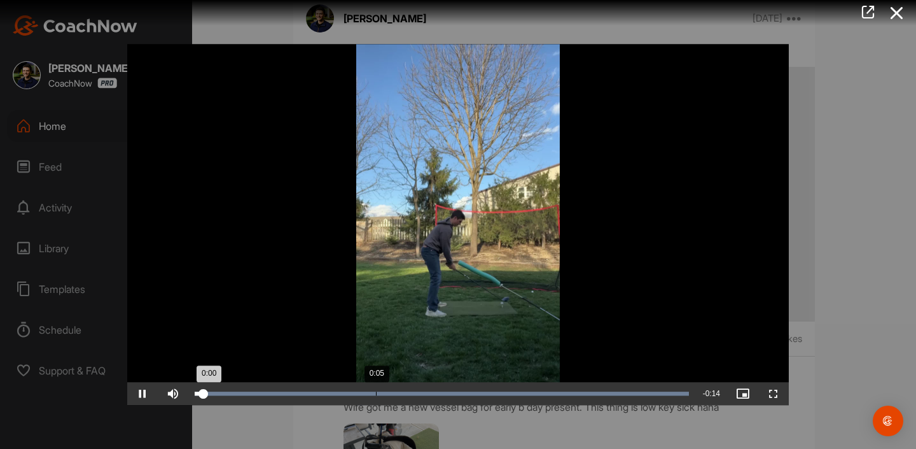
click at [377, 402] on div "Loaded : 100.00% 0:05 0:00" at bounding box center [441, 393] width 507 height 23
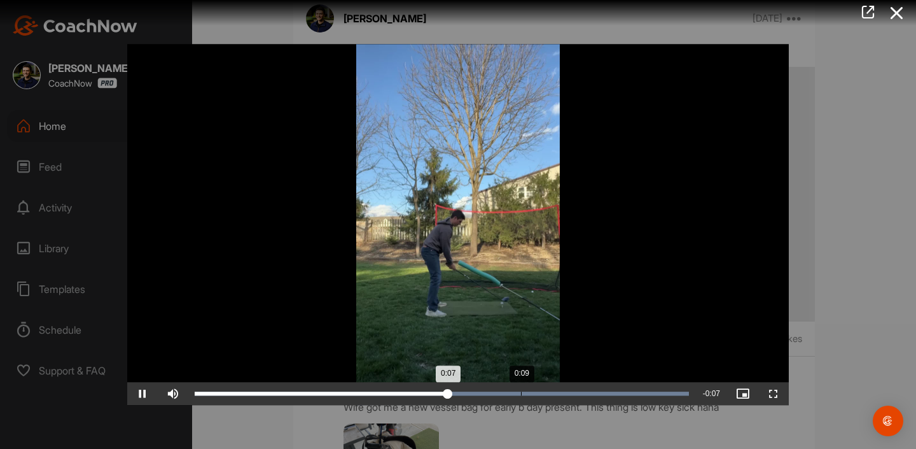
click at [526, 395] on div "Loaded : 100.00% 0:09 0:07" at bounding box center [442, 393] width 494 height 4
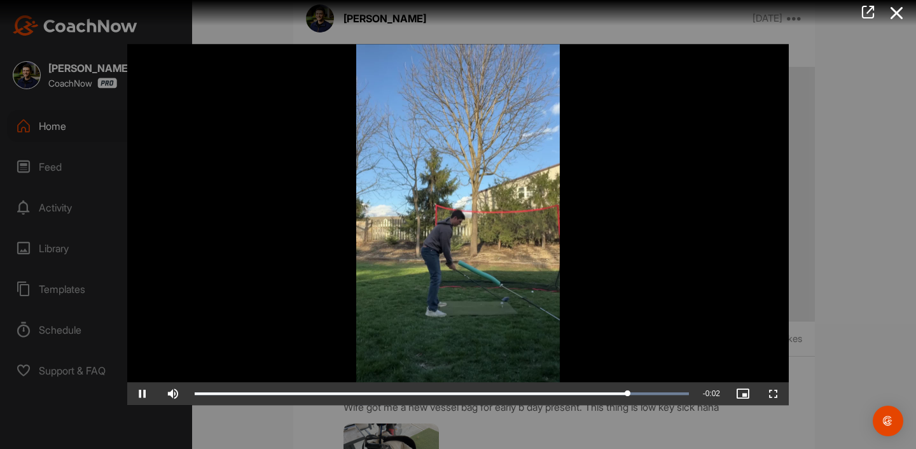
click at [141, 393] on span "Video Player" at bounding box center [142, 393] width 31 height 0
click at [834, 206] on div at bounding box center [458, 224] width 916 height 449
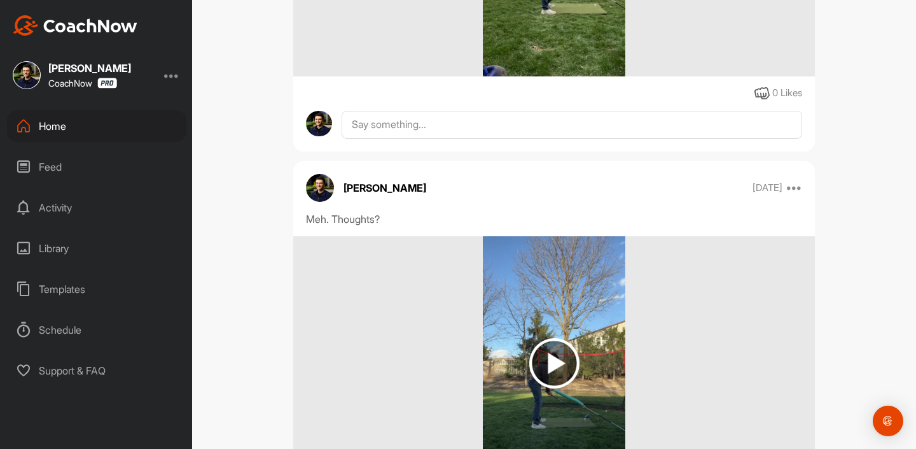
scroll to position [30959, 0]
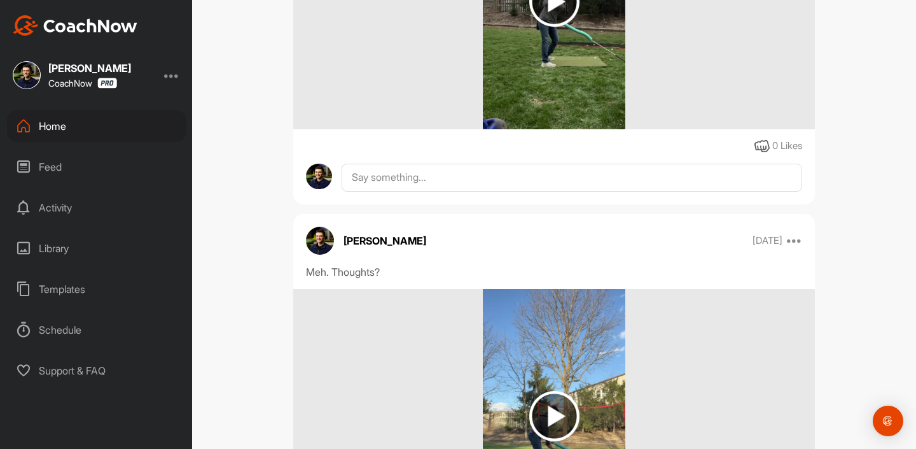
click at [576, 129] on img at bounding box center [554, 2] width 143 height 255
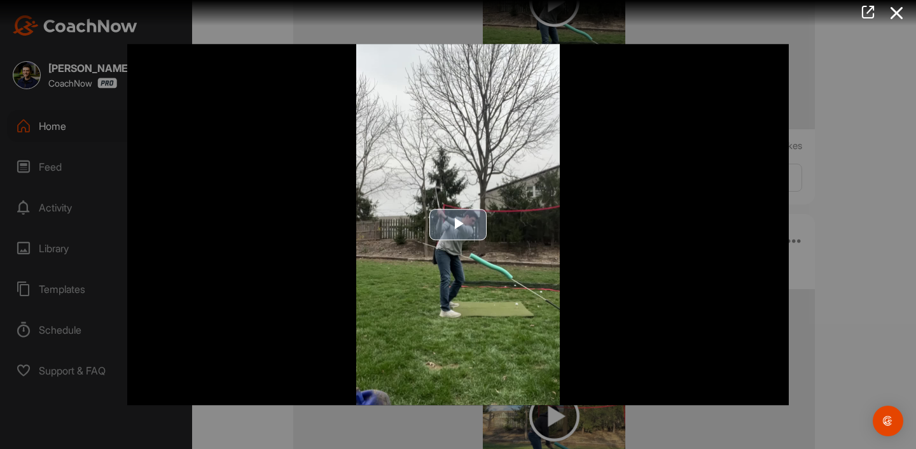
click at [472, 246] on img "Video Player" at bounding box center [458, 224] width 662 height 361
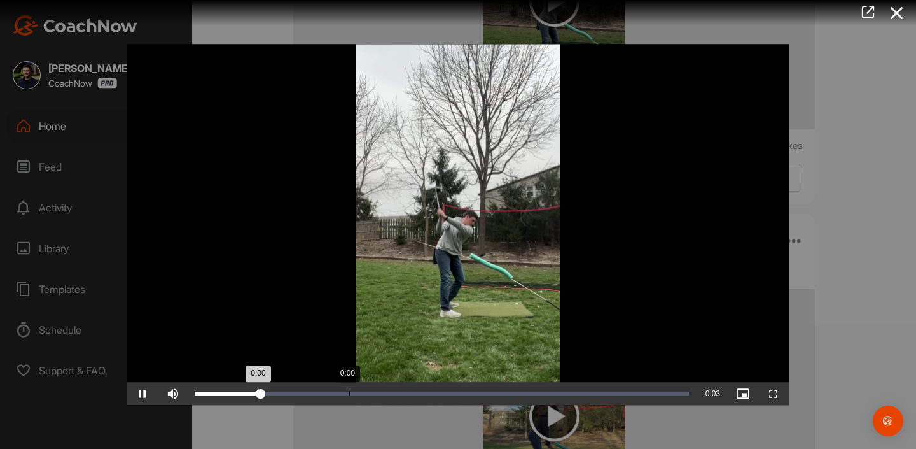
click at [349, 402] on div "Loaded : 0.00% 0:00 0:00" at bounding box center [441, 393] width 507 height 23
click at [152, 393] on span "Video Player" at bounding box center [142, 393] width 31 height 0
click at [336, 395] on div "0:01" at bounding box center [295, 393] width 200 height 4
click at [396, 400] on div "Loaded : 0.00% 0:01 0:01" at bounding box center [441, 393] width 507 height 23
drag, startPoint x: 445, startPoint y: 18, endPoint x: 148, endPoint y: -19, distance: 299.5
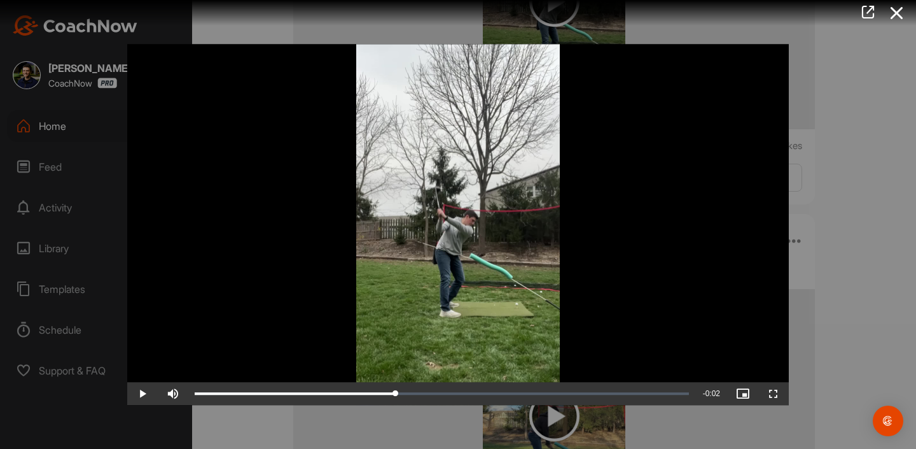
click at [148, 0] on html "[PERSON_NAME] CoachNow Home Feed Activity Library Templates Schedule Support & …" at bounding box center [458, 224] width 916 height 449
